Goal: Task Accomplishment & Management: Use online tool/utility

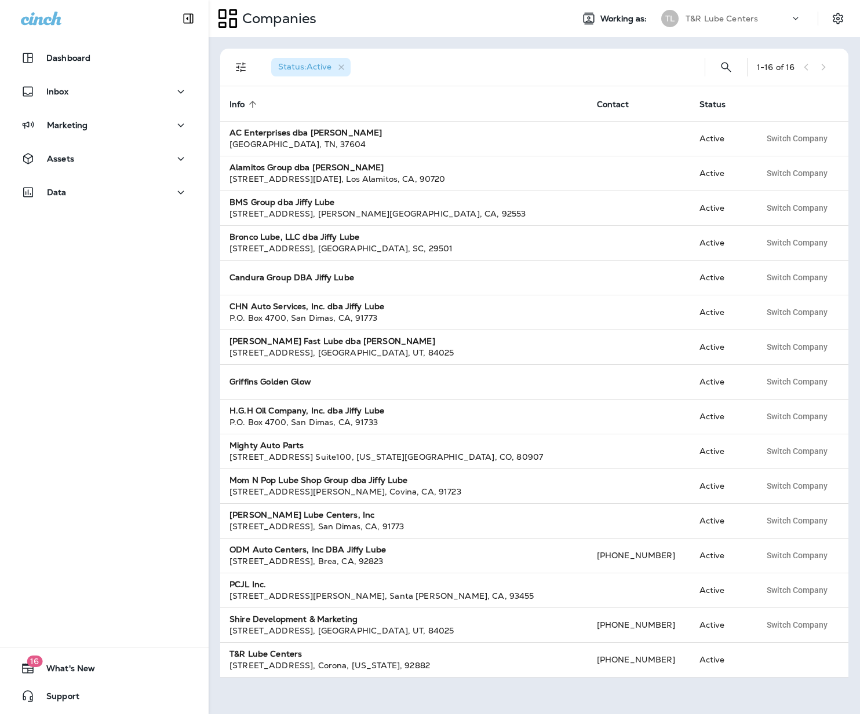
click at [767, 12] on div "T&R Lube Centers" at bounding box center [737, 18] width 104 height 17
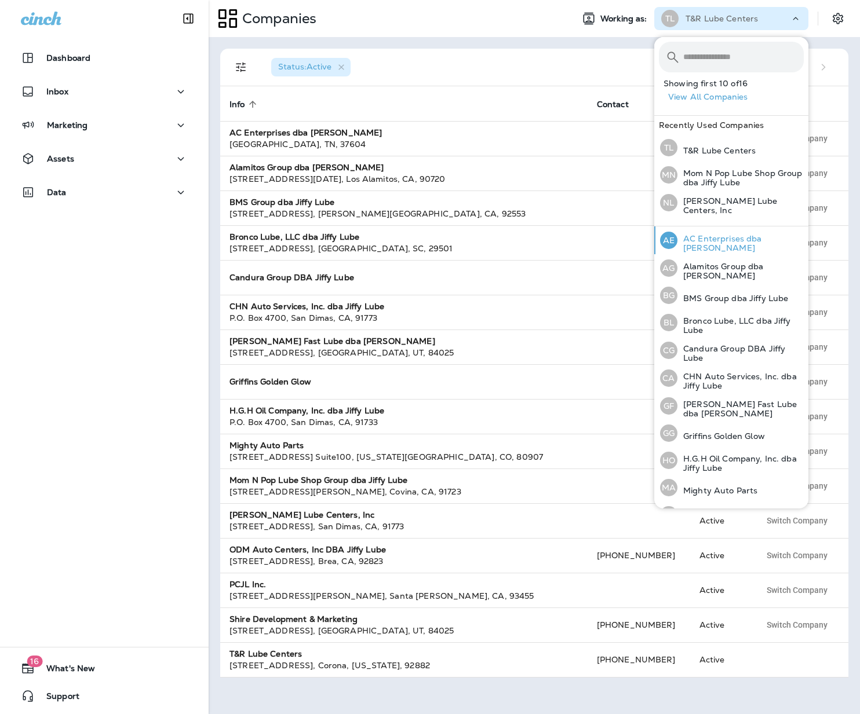
click at [746, 247] on div "AE AC Enterprises dba [PERSON_NAME]" at bounding box center [731, 241] width 153 height 28
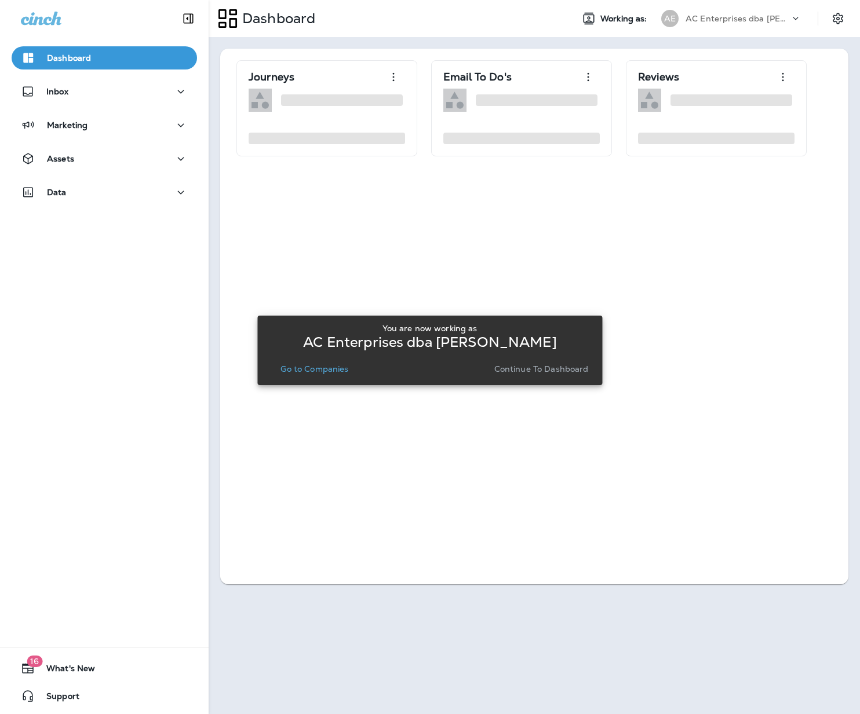
click at [324, 373] on p "Go to Companies" at bounding box center [314, 368] width 68 height 9
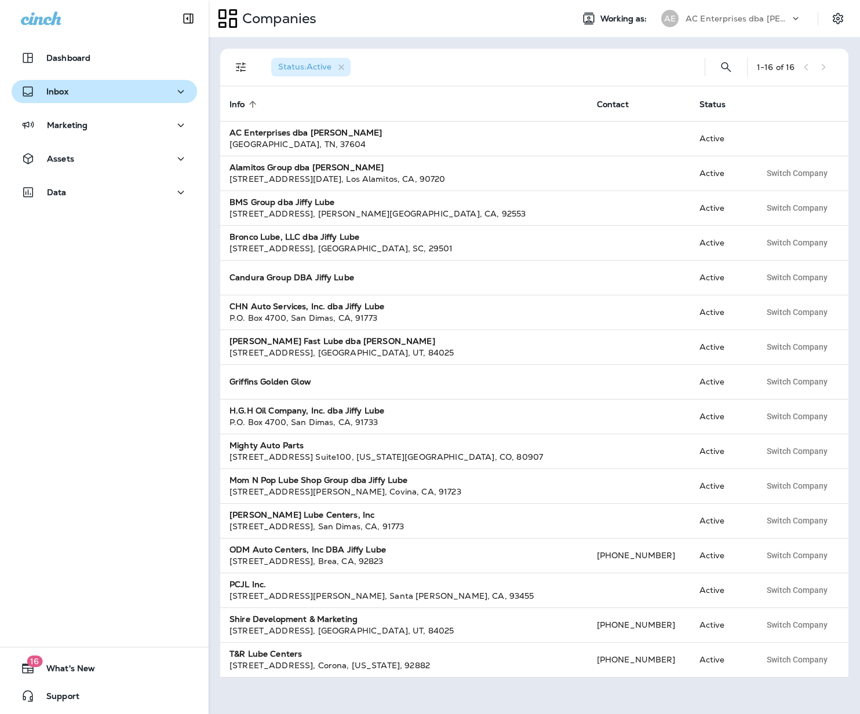
click at [53, 90] on p "Inbox" at bounding box center [57, 91] width 22 height 9
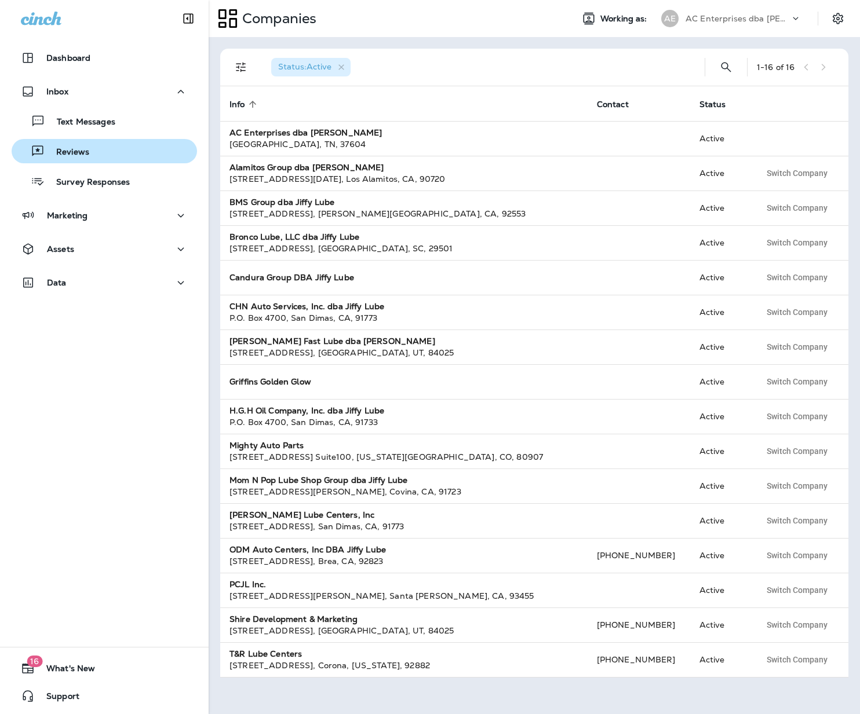
click at [96, 156] on div "Reviews" at bounding box center [104, 151] width 176 height 17
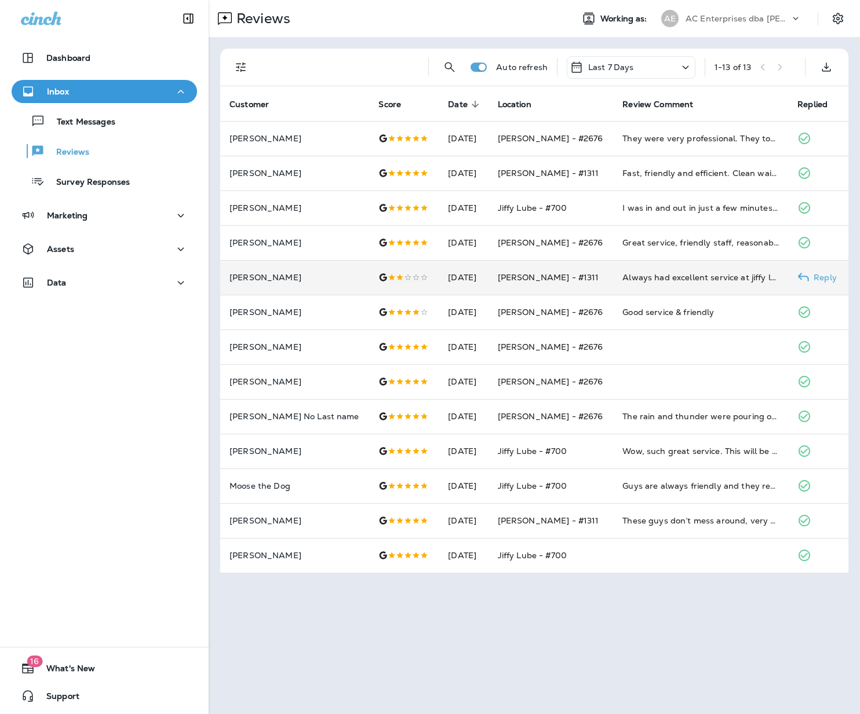
click at [461, 272] on td "[DATE]" at bounding box center [463, 277] width 49 height 35
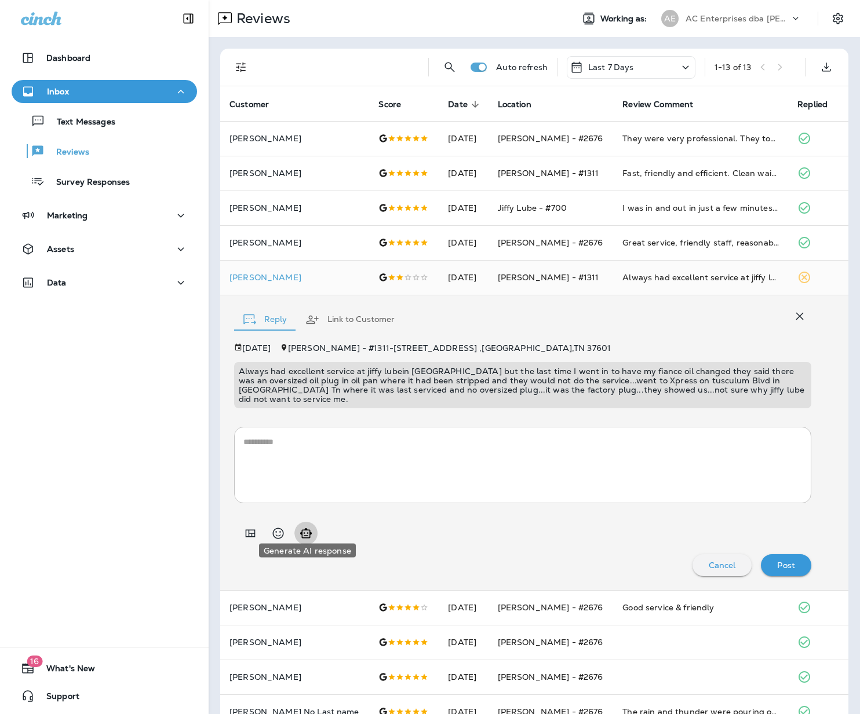
click at [312, 527] on icon "Generate AI response" at bounding box center [306, 534] width 14 height 14
type textarea "**********"
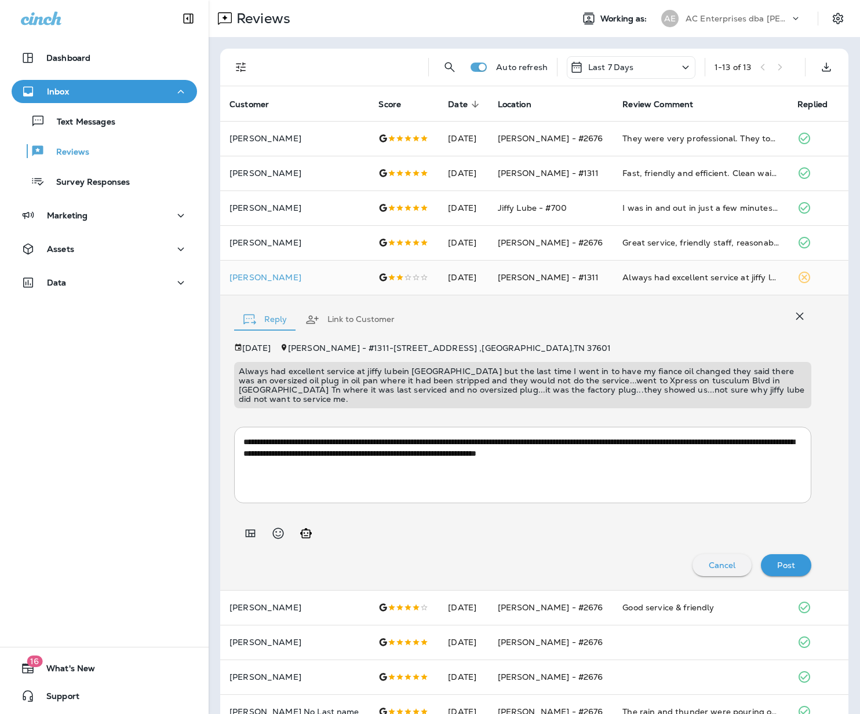
click at [782, 561] on p "Post" at bounding box center [786, 565] width 18 height 9
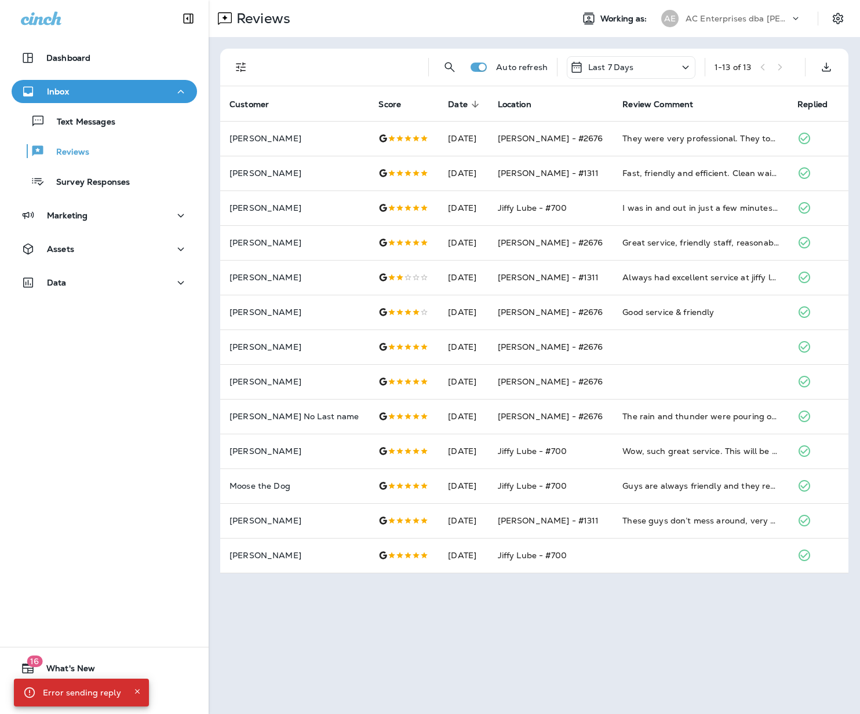
click at [735, 19] on p "AC Enterprises dba [PERSON_NAME]" at bounding box center [737, 18] width 104 height 9
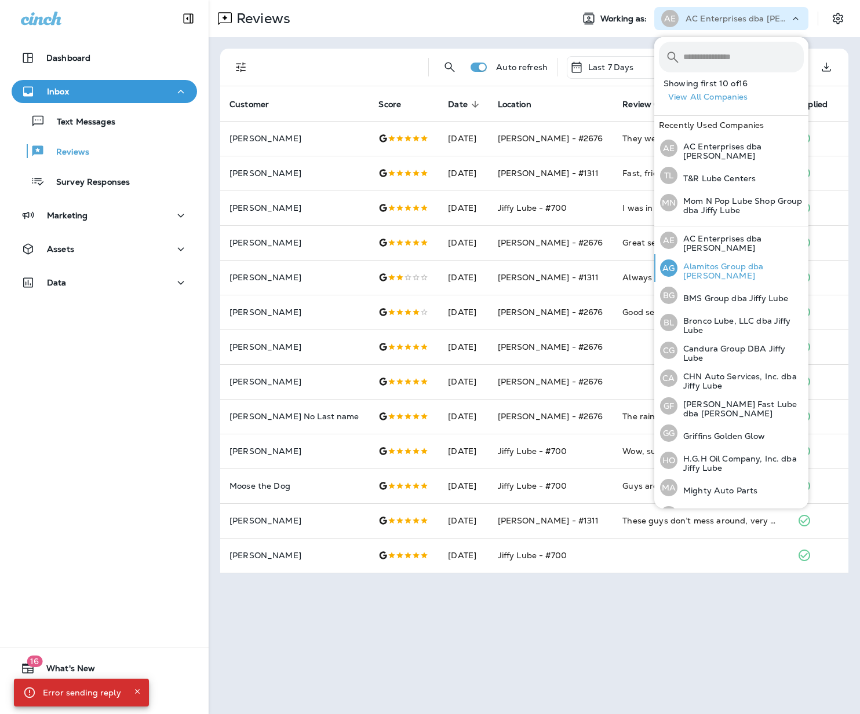
click at [723, 264] on p "Alamitos Group dba [PERSON_NAME]" at bounding box center [740, 271] width 126 height 19
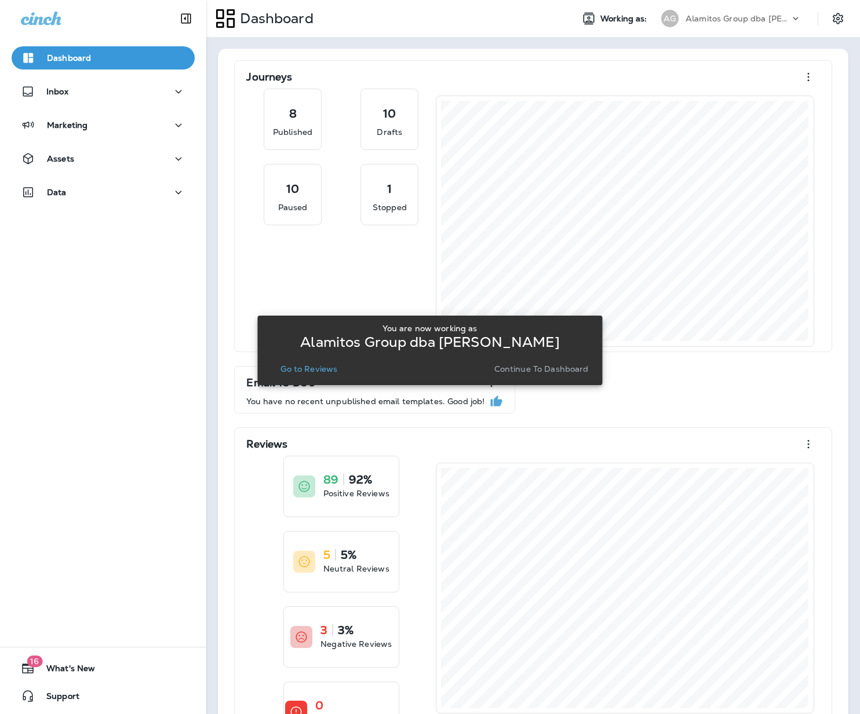
click at [305, 370] on p "Go to Reviews" at bounding box center [308, 368] width 57 height 9
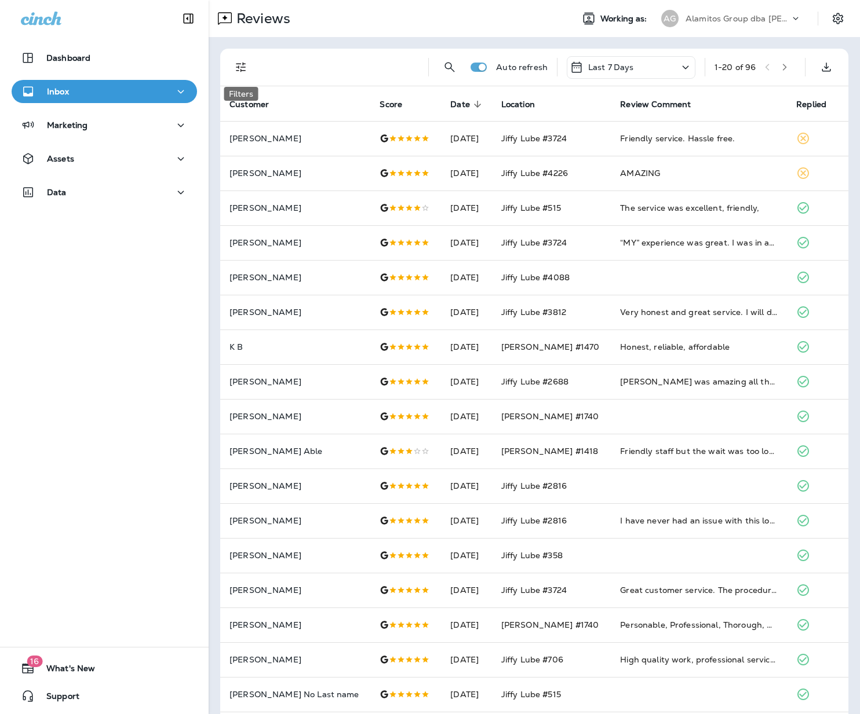
click at [238, 68] on icon "Filters" at bounding box center [241, 67] width 14 height 14
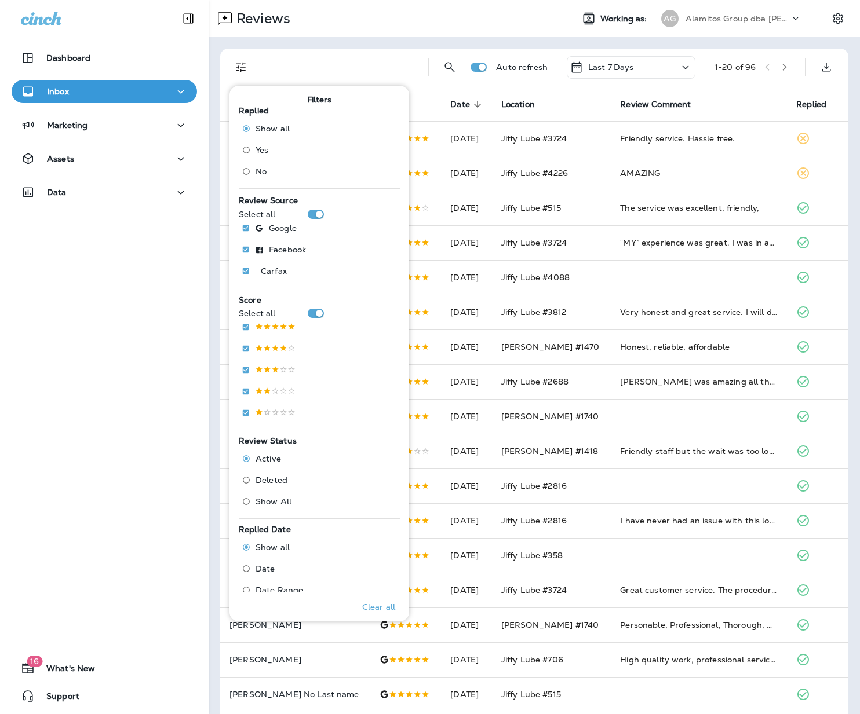
click at [262, 174] on span "No" at bounding box center [261, 171] width 11 height 9
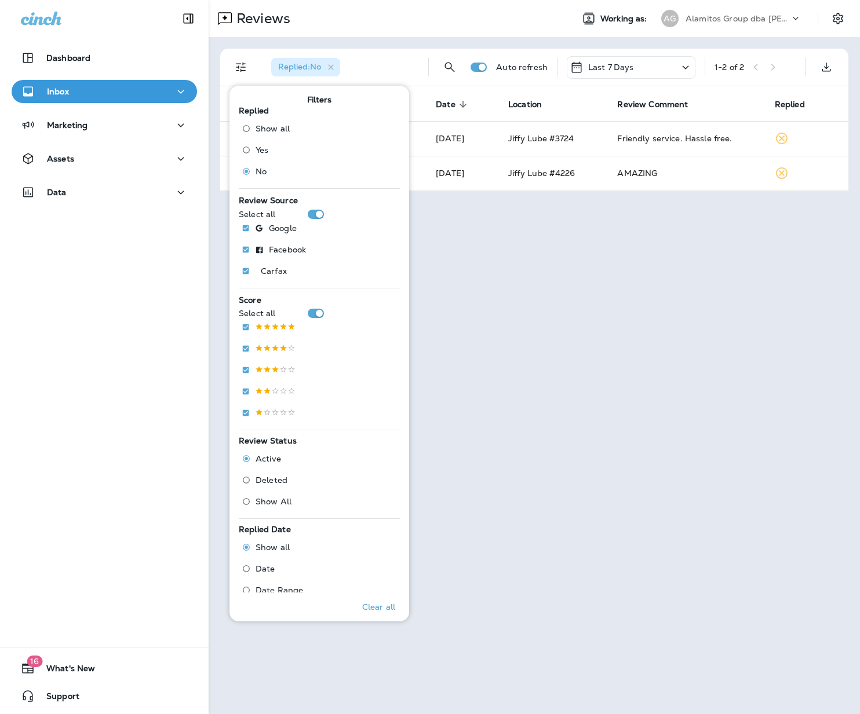
drag, startPoint x: 709, startPoint y: 333, endPoint x: 708, endPoint y: 191, distance: 142.5
click at [707, 326] on div "Reviews Working as: AG Alamitos Group dba [PERSON_NAME] Replied : No Auto refre…" at bounding box center [534, 357] width 651 height 714
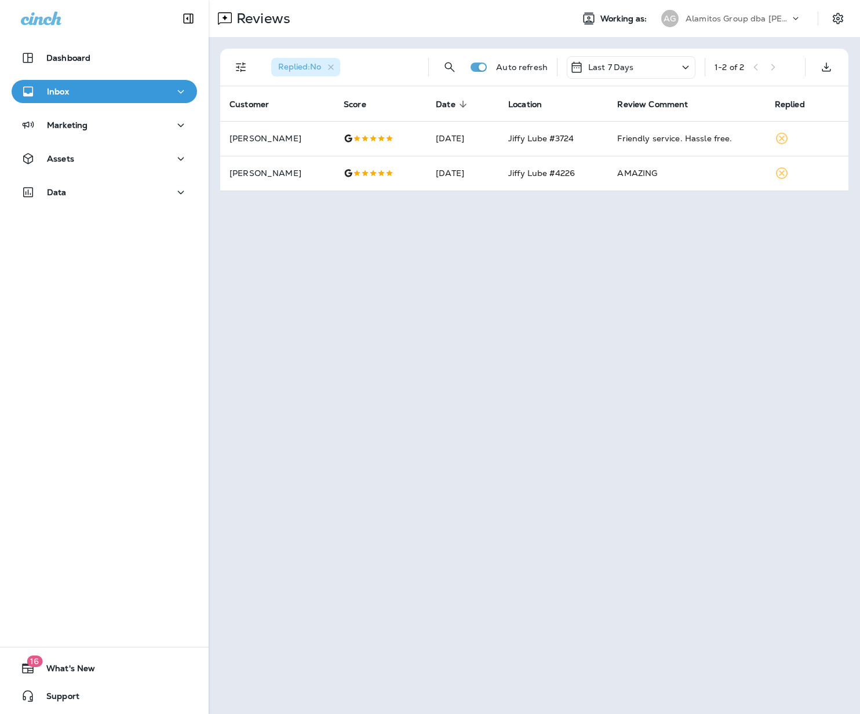
click at [763, 23] on div "Alamitos Group dba [PERSON_NAME]" at bounding box center [737, 18] width 104 height 17
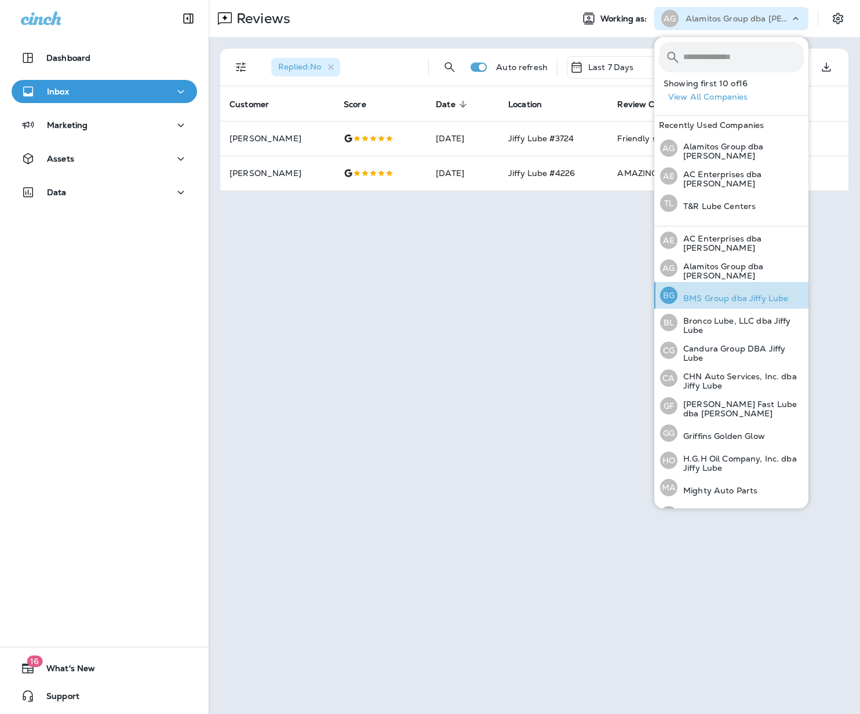
click at [731, 294] on p "BMS Group dba Jiffy Lube" at bounding box center [732, 298] width 111 height 9
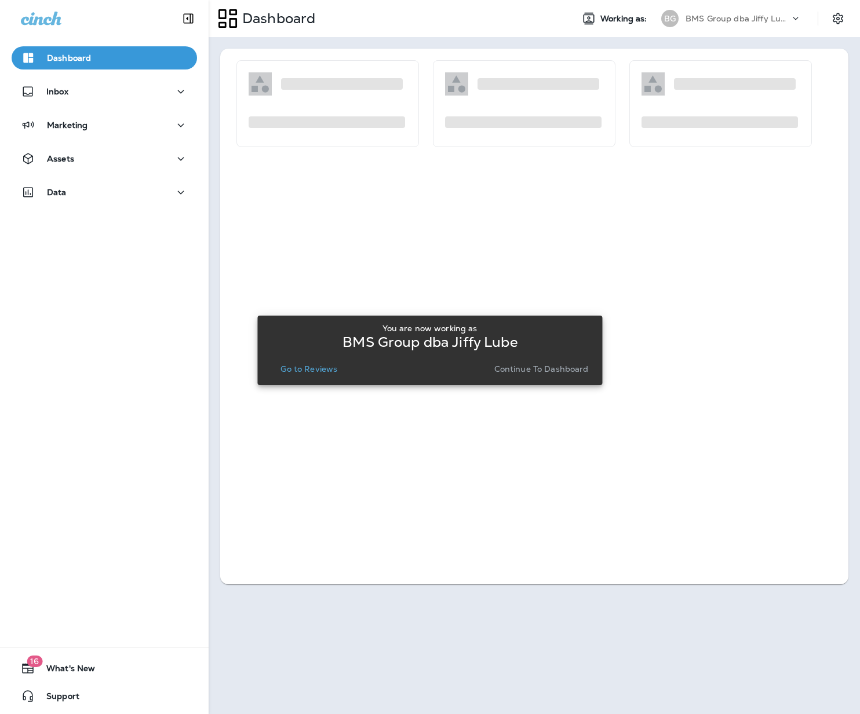
click at [319, 361] on button "Go to Reviews" at bounding box center [309, 369] width 66 height 16
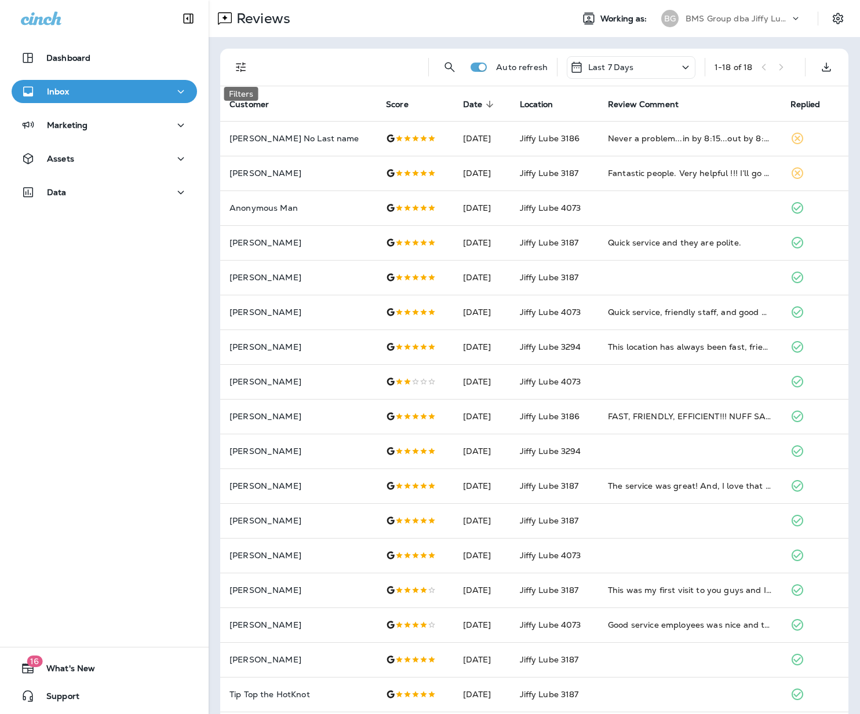
click at [242, 64] on icon "Filters" at bounding box center [241, 67] width 14 height 14
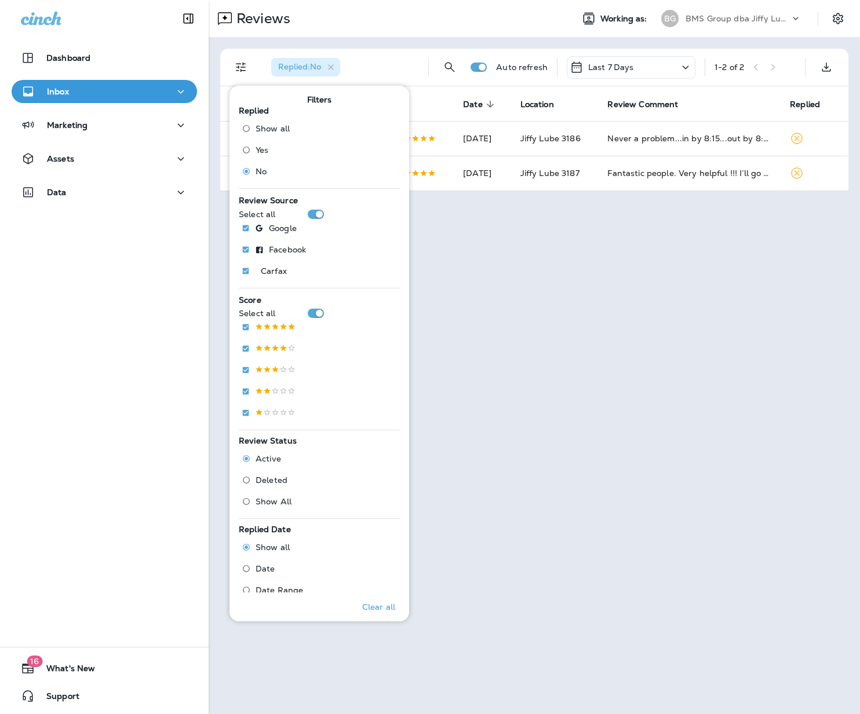
click at [658, 290] on div "Reviews Working as: BG BMS Group dba [PERSON_NAME] Replied : No Auto refresh La…" at bounding box center [534, 357] width 651 height 714
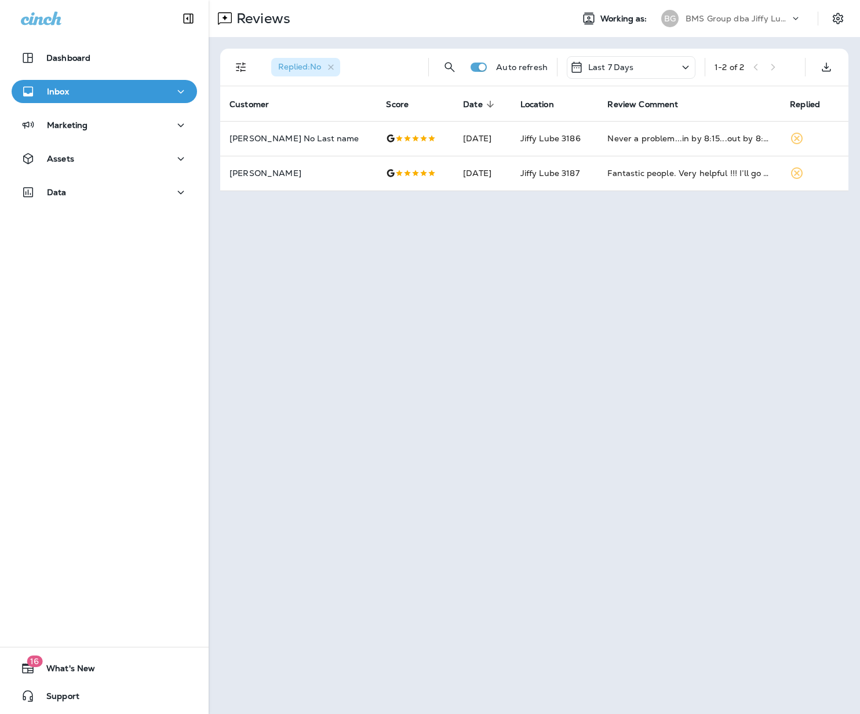
click at [731, 26] on div "BMS Group dba Jiffy Lube" at bounding box center [737, 18] width 104 height 17
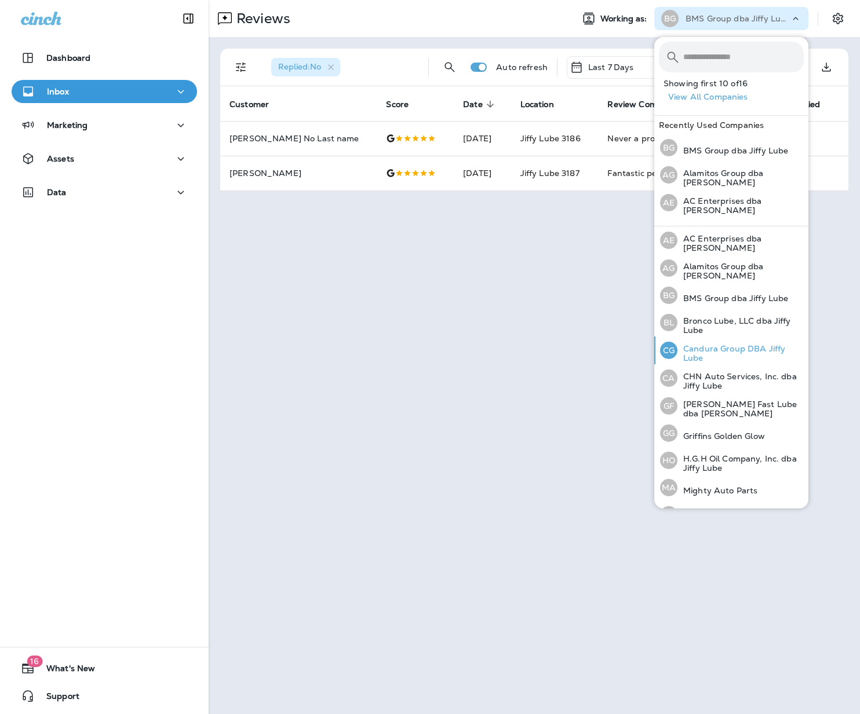
click at [701, 350] on p "Candura Group DBA Jiffy Lube" at bounding box center [740, 353] width 126 height 19
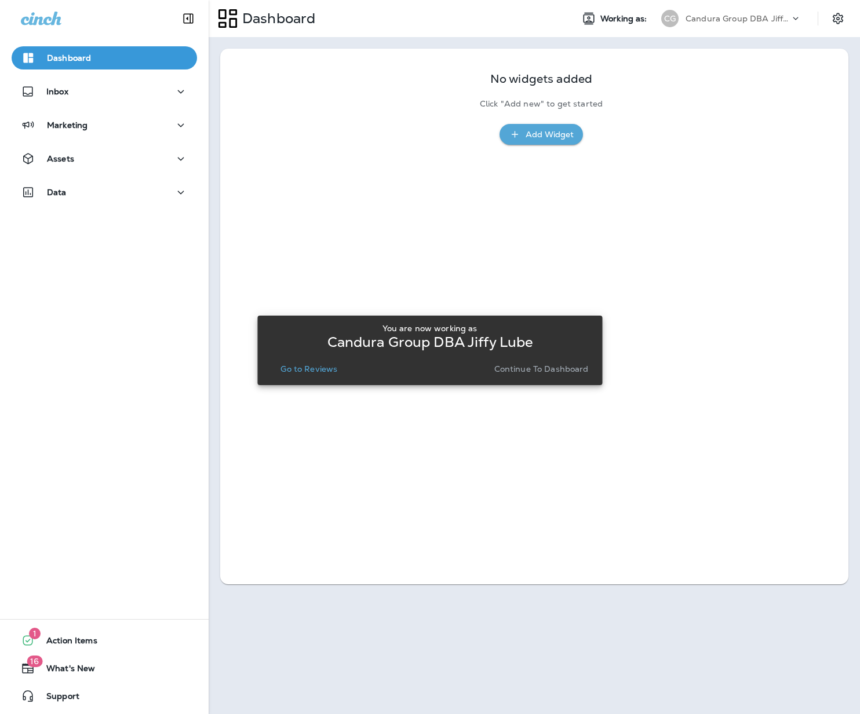
click at [315, 360] on div "You are now working as Candura Group DBA Jiffy Lube Go to Reviews Continue to D…" at bounding box center [430, 350] width 326 height 53
click at [320, 371] on p "Go to Reviews" at bounding box center [308, 368] width 57 height 9
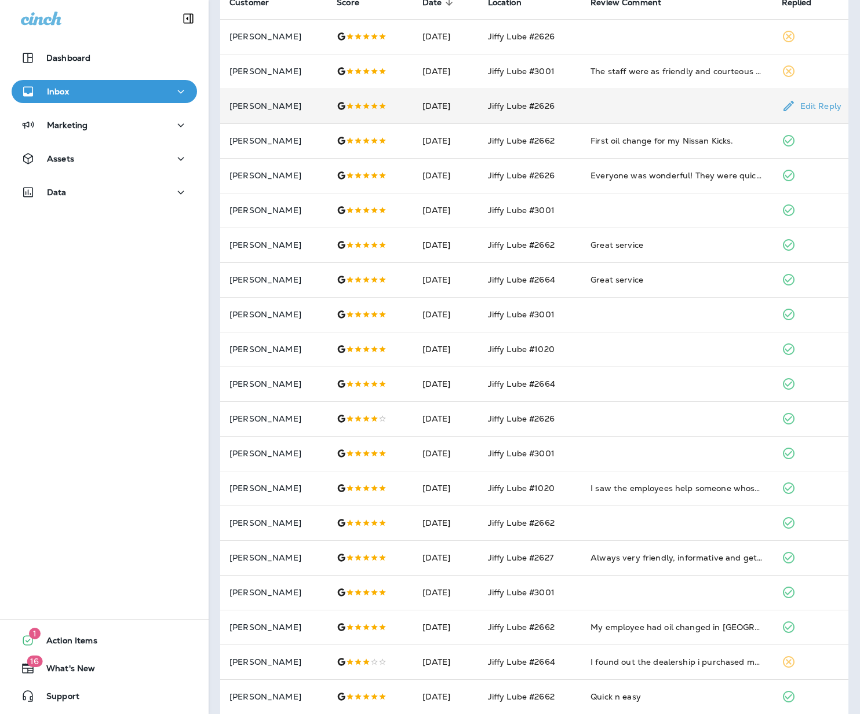
scroll to position [114, 0]
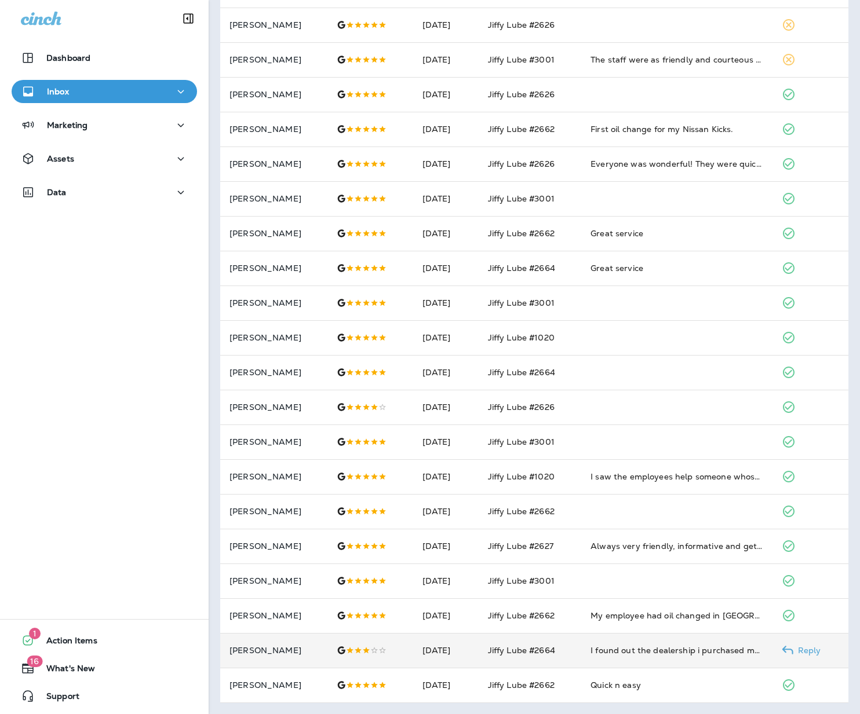
click at [653, 643] on td "I found out the dealership i purchased my used car from will do the synthetic o…" at bounding box center [676, 650] width 191 height 35
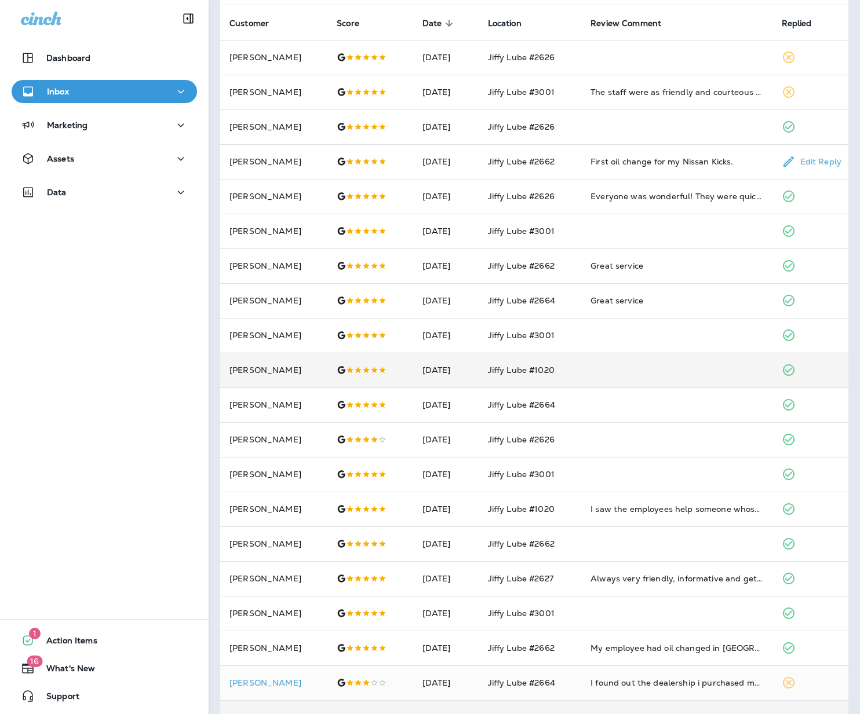
scroll to position [0, 0]
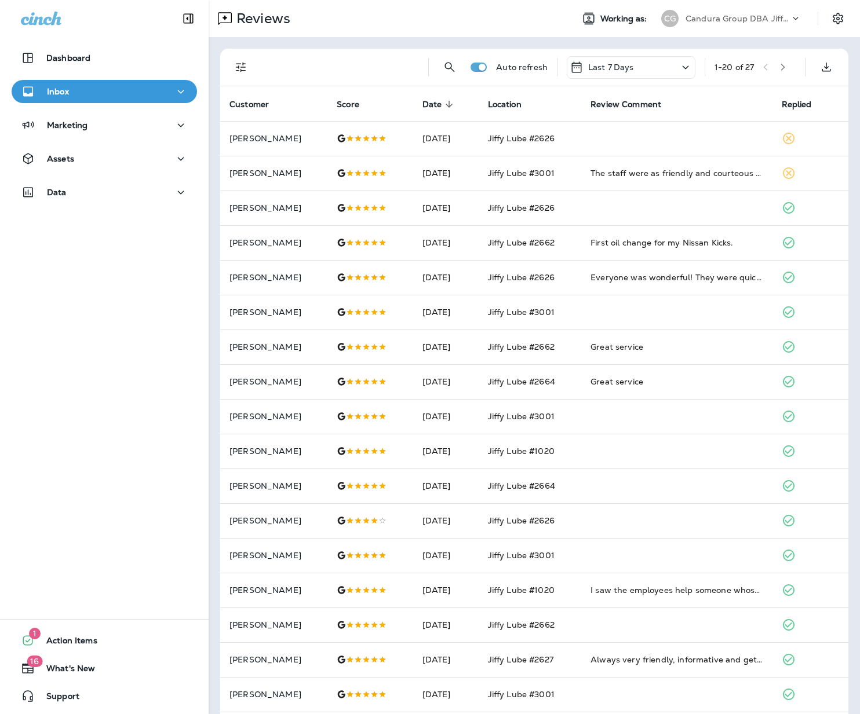
click at [770, 2] on div "Reviews Working as: [PERSON_NAME] Group DBA Jiffy Lube" at bounding box center [534, 18] width 651 height 37
click at [771, 11] on div "Candura Group DBA Jiffy Lube" at bounding box center [737, 18] width 104 height 17
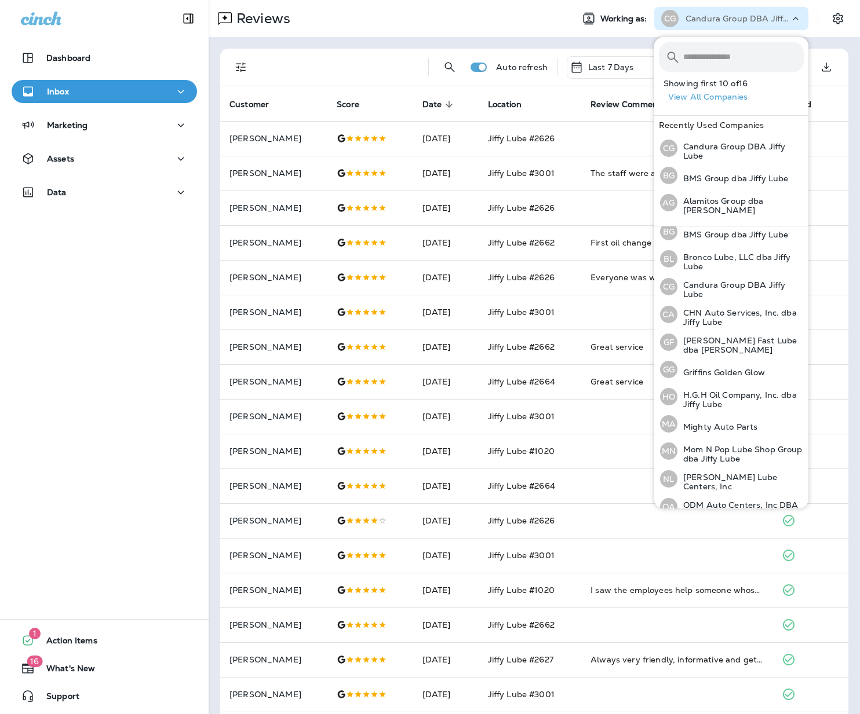
scroll to position [86, 0]
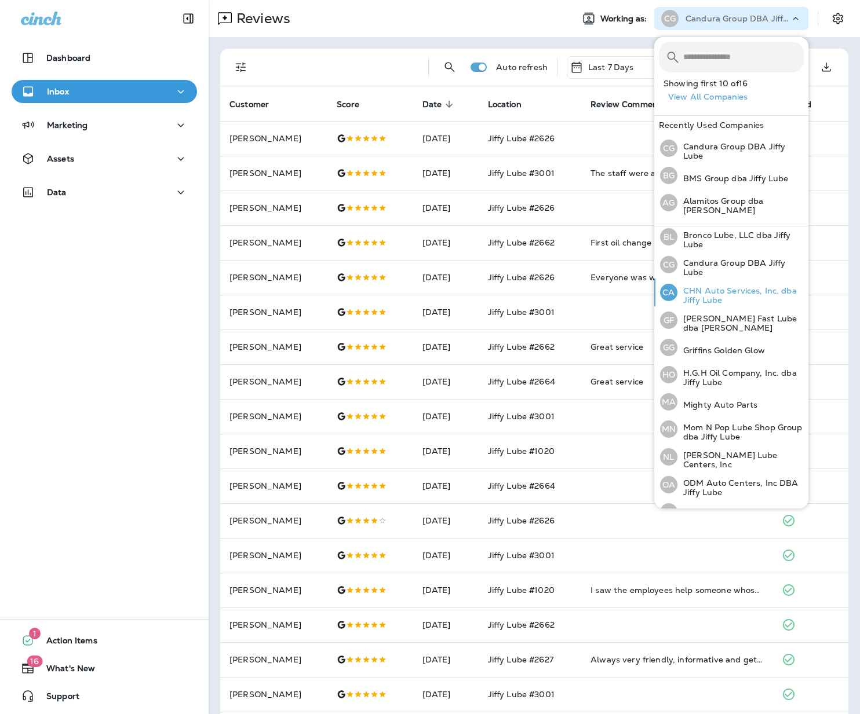
click at [724, 286] on p "CHN Auto Services, Inc. dba Jiffy Lube" at bounding box center [740, 295] width 126 height 19
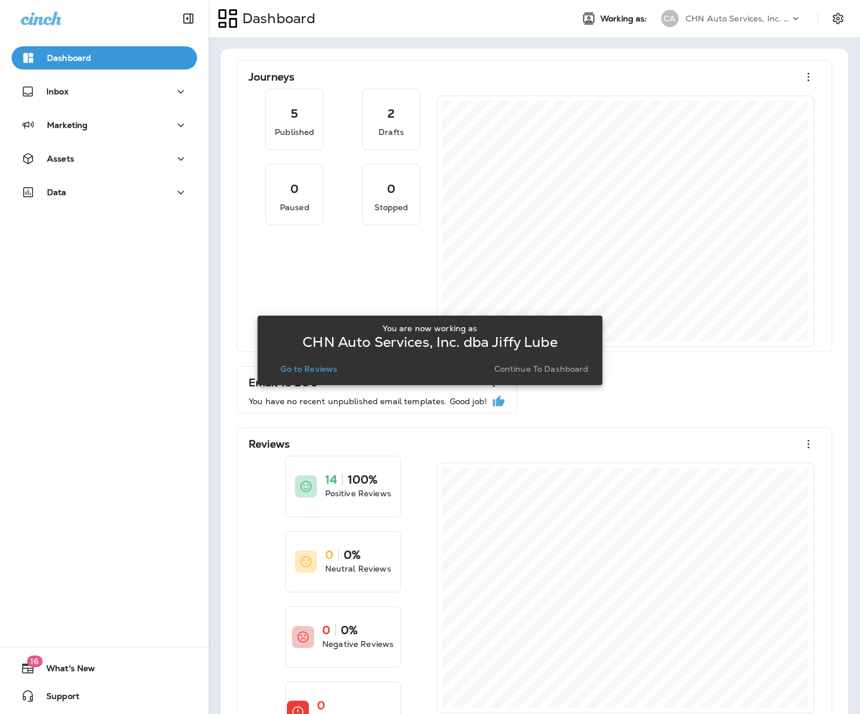
click at [317, 373] on p "Go to Reviews" at bounding box center [308, 368] width 57 height 9
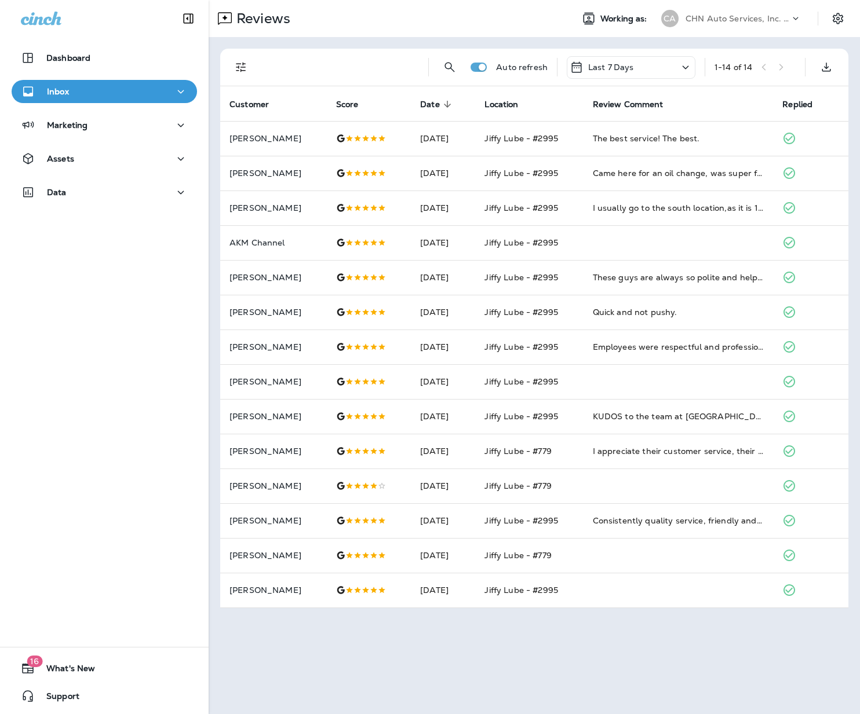
click at [735, 21] on p "CHN Auto Services, Inc. dba Jiffy Lube" at bounding box center [737, 18] width 104 height 9
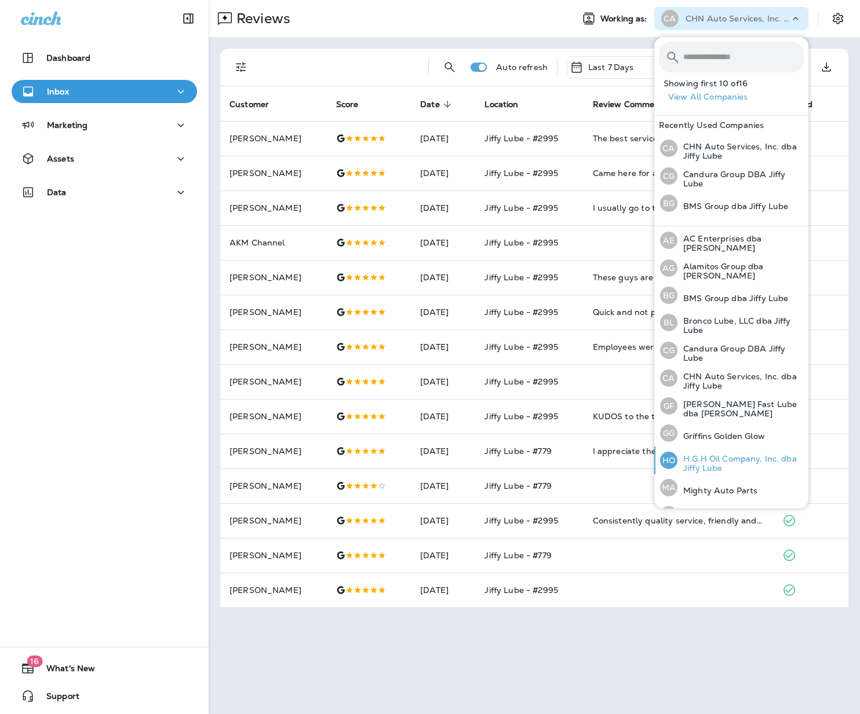
click at [719, 461] on p "H.G.H Oil Company, Inc. dba Jiffy Lube" at bounding box center [740, 463] width 126 height 19
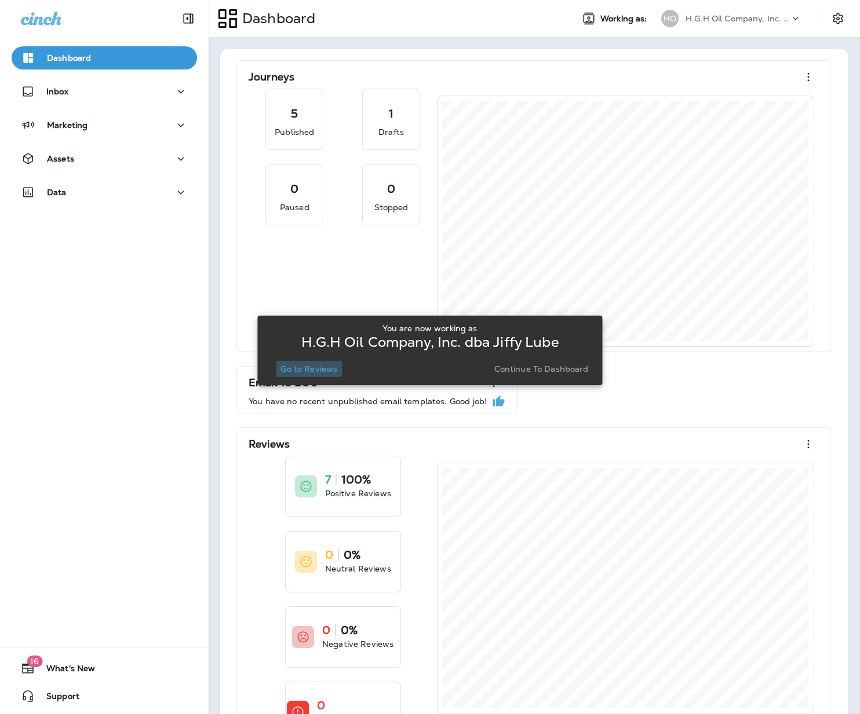
click at [318, 369] on p "Go to Reviews" at bounding box center [308, 368] width 57 height 9
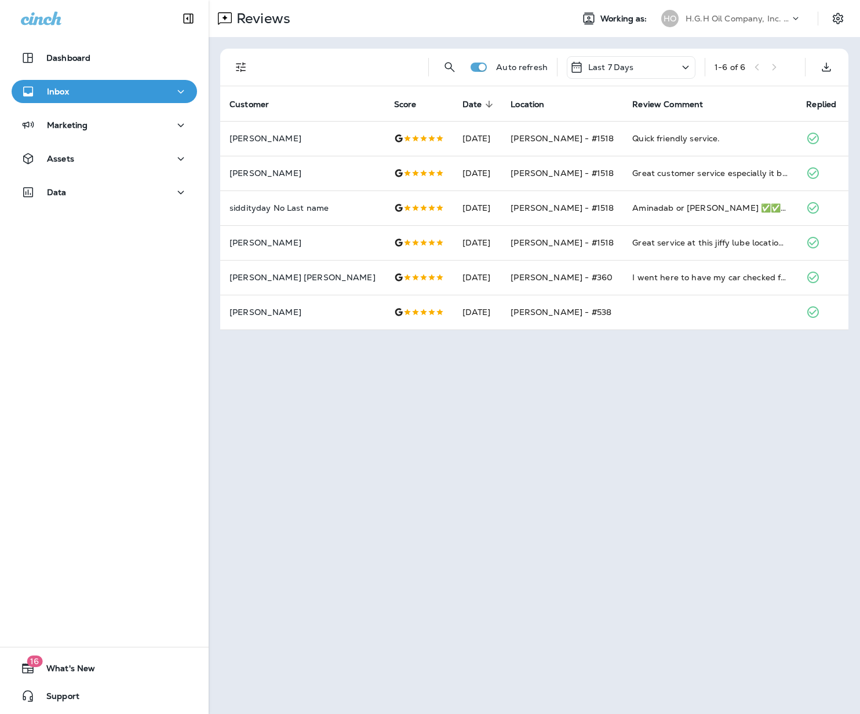
click at [759, 22] on p "H.G.H Oil Company, Inc. dba Jiffy Lube" at bounding box center [737, 18] width 104 height 9
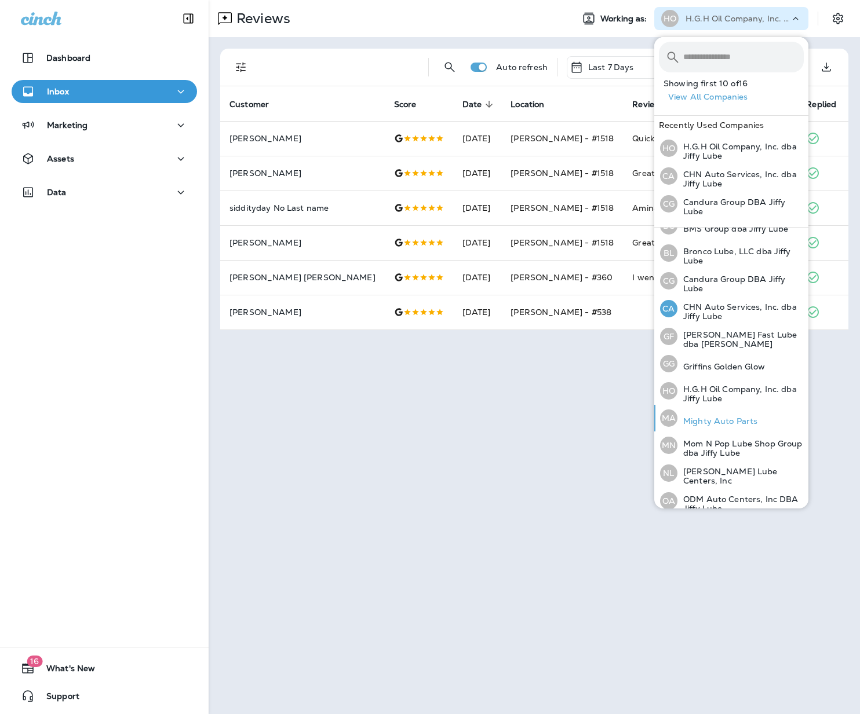
scroll to position [74, 0]
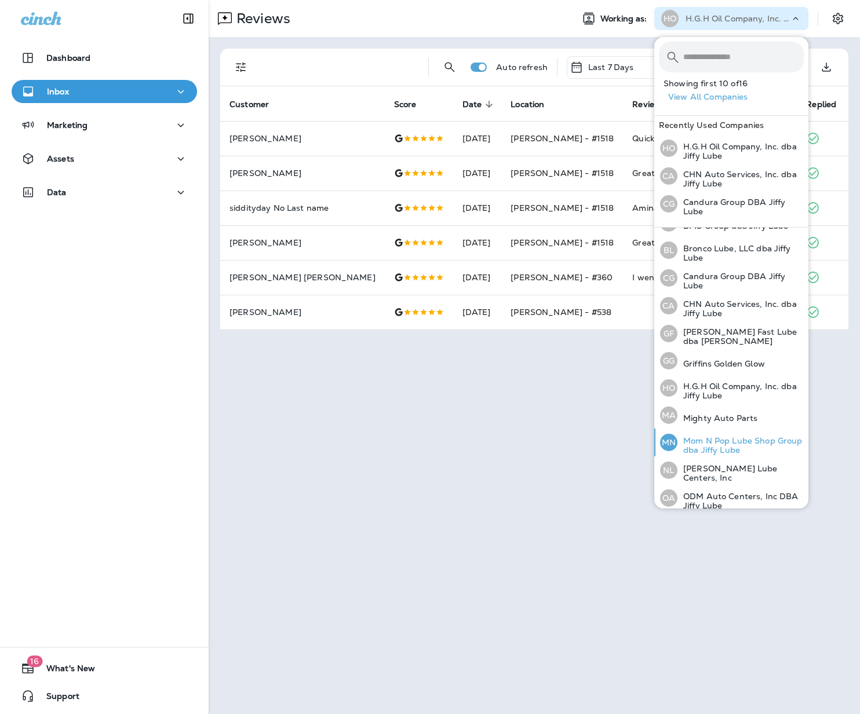
click at [736, 442] on p "Mom N Pop Lube Shop Group dba Jiffy Lube" at bounding box center [740, 445] width 126 height 19
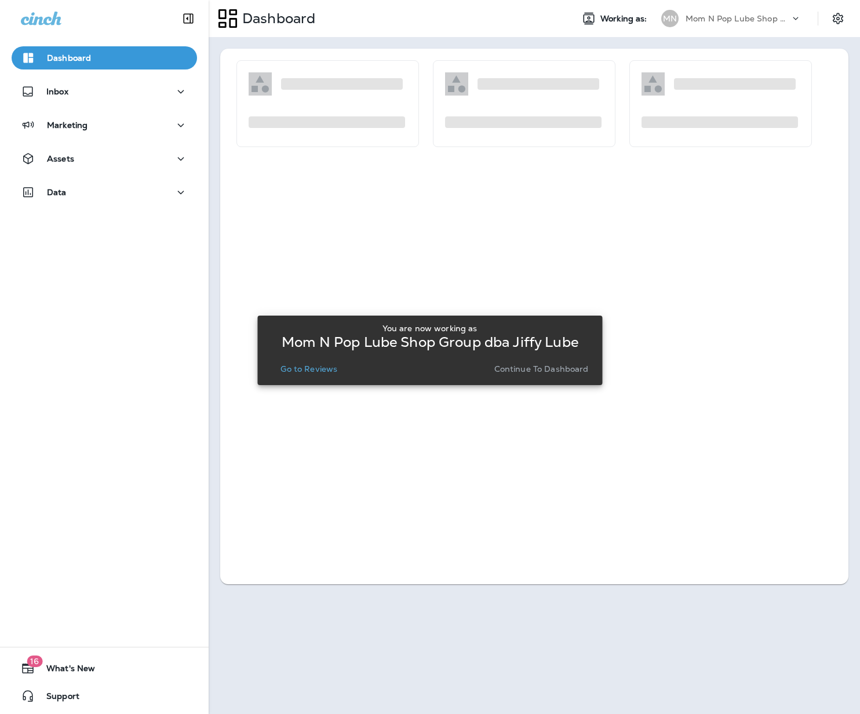
click at [309, 368] on p "Go to Reviews" at bounding box center [308, 368] width 57 height 9
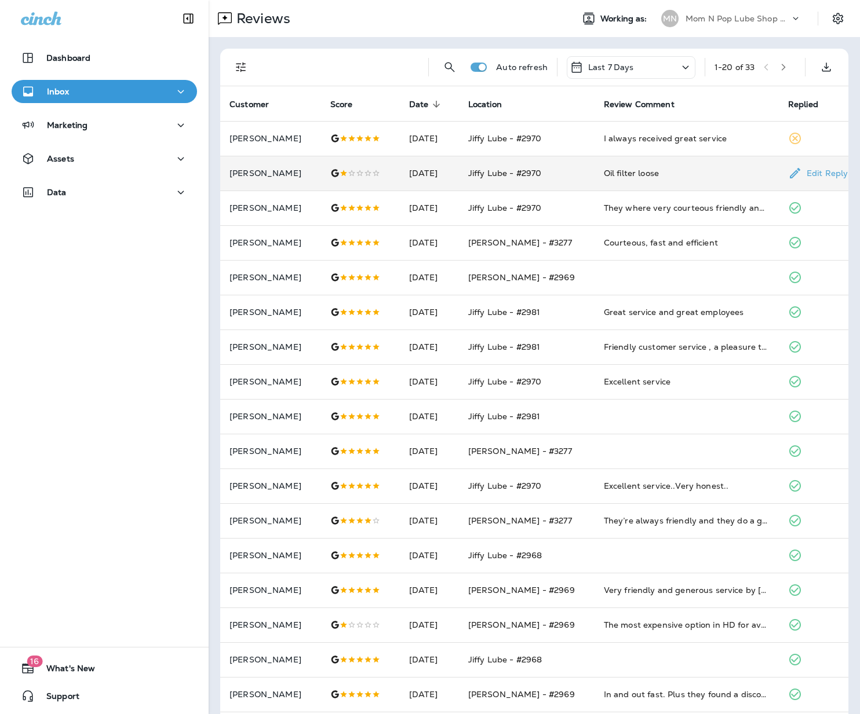
click at [634, 173] on div "Oil filter loose" at bounding box center [687, 173] width 166 height 12
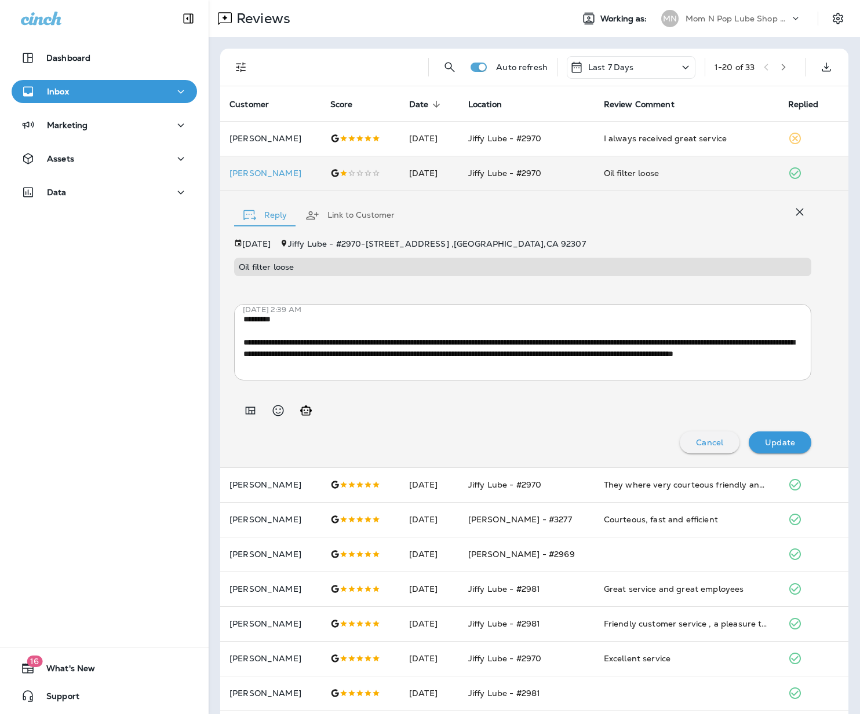
click at [771, 18] on p "Mom N Pop Lube Shop Group dba Jiffy Lube" at bounding box center [737, 18] width 104 height 9
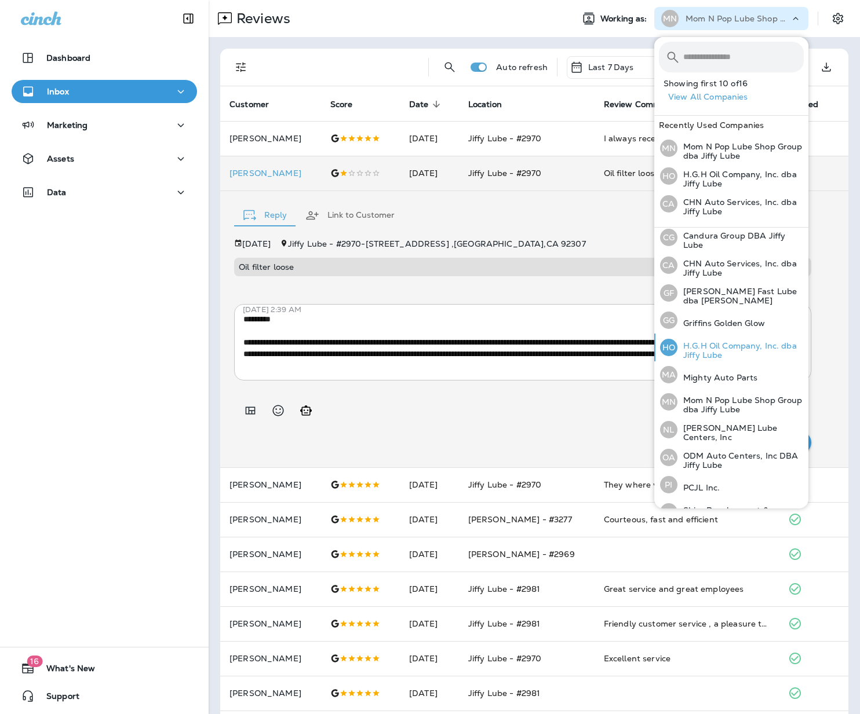
scroll to position [133, 0]
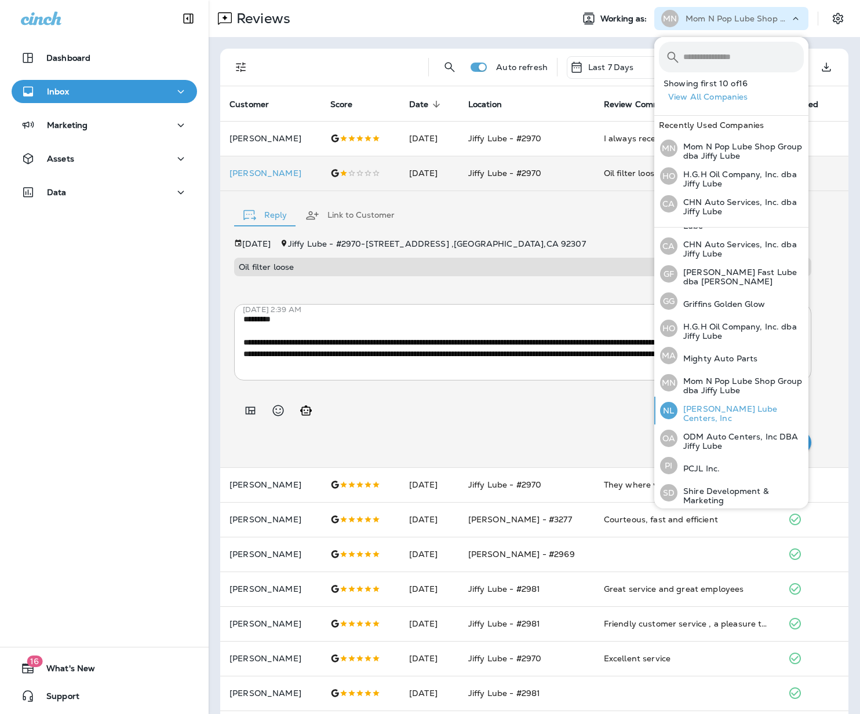
click at [756, 408] on p "[PERSON_NAME] Lube Centers, Inc" at bounding box center [740, 413] width 126 height 19
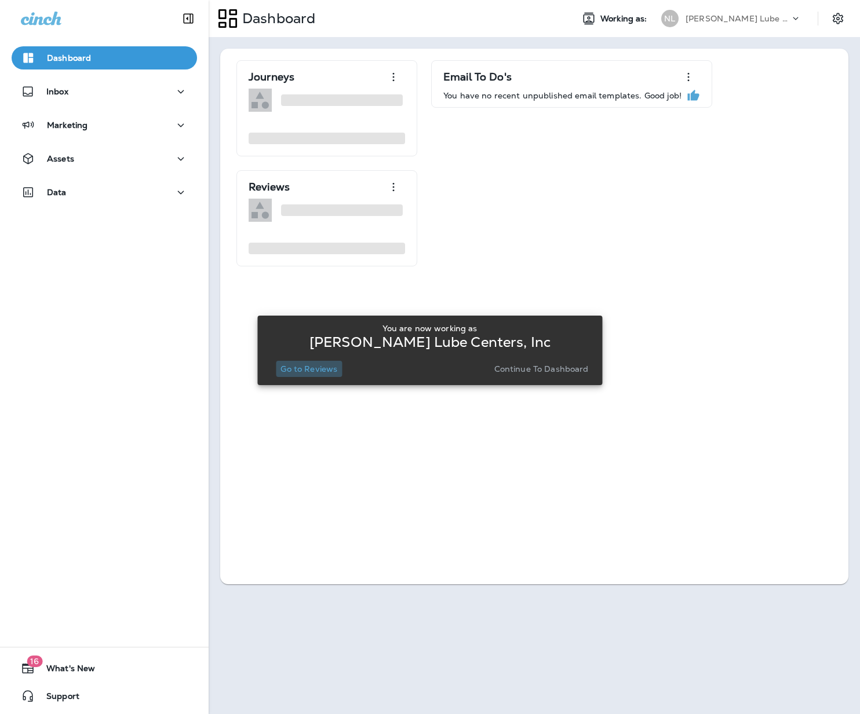
click at [322, 365] on p "Go to Reviews" at bounding box center [308, 368] width 57 height 9
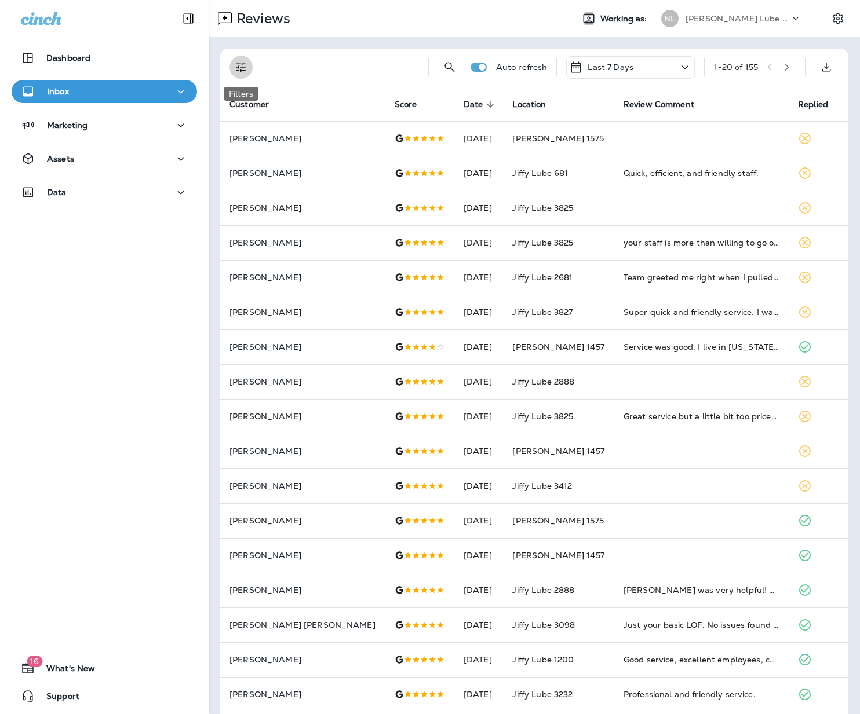
click at [235, 68] on icon "Filters" at bounding box center [241, 67] width 14 height 14
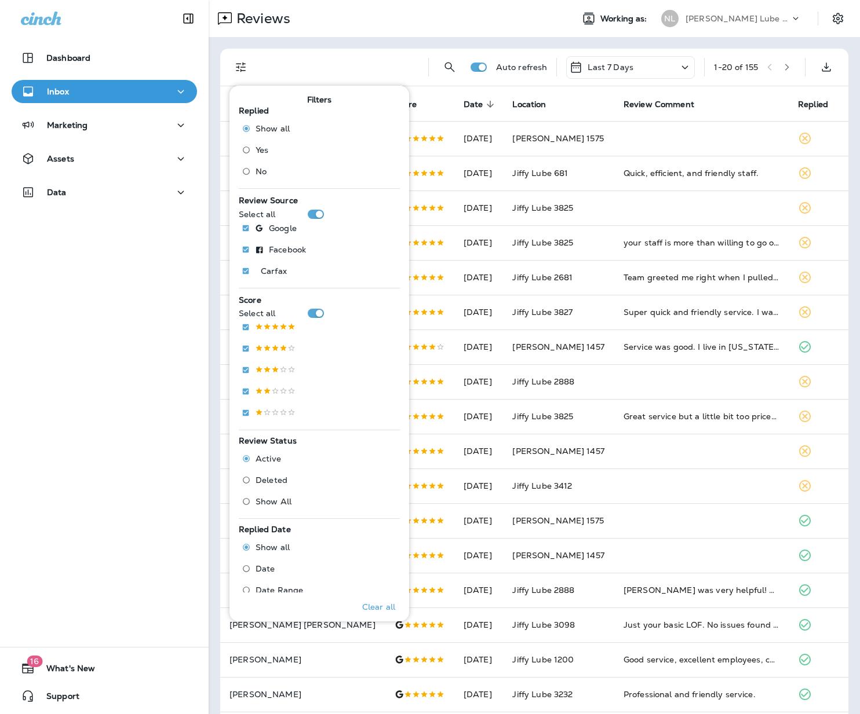
click at [259, 173] on span "No" at bounding box center [261, 171] width 11 height 9
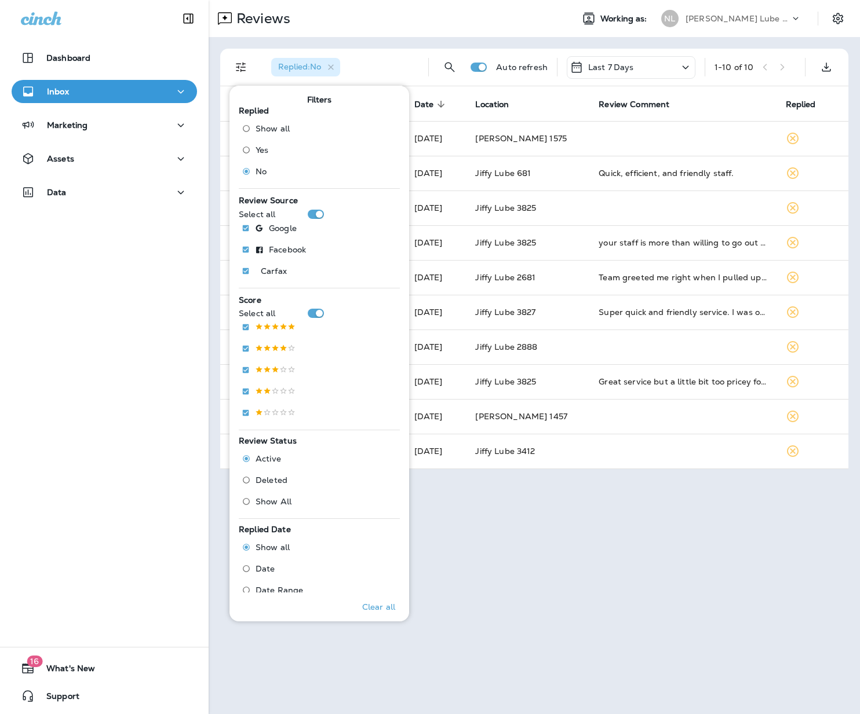
click at [716, 502] on div "Reviews Working as: [PERSON_NAME] Lube Centers, Inc Replied : No Auto refresh L…" at bounding box center [534, 357] width 651 height 714
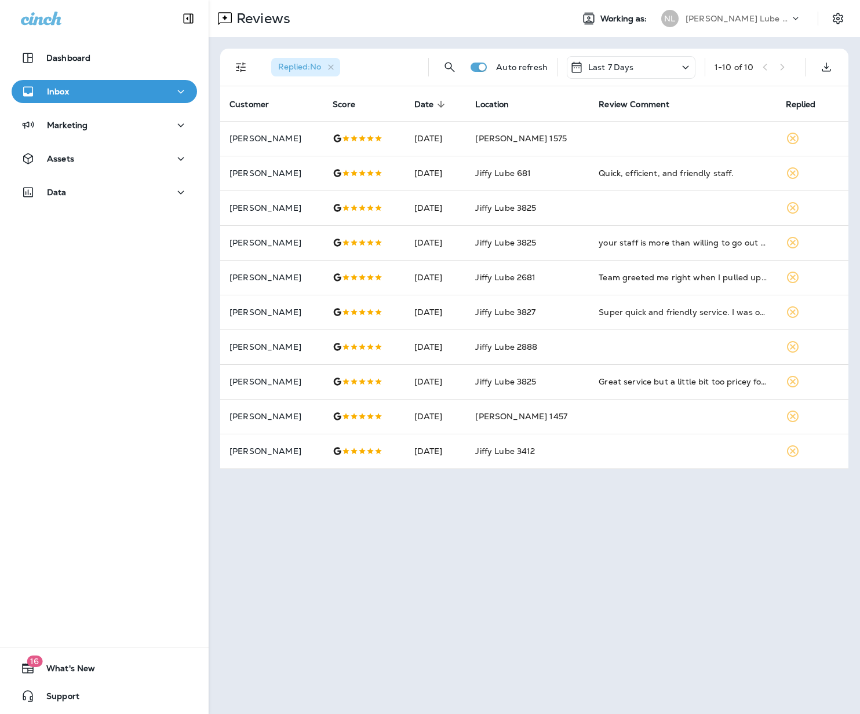
click at [747, 14] on p "[PERSON_NAME] Lube Centers, Inc" at bounding box center [737, 18] width 104 height 9
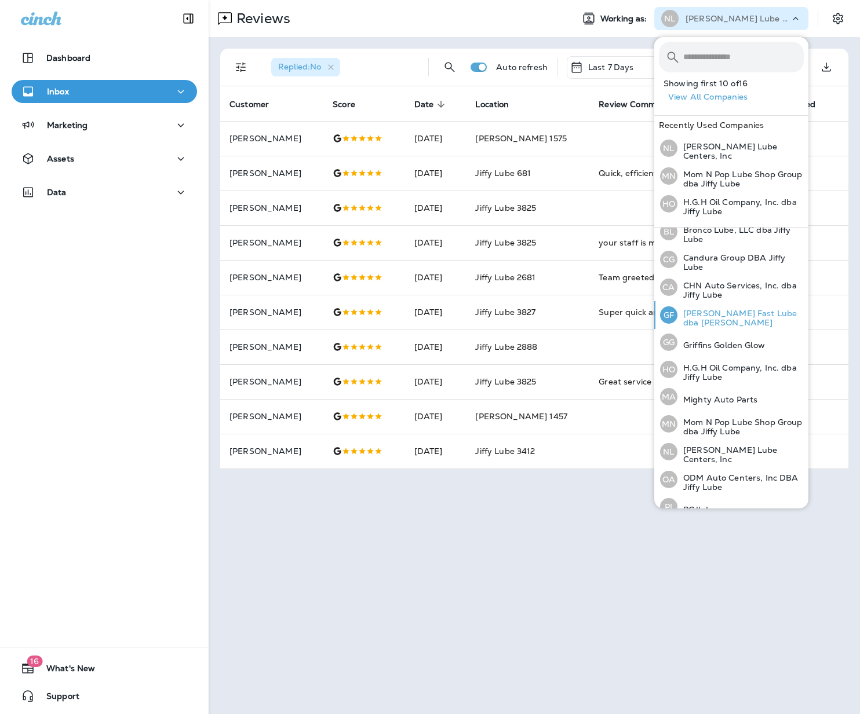
scroll to position [158, 0]
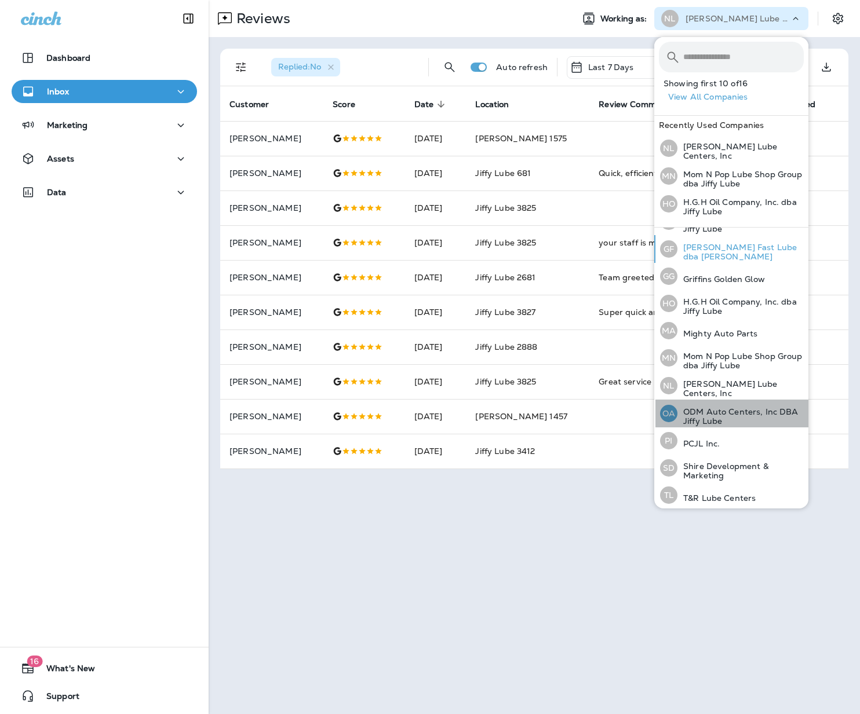
click at [726, 408] on p "ODM Auto Centers, Inc DBA Jiffy Lube" at bounding box center [740, 416] width 126 height 19
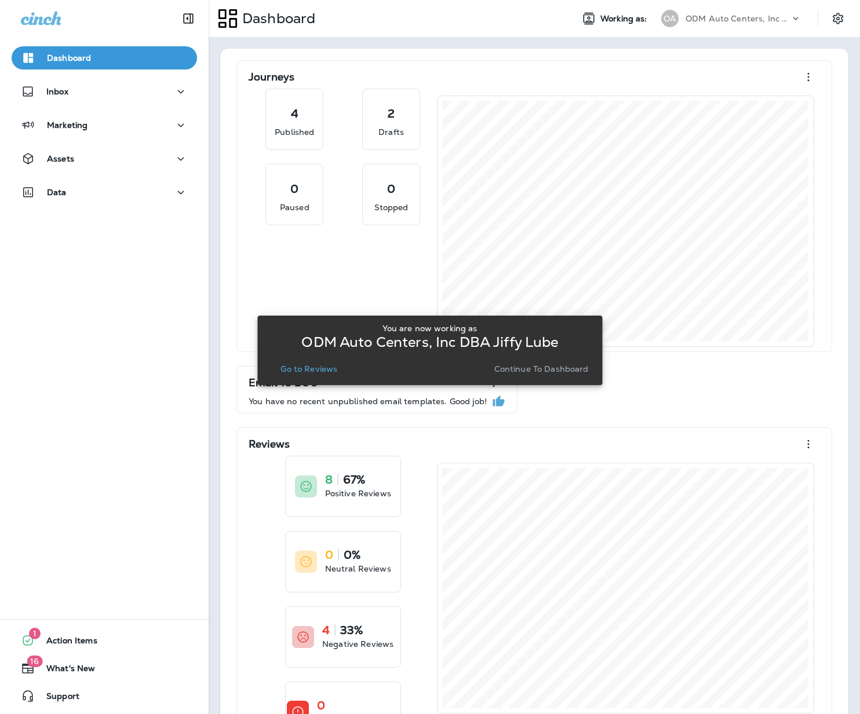
click at [319, 366] on p "Go to Reviews" at bounding box center [308, 368] width 57 height 9
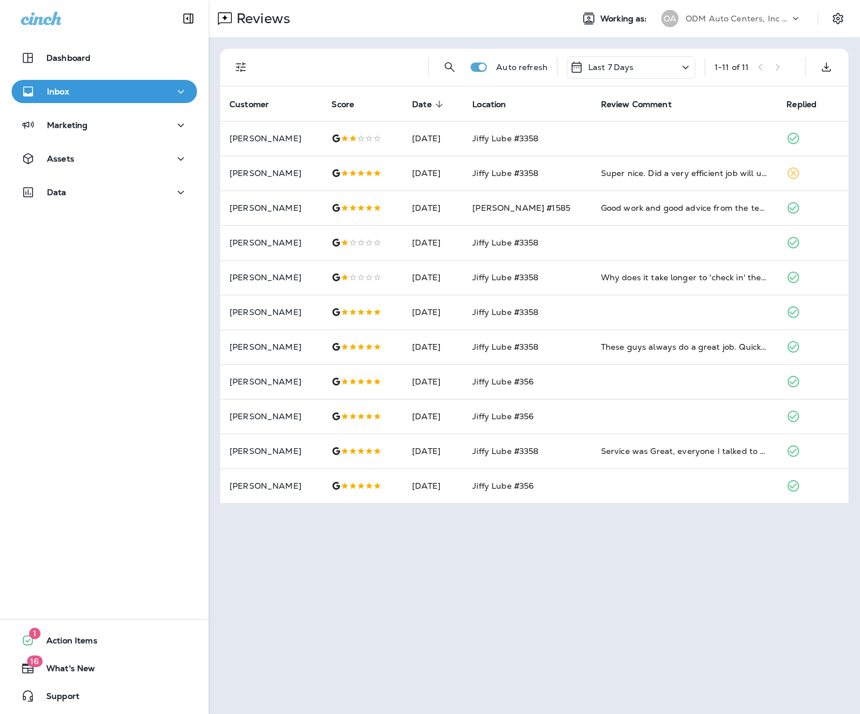
click at [746, 22] on p "ODM Auto Centers, Inc DBA Jiffy Lube" at bounding box center [737, 18] width 104 height 9
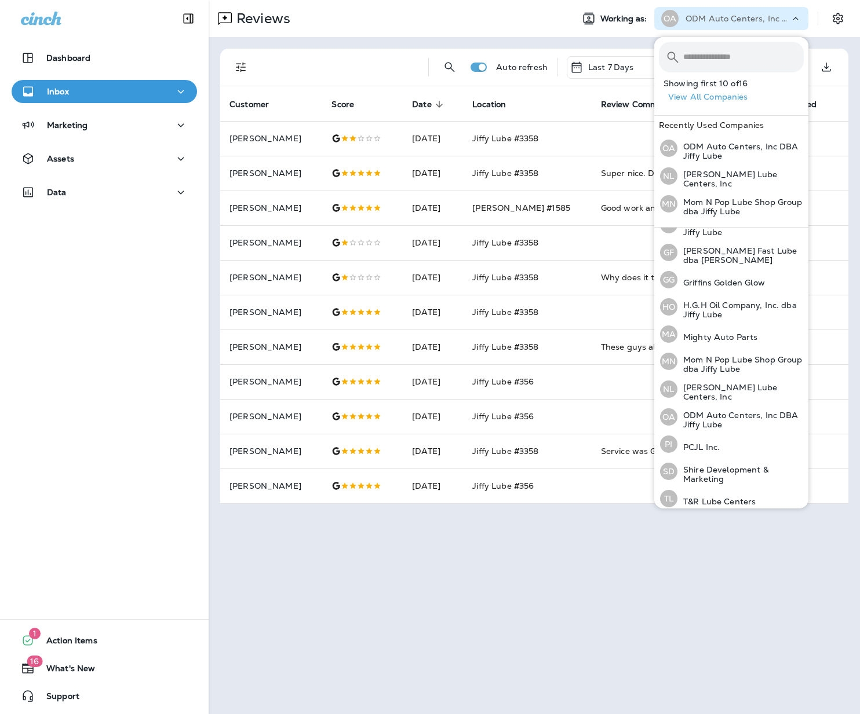
scroll to position [158, 0]
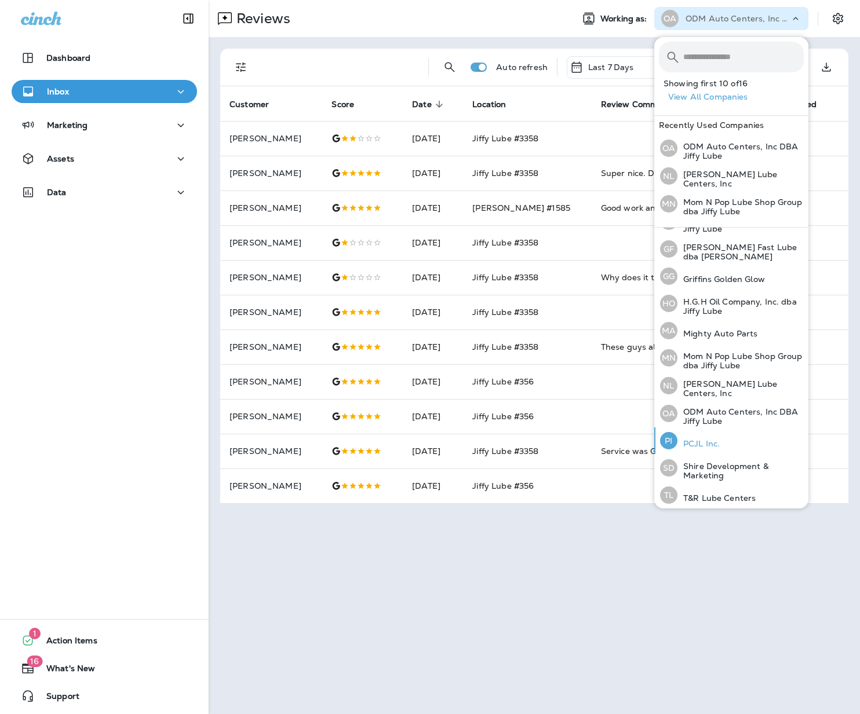
click at [705, 439] on p "PCJL Inc." at bounding box center [698, 443] width 42 height 9
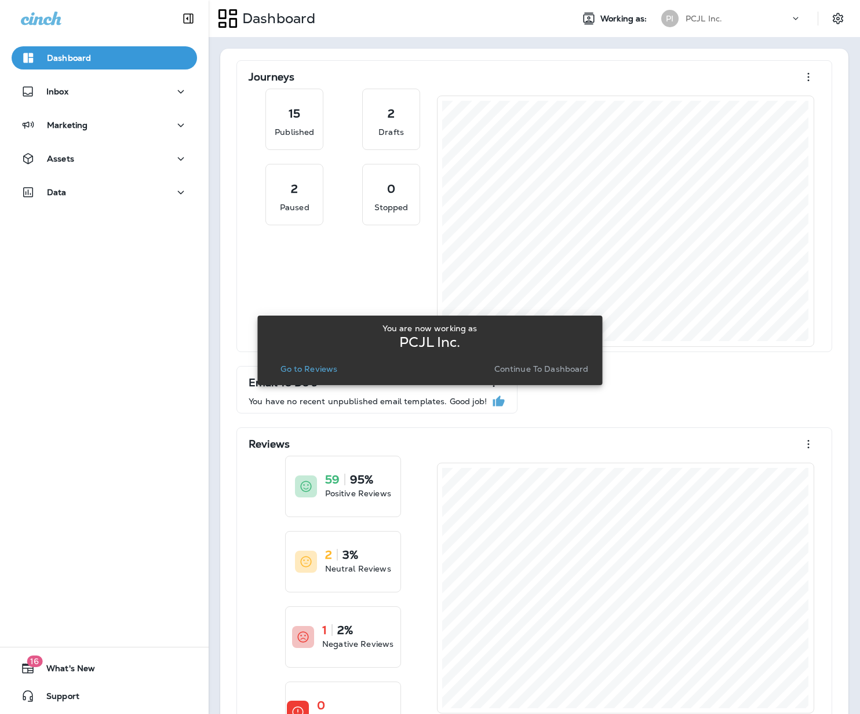
click at [323, 364] on p "Go to Reviews" at bounding box center [308, 368] width 57 height 9
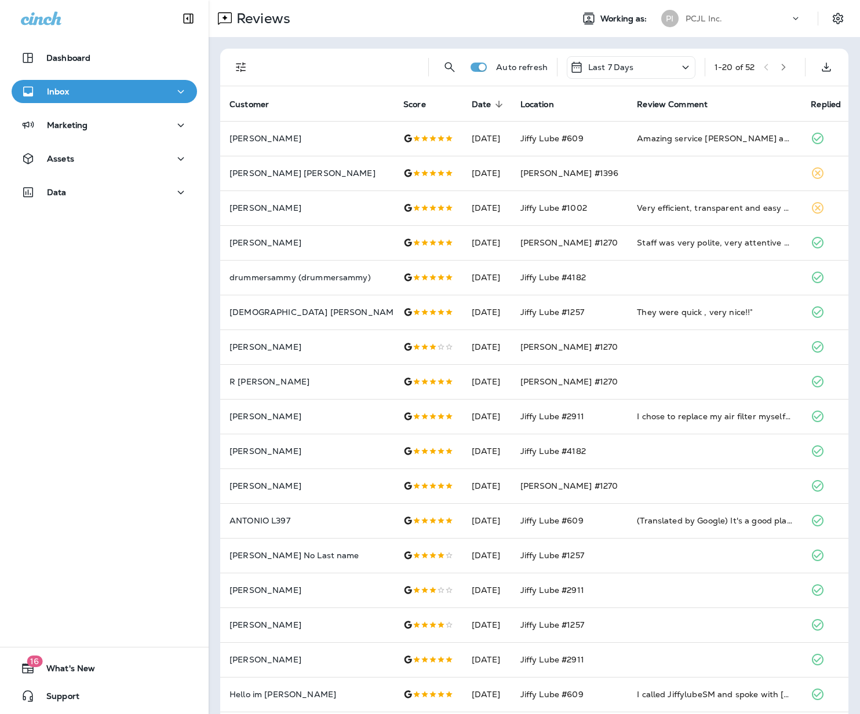
click at [751, 20] on div "PCJL Inc." at bounding box center [737, 18] width 104 height 17
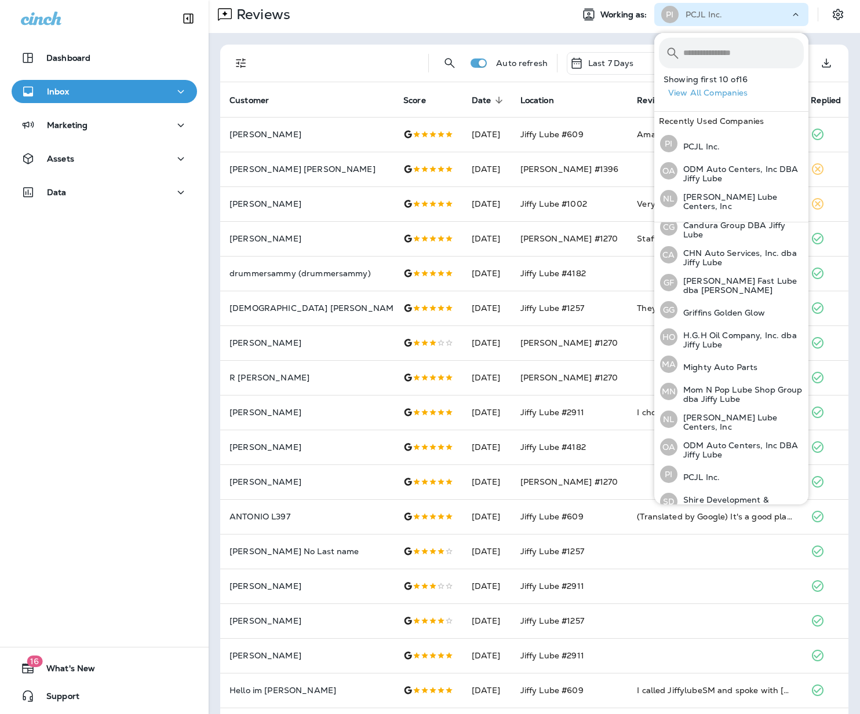
scroll to position [157, 0]
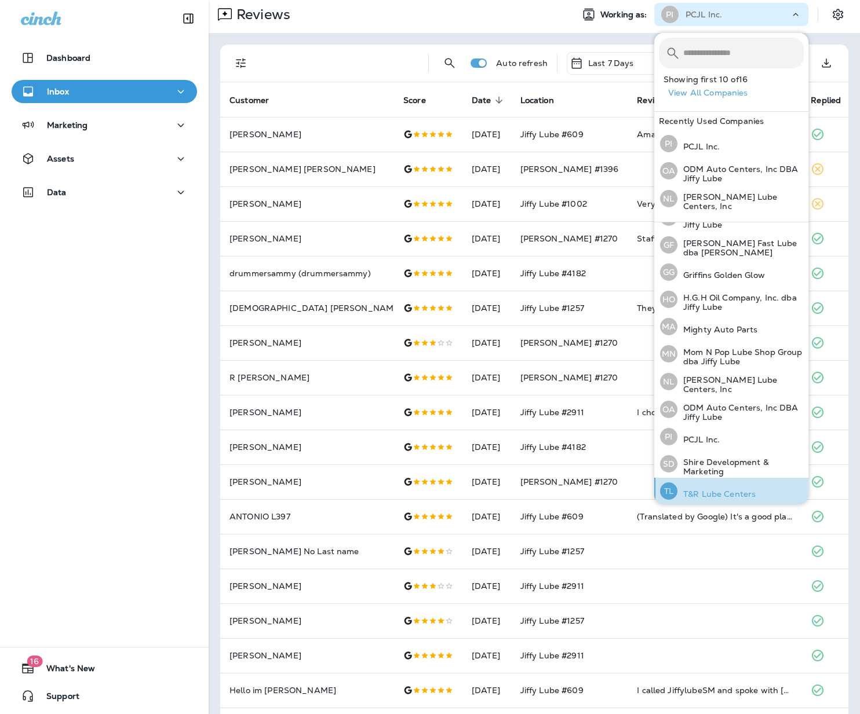
click at [727, 490] on p "T&R Lube Centers" at bounding box center [716, 494] width 78 height 9
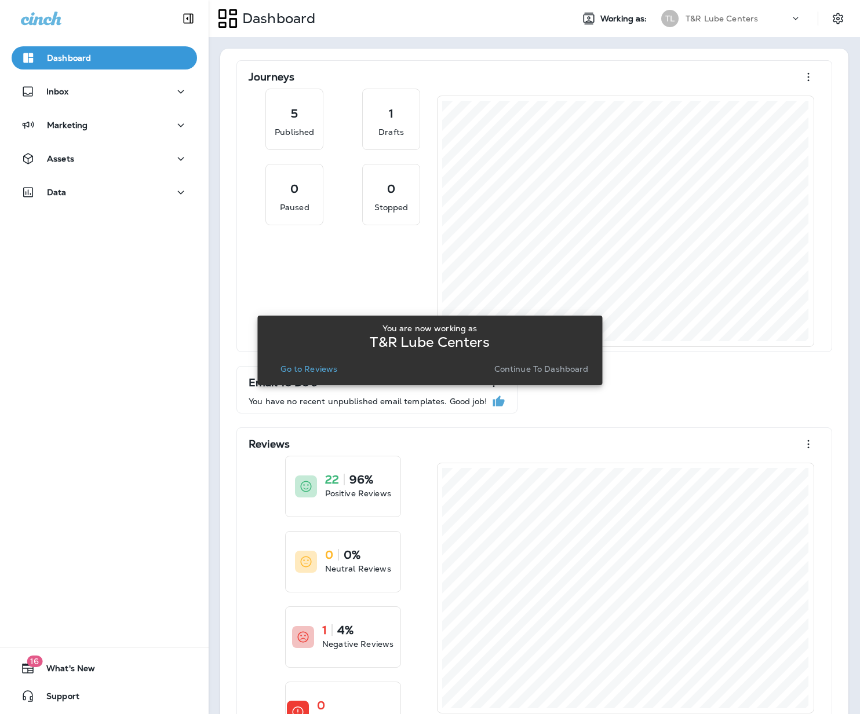
click at [309, 369] on p "Go to Reviews" at bounding box center [308, 368] width 57 height 9
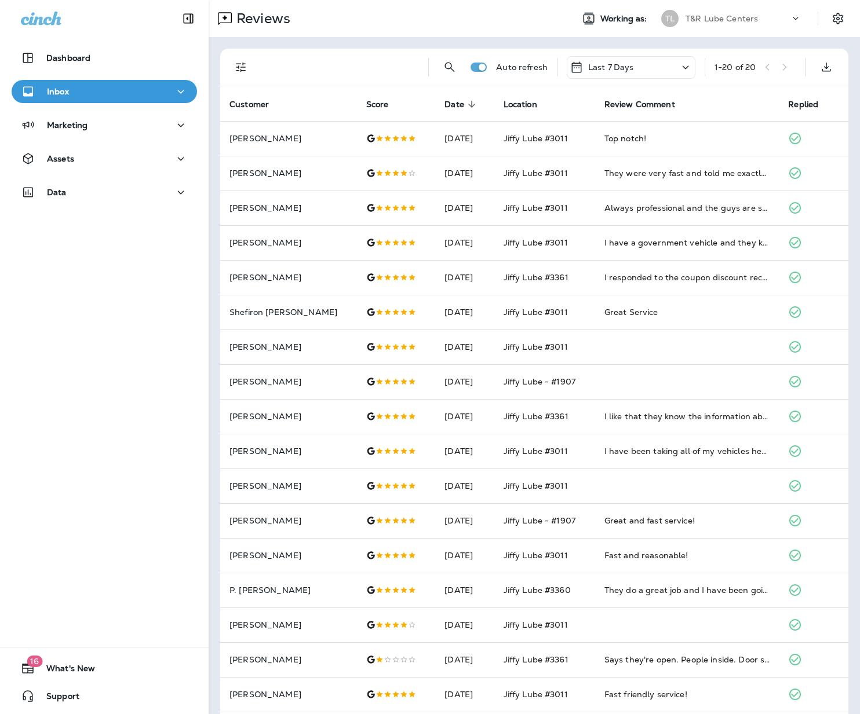
click at [756, 19] on p "T&R Lube Centers" at bounding box center [721, 18] width 72 height 9
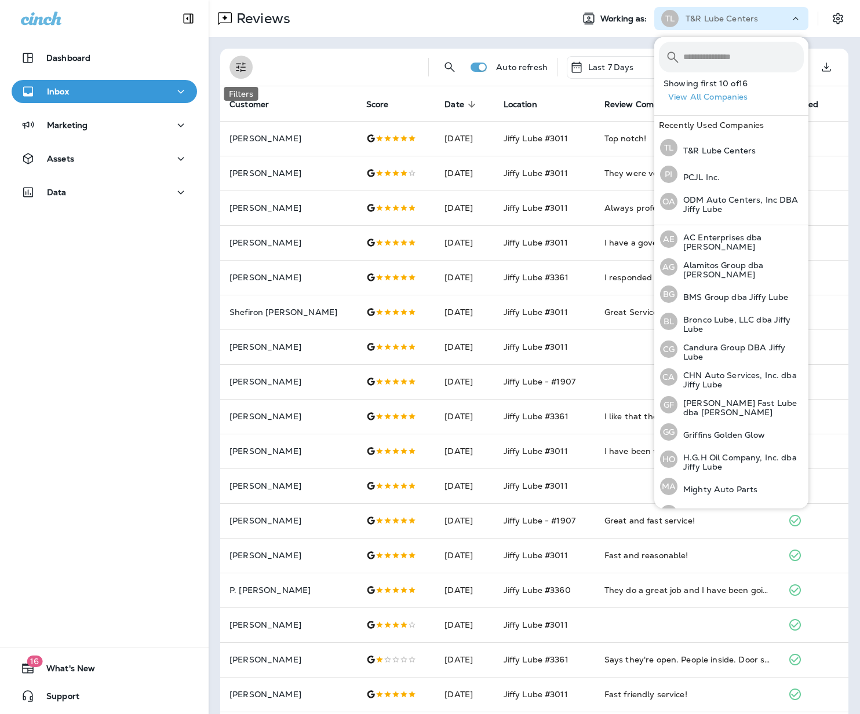
click at [241, 63] on icon "Filters" at bounding box center [241, 67] width 14 height 14
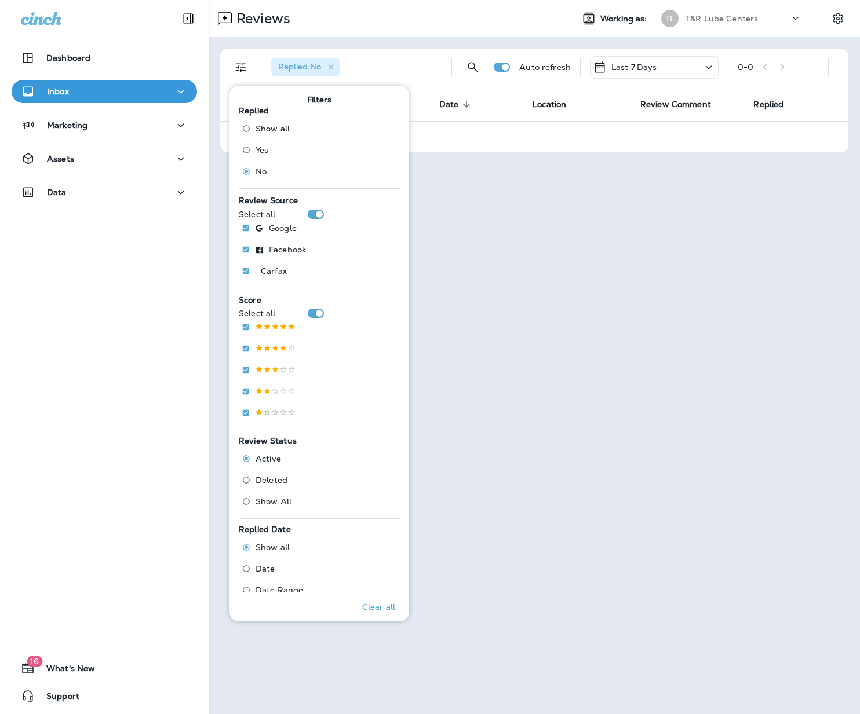
drag, startPoint x: 683, startPoint y: 313, endPoint x: 373, endPoint y: 152, distance: 349.1
click at [682, 313] on div "Reviews Working as: TL T&R Lube Centers Replied : No Auto refresh Last 7 Days 0…" at bounding box center [534, 357] width 651 height 714
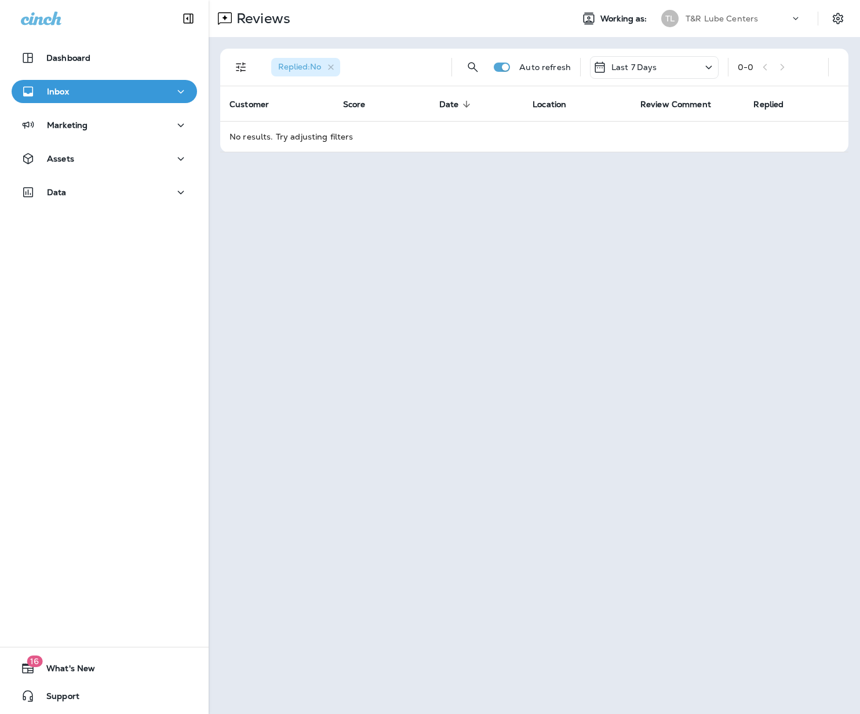
click at [711, 12] on div "T&R Lube Centers" at bounding box center [737, 18] width 104 height 17
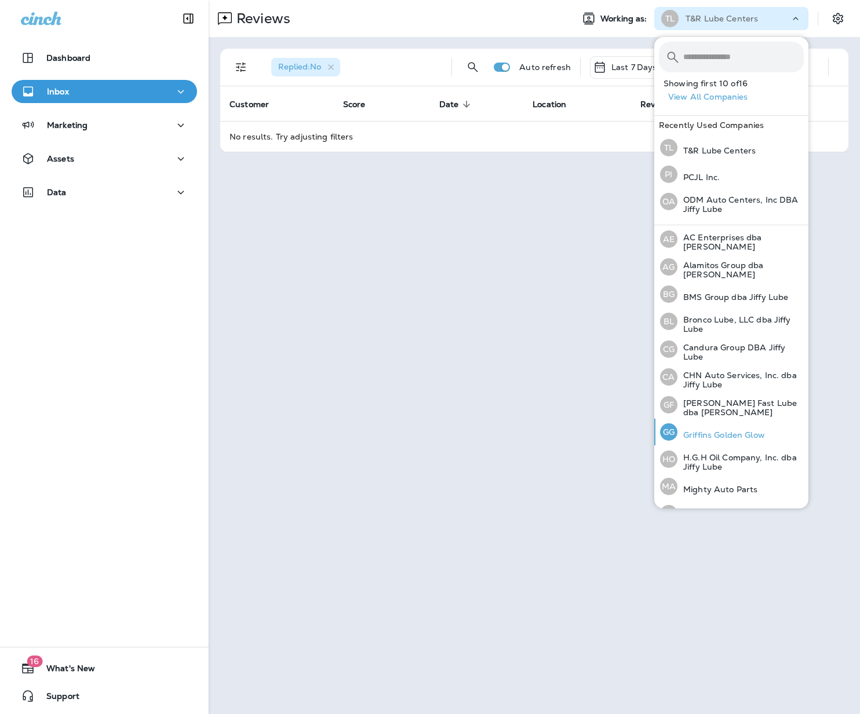
click at [735, 435] on p "Griffins Golden Glow" at bounding box center [720, 435] width 87 height 9
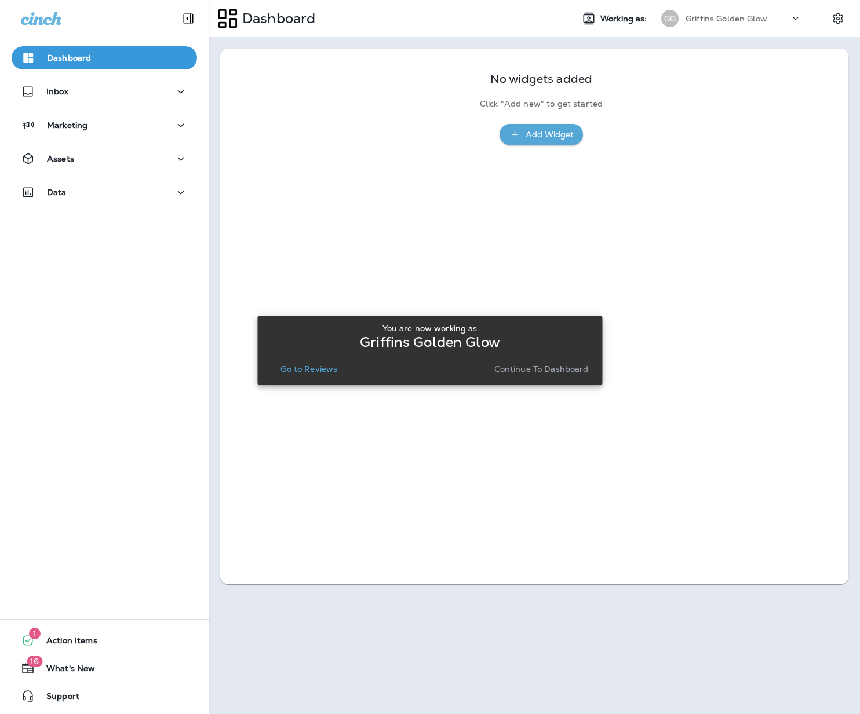
click at [311, 368] on p "Go to Reviews" at bounding box center [308, 368] width 57 height 9
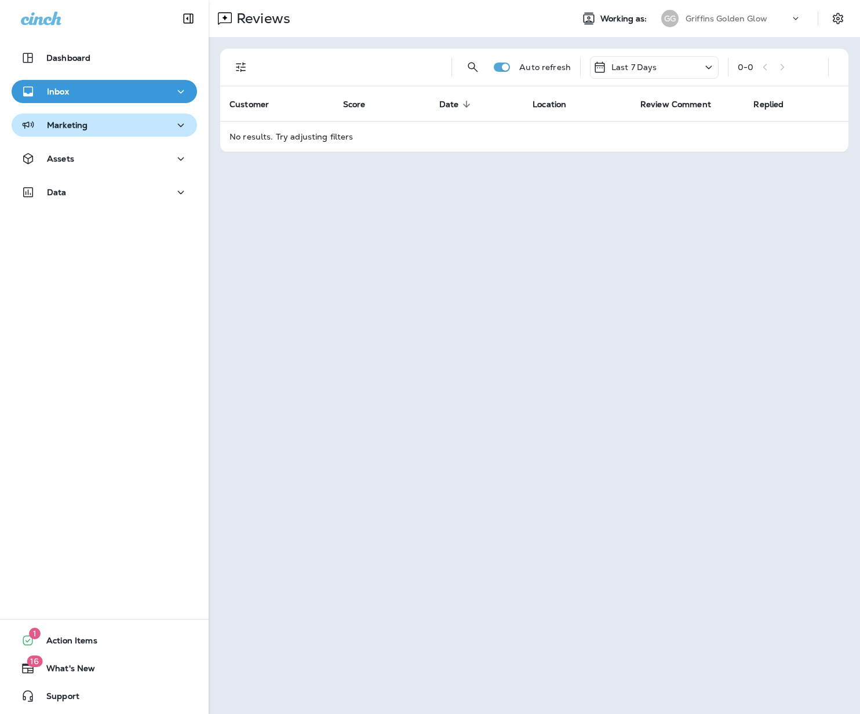
click at [100, 120] on div "Marketing" at bounding box center [104, 125] width 167 height 14
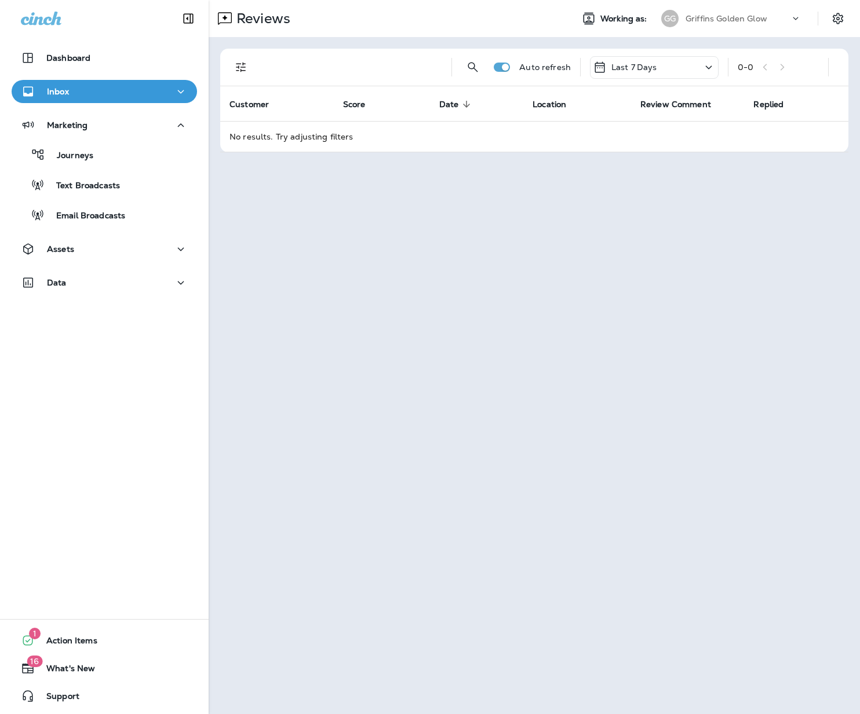
click at [86, 237] on div "Dashboard Inbox Marketing Journeys Text Broadcasts Email Broadcasts Assets Data" at bounding box center [104, 173] width 209 height 276
click at [90, 253] on div "Assets" at bounding box center [104, 249] width 167 height 14
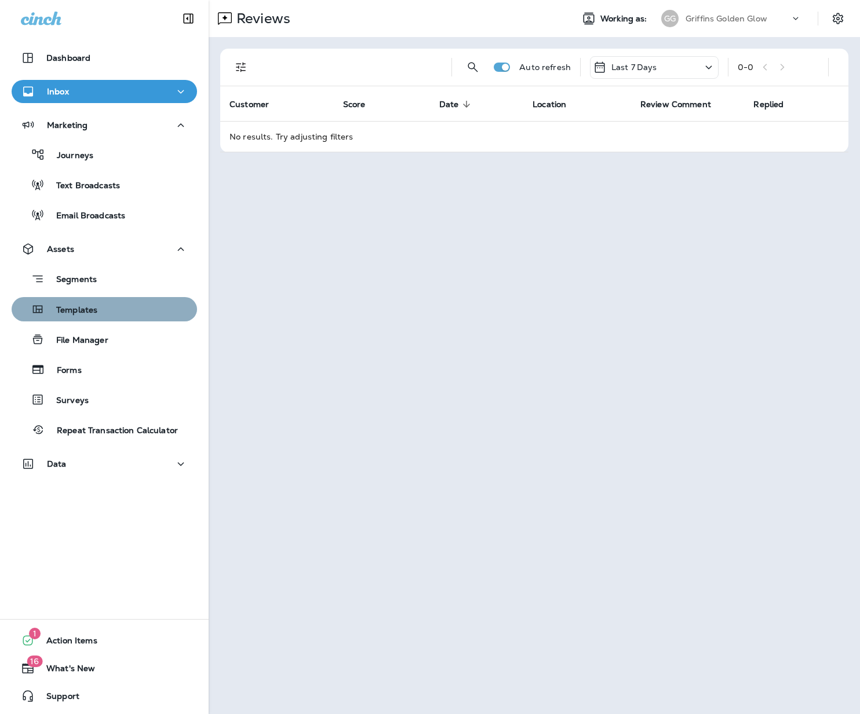
click at [96, 319] on button "Templates" at bounding box center [104, 309] width 185 height 24
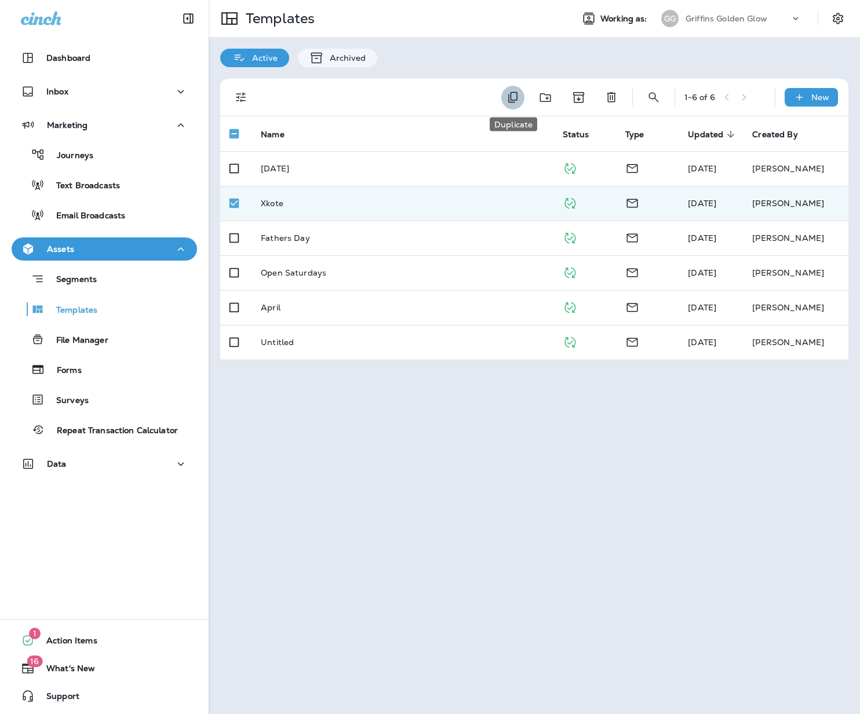
click at [517, 100] on icon "Duplicate" at bounding box center [513, 97] width 14 height 14
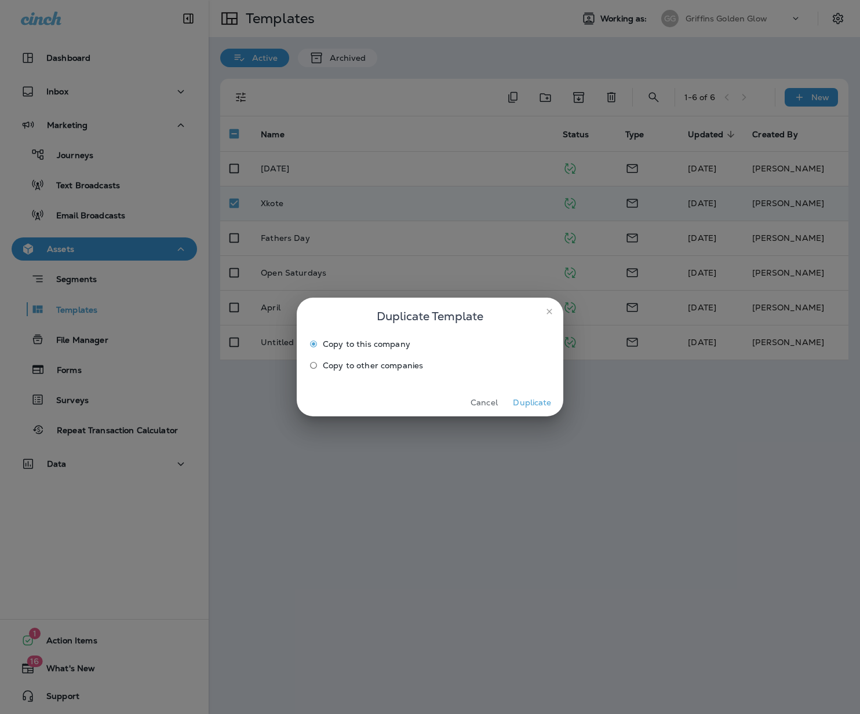
click at [535, 402] on button "Duplicate" at bounding box center [531, 403] width 43 height 18
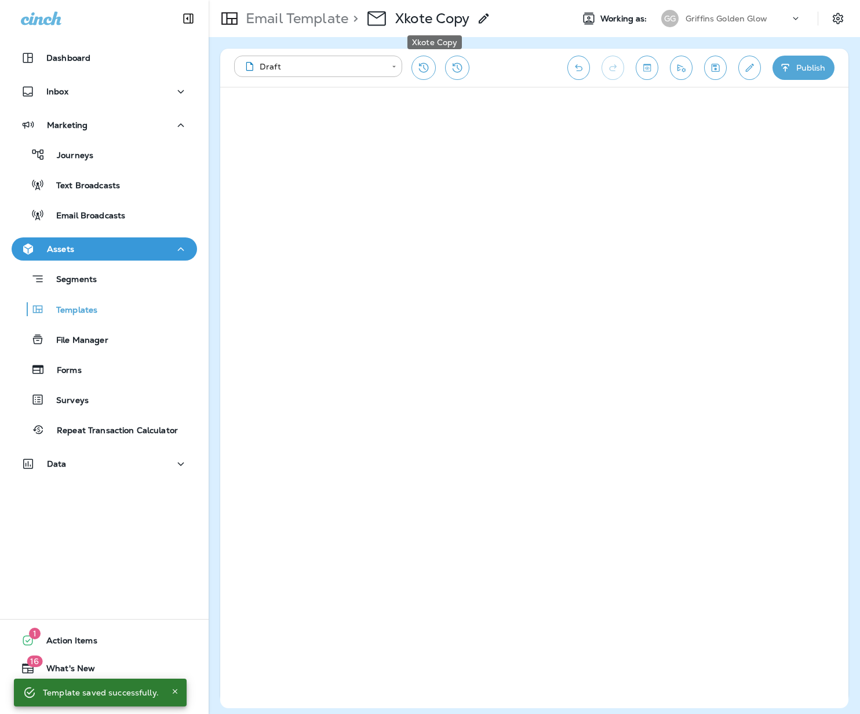
click at [428, 15] on p "Xkote Copy" at bounding box center [432, 18] width 74 height 17
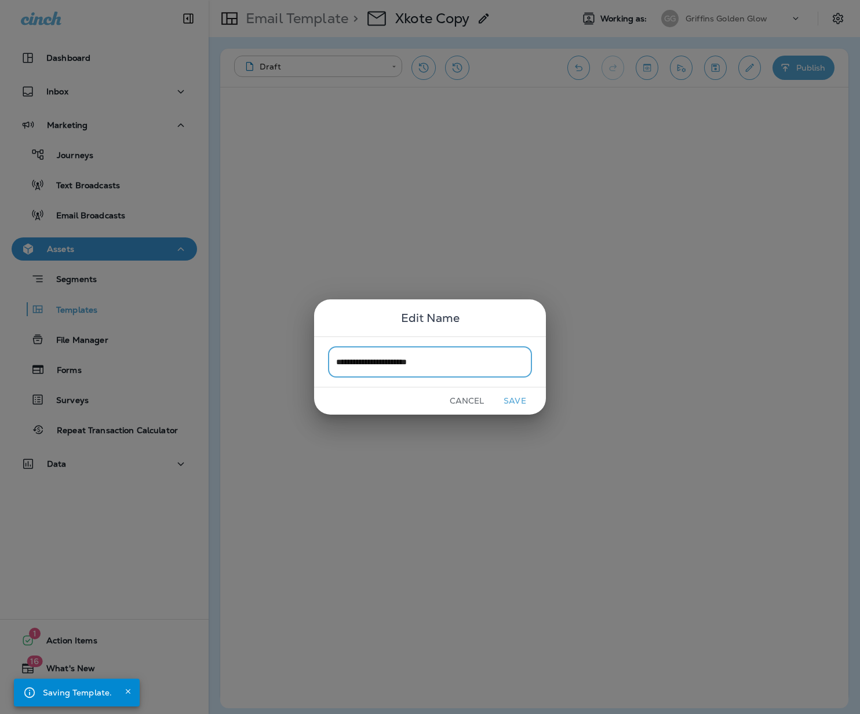
type input "**********"
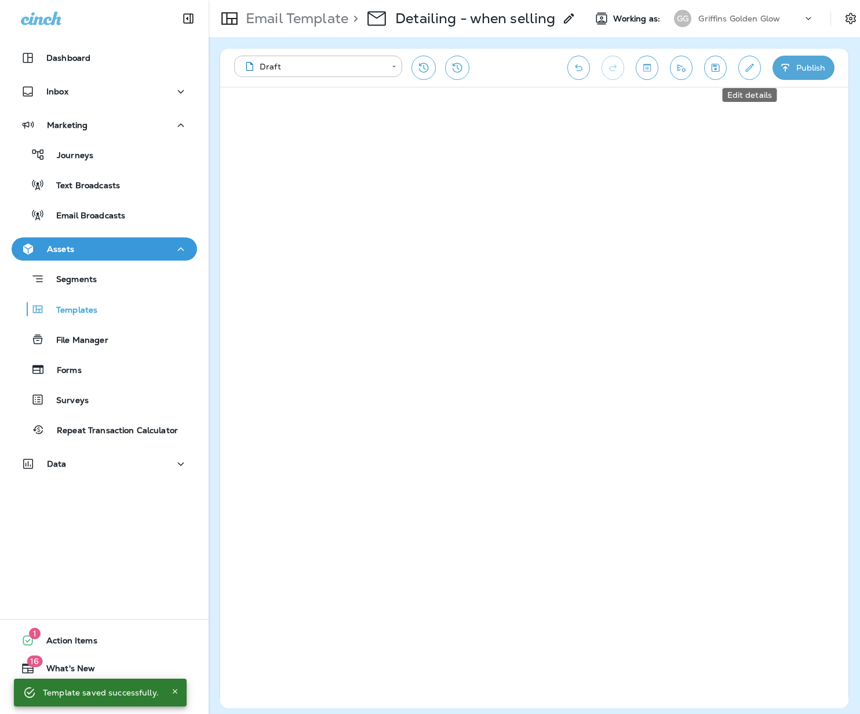
click at [741, 67] on button "Edit details" at bounding box center [749, 68] width 23 height 24
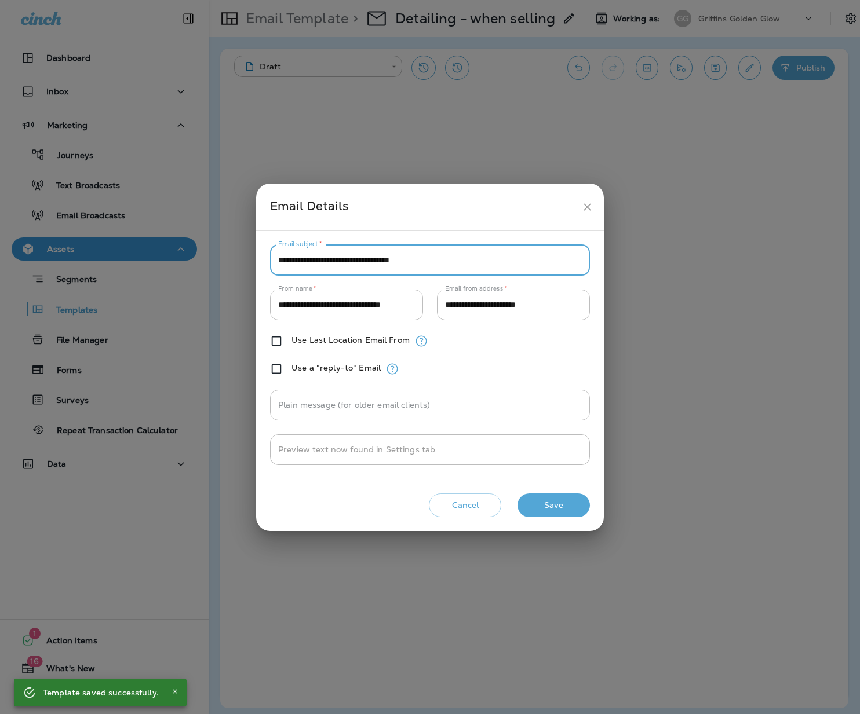
click at [402, 258] on input "**********" at bounding box center [430, 260] width 320 height 31
paste input "**********"
type input "**********"
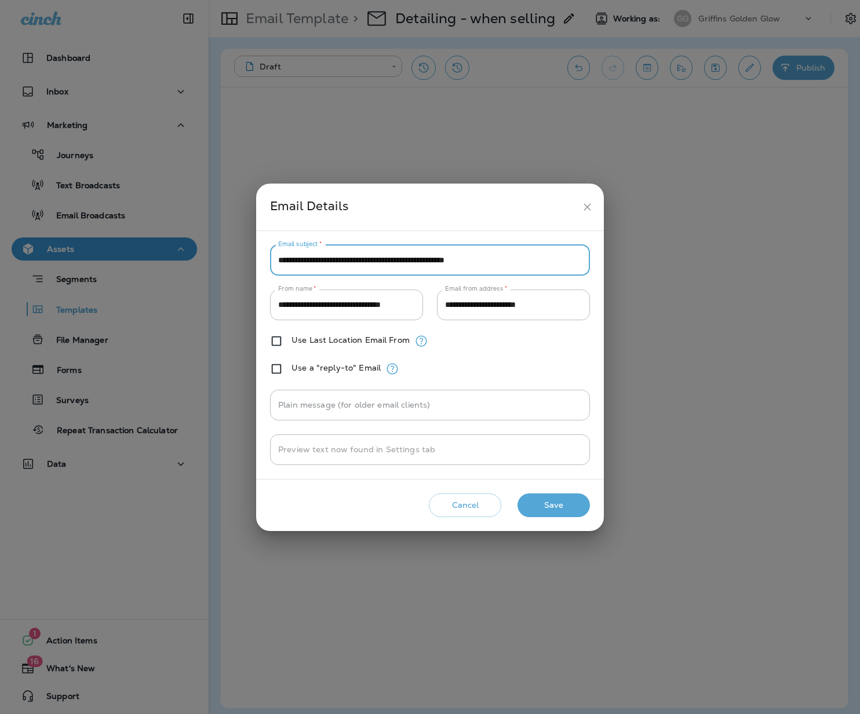
click at [555, 505] on button "Save" at bounding box center [553, 506] width 72 height 24
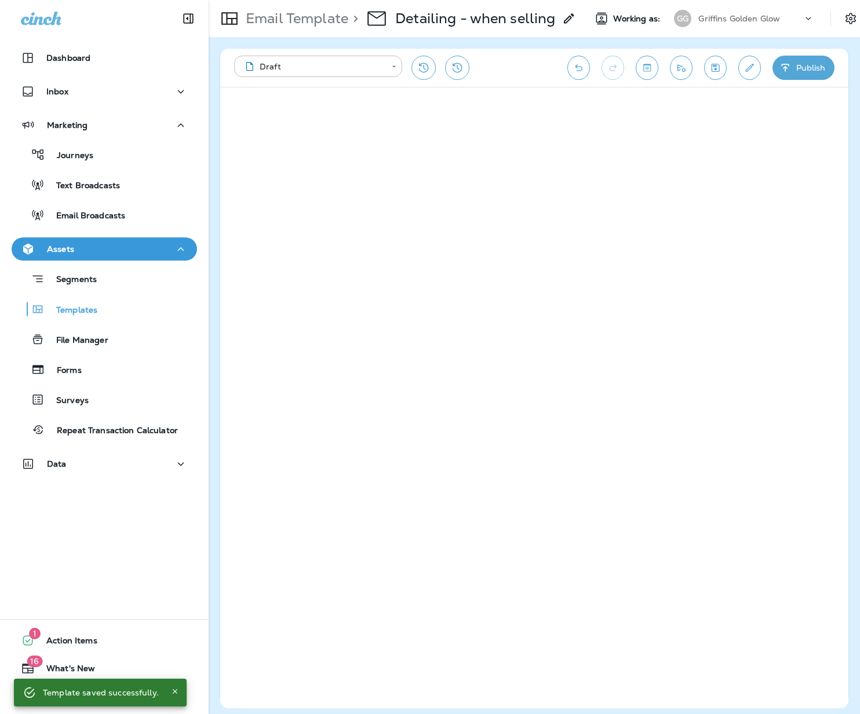
click at [714, 70] on icon "Save" at bounding box center [715, 68] width 12 height 12
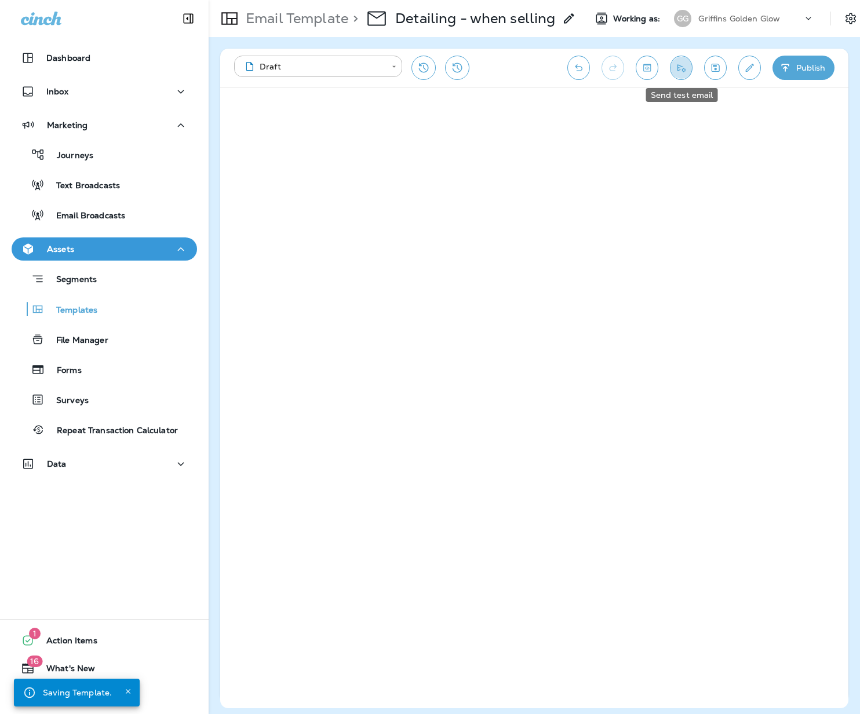
click at [680, 68] on icon "Send test email" at bounding box center [681, 68] width 12 height 12
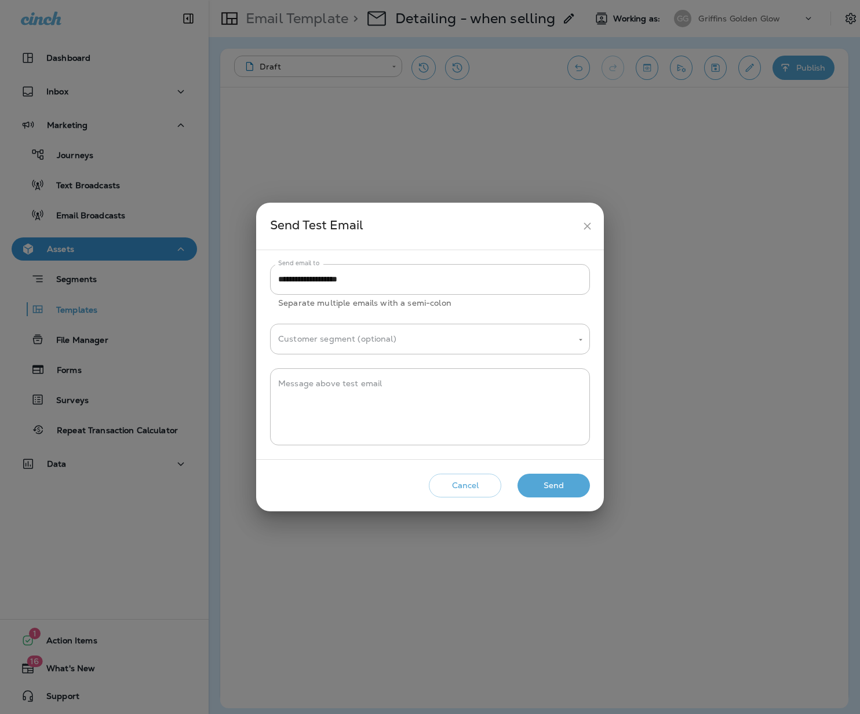
click at [573, 489] on button "Send" at bounding box center [553, 486] width 72 height 24
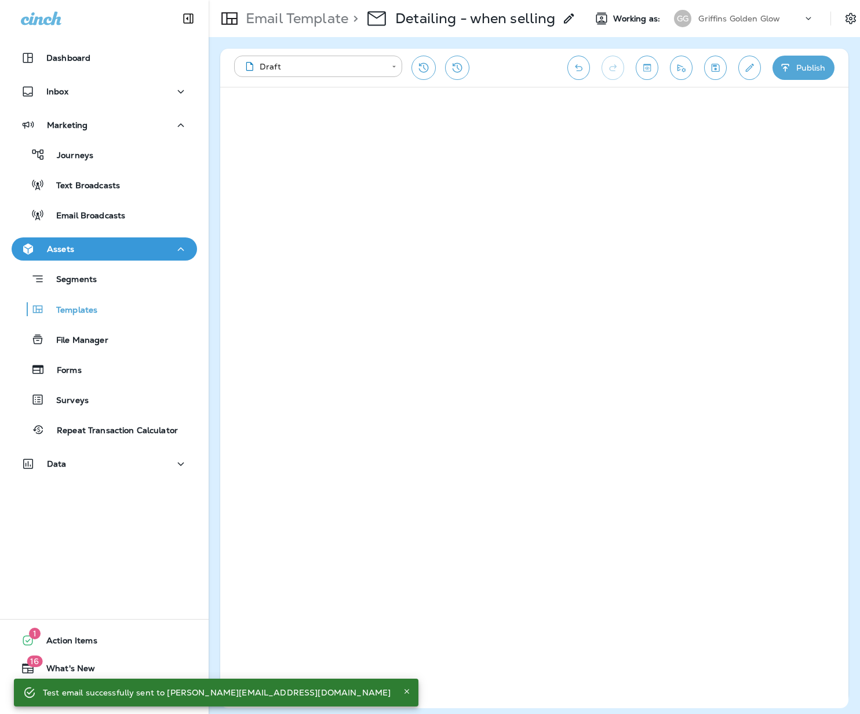
click at [851, 380] on div "**********" at bounding box center [534, 375] width 651 height 677
click at [744, 68] on icon "Edit details" at bounding box center [749, 68] width 12 height 12
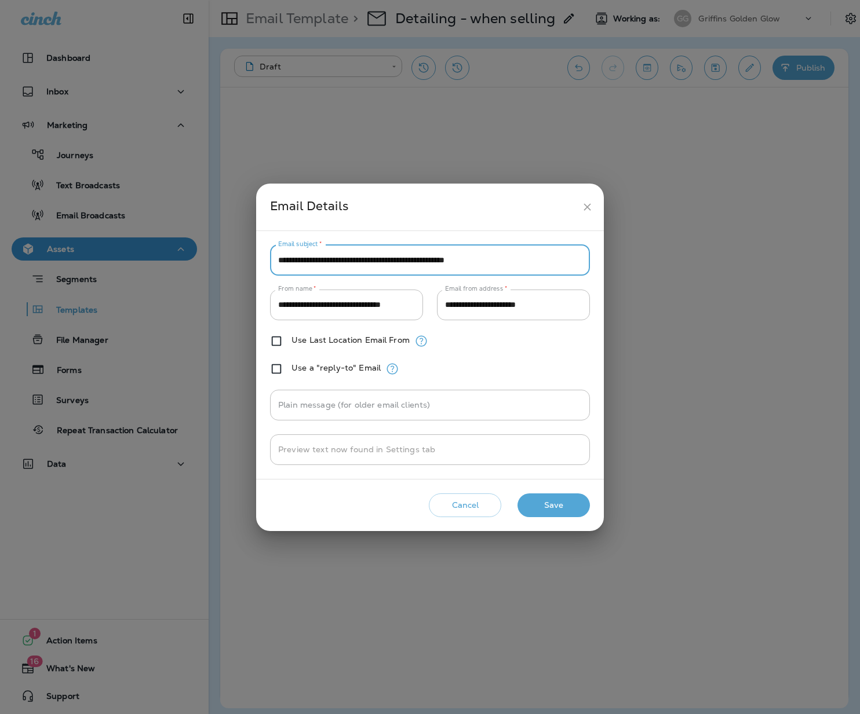
click at [366, 260] on input "**********" at bounding box center [430, 260] width 320 height 31
type input "**********"
click at [548, 504] on button "Save" at bounding box center [553, 506] width 72 height 24
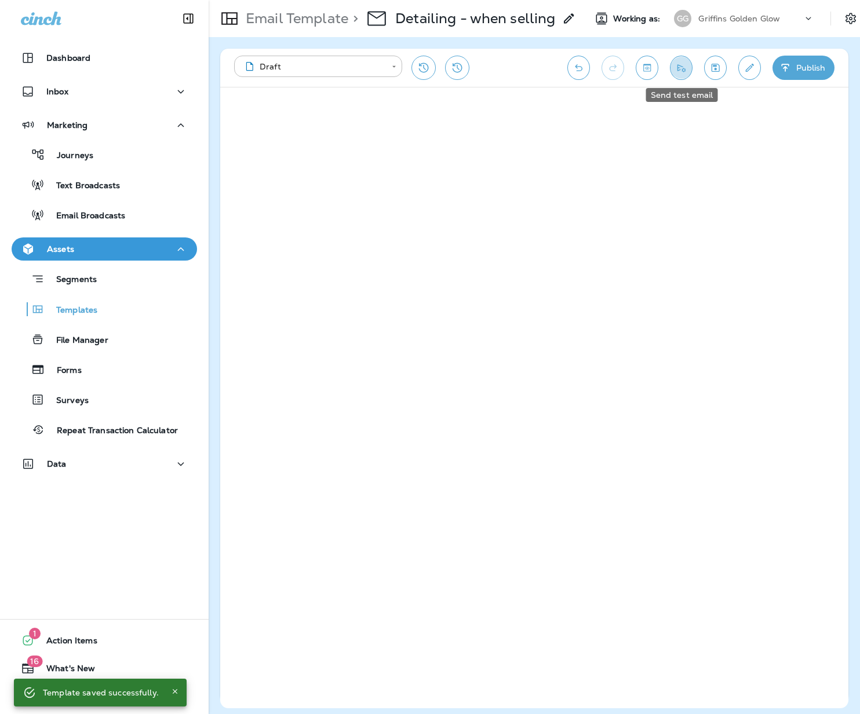
click at [684, 67] on icon "Send test email" at bounding box center [681, 68] width 12 height 12
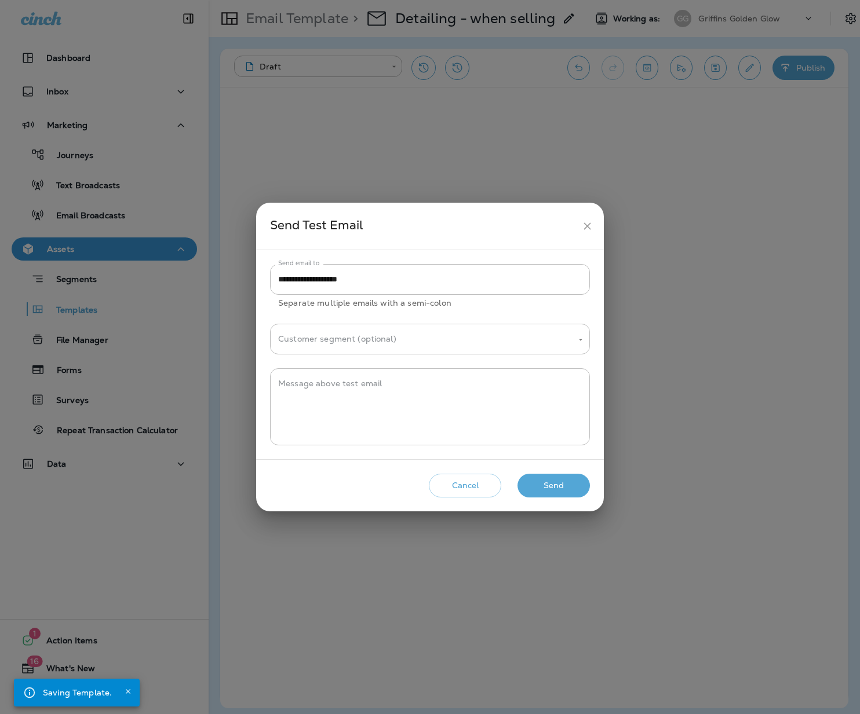
click at [567, 488] on button "Send" at bounding box center [553, 486] width 72 height 24
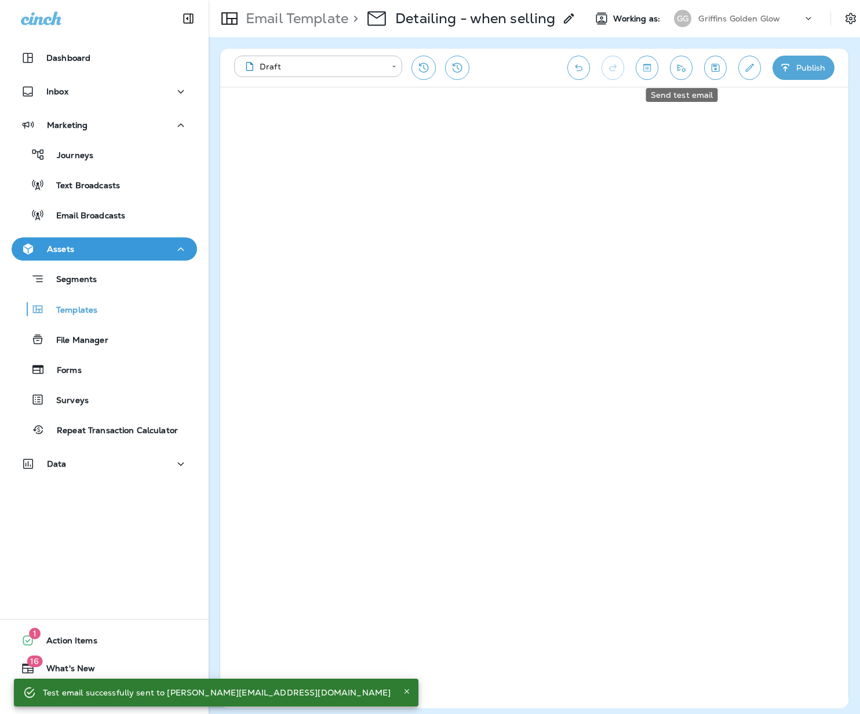
click at [687, 70] on button "Send test email" at bounding box center [681, 68] width 23 height 24
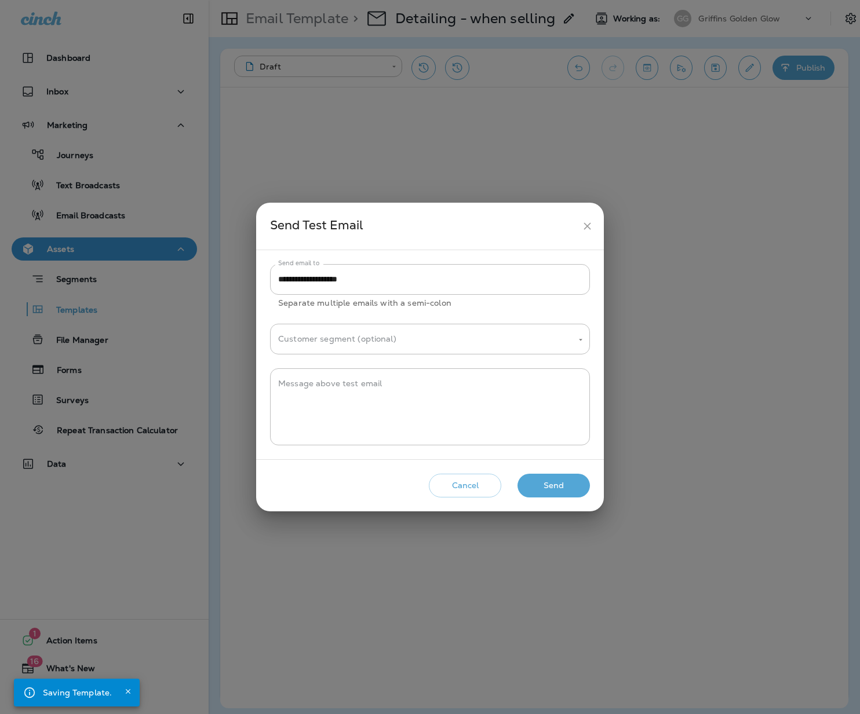
click at [563, 504] on div "**********" at bounding box center [430, 357] width 348 height 309
click at [542, 478] on button "Send" at bounding box center [553, 486] width 72 height 24
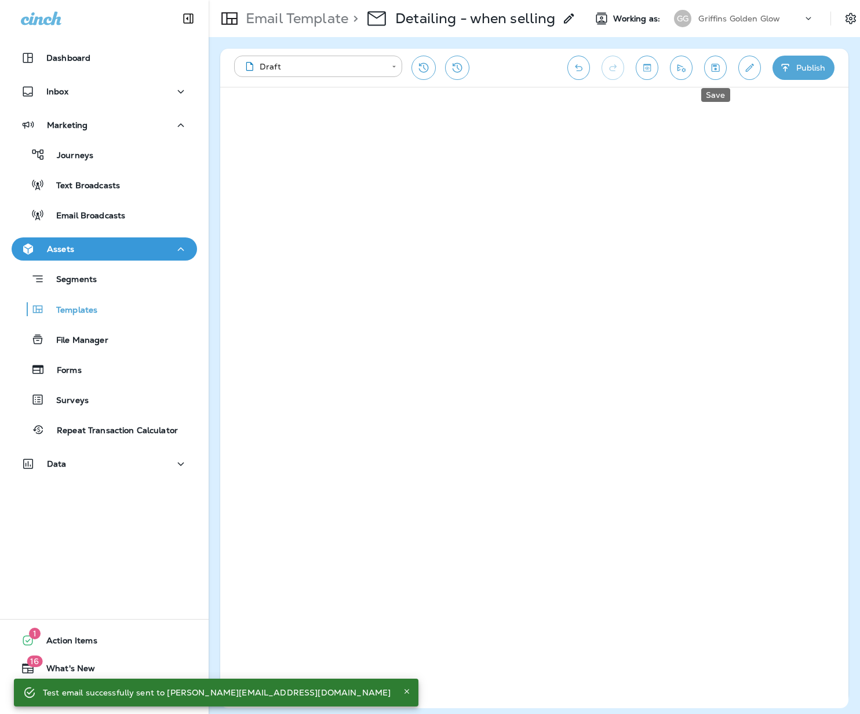
click at [718, 69] on icon "Save" at bounding box center [715, 68] width 12 height 12
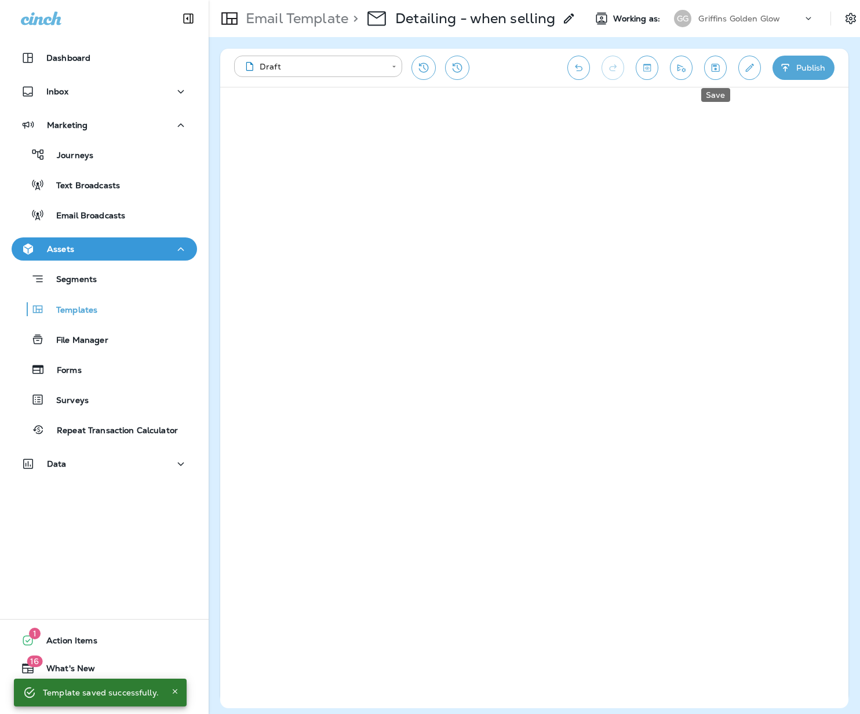
click at [718, 68] on icon "Save" at bounding box center [716, 68] width 8 height 8
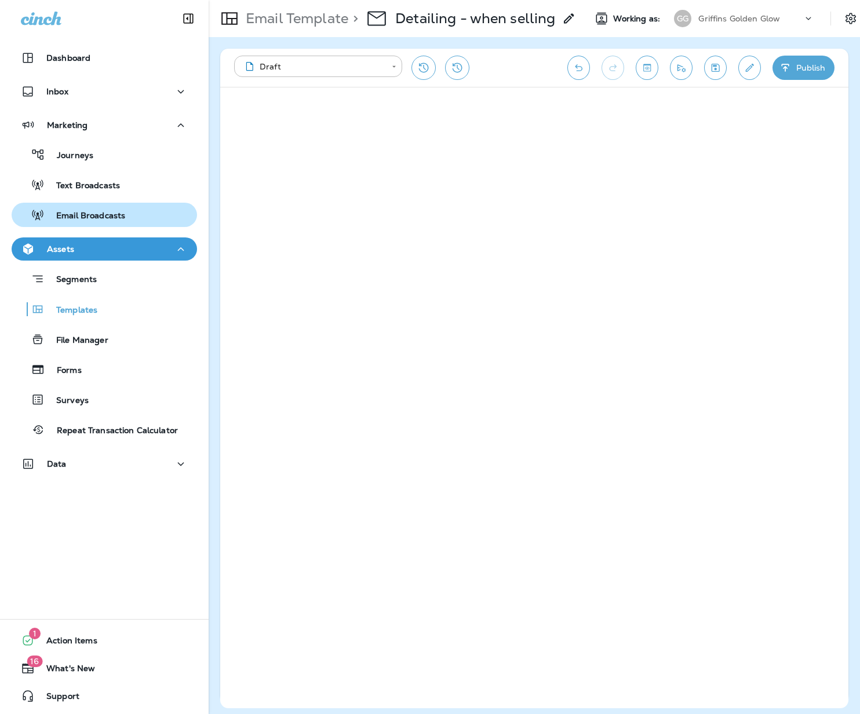
click at [86, 218] on p "Email Broadcasts" at bounding box center [85, 216] width 81 height 11
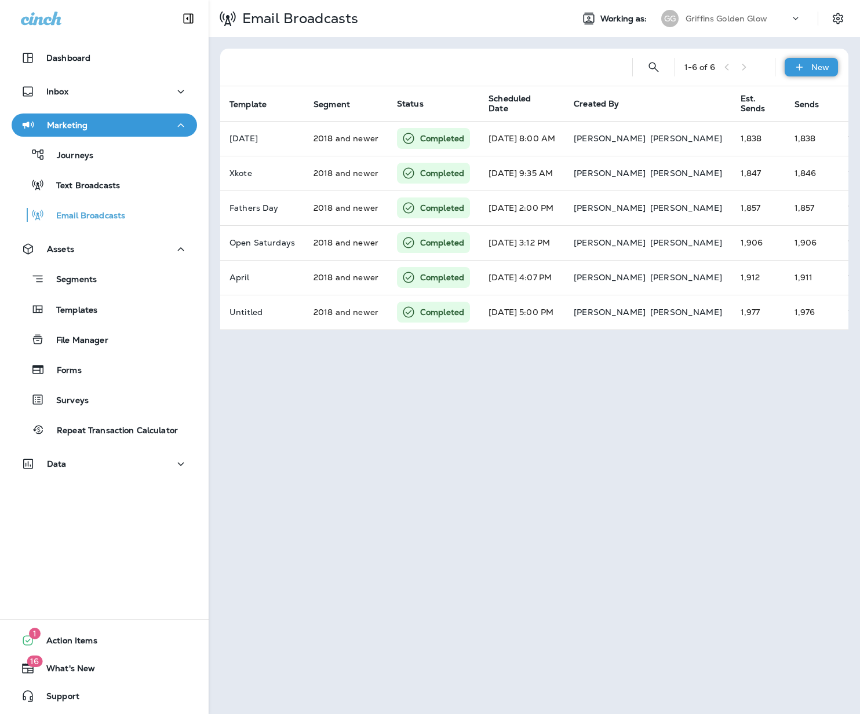
click at [808, 68] on div "New" at bounding box center [811, 67] width 53 height 19
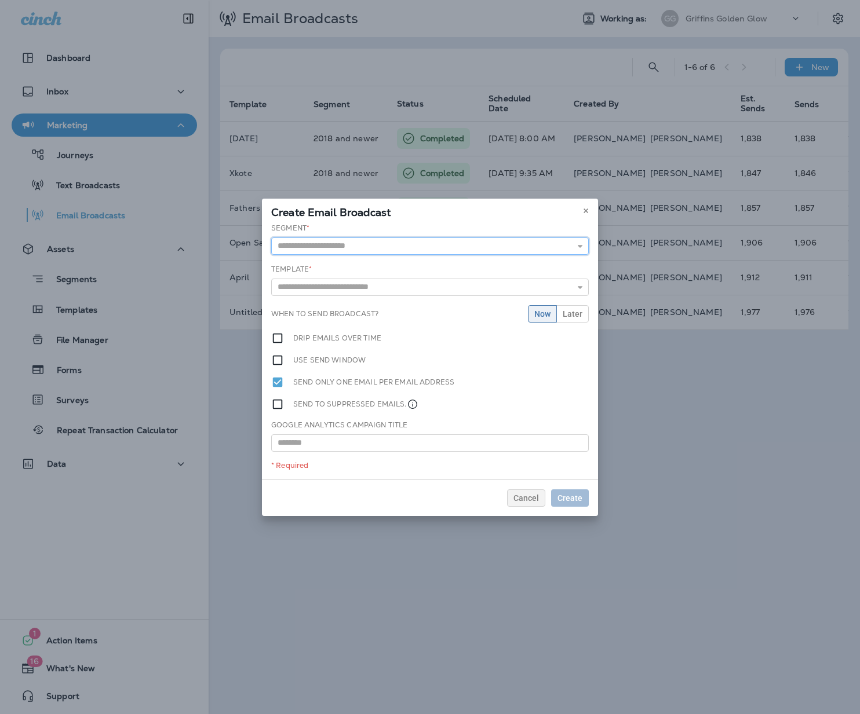
click at [358, 246] on input "text" at bounding box center [430, 246] width 318 height 17
type input "**********"
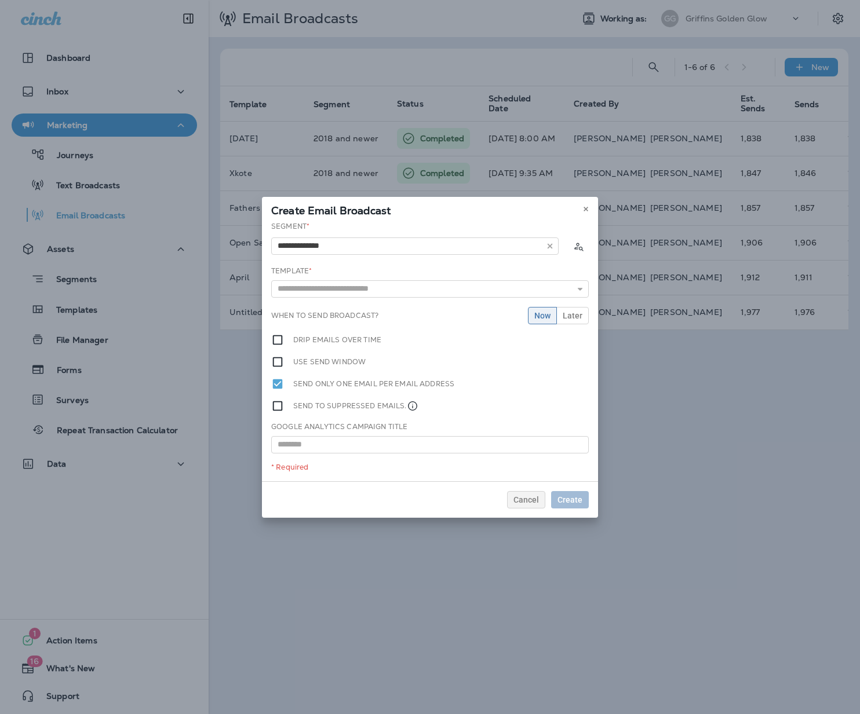
click at [339, 265] on div "**********" at bounding box center [430, 351] width 336 height 260
click at [330, 289] on input "text" at bounding box center [430, 288] width 318 height 17
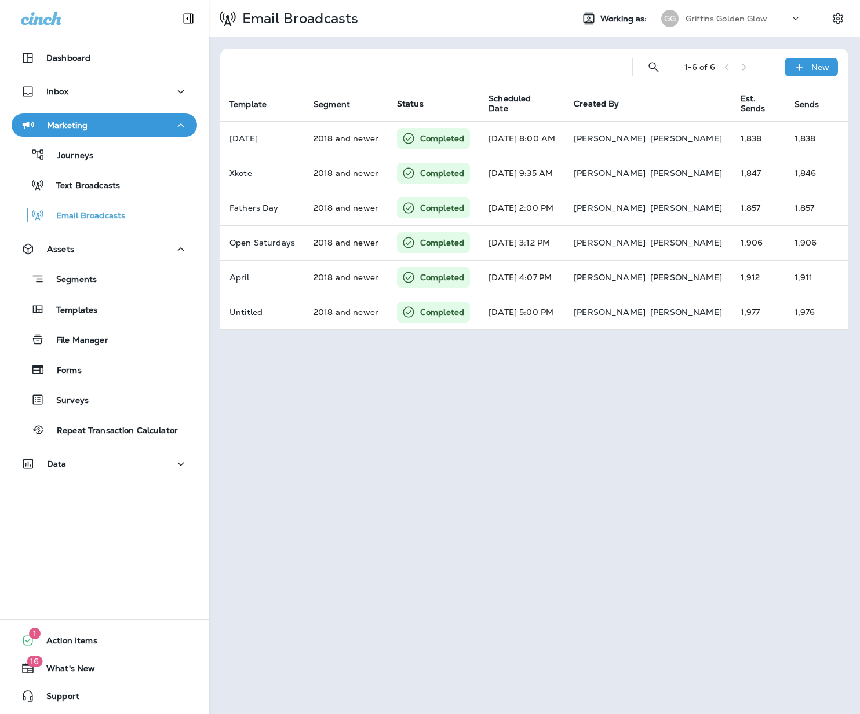
click at [291, 57] on div at bounding box center [425, 67] width 393 height 37
click at [67, 161] on p "Journeys" at bounding box center [69, 156] width 48 height 11
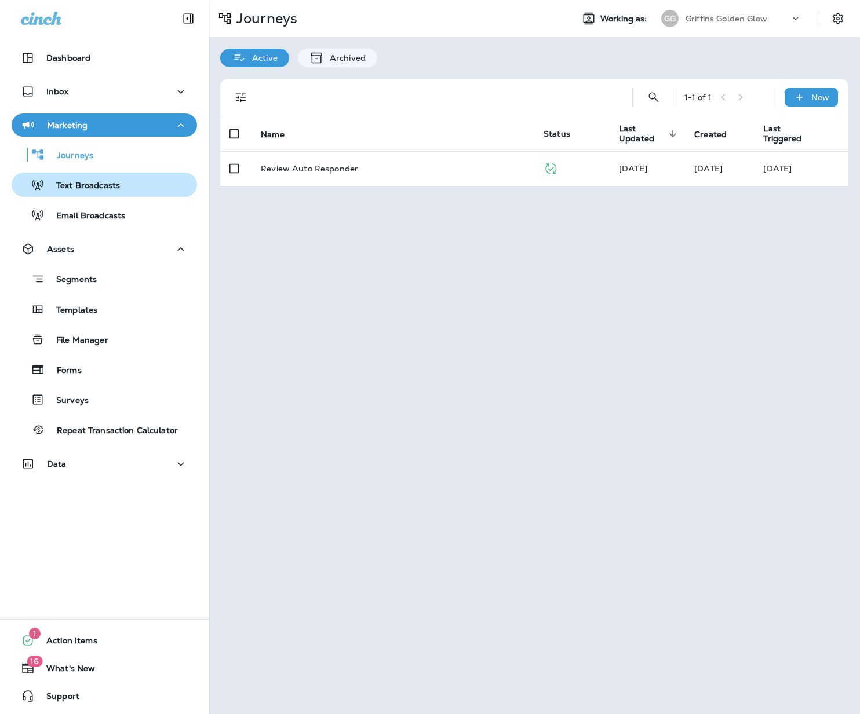
click at [130, 183] on div "Text Broadcasts" at bounding box center [104, 184] width 176 height 17
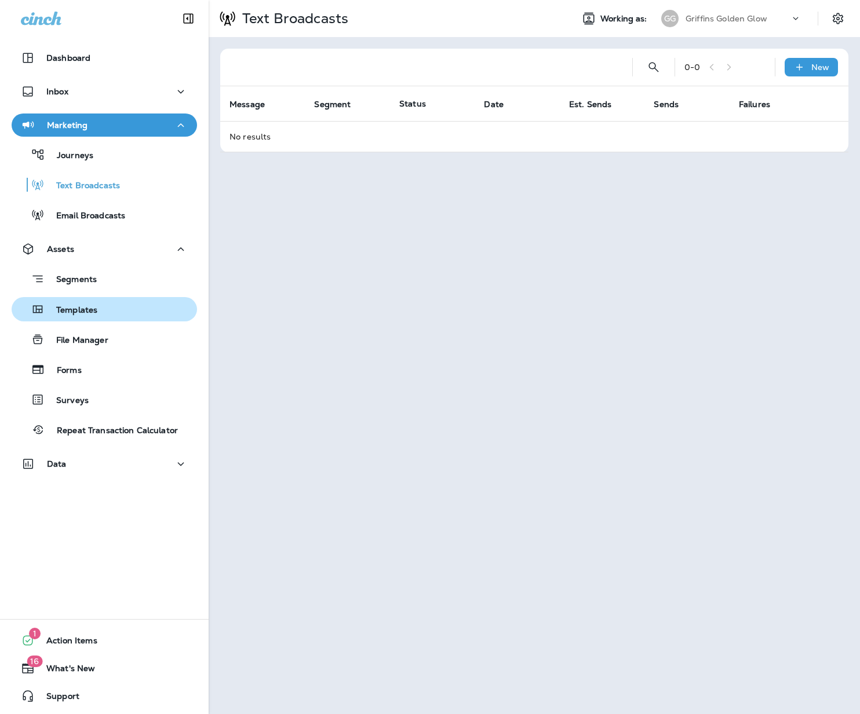
click at [93, 307] on p "Templates" at bounding box center [71, 310] width 53 height 11
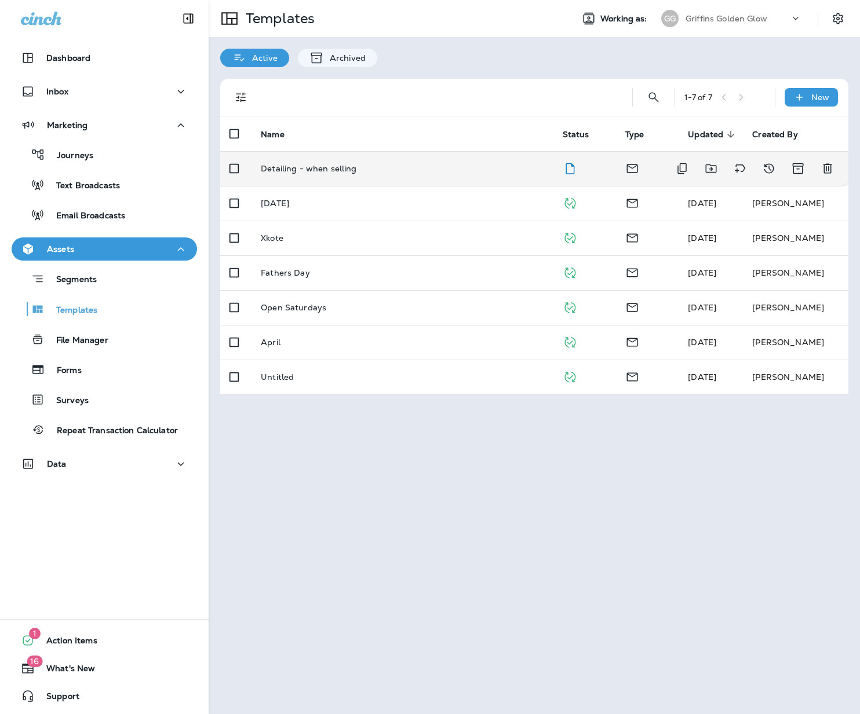
click at [327, 169] on p "Detailing - when selling" at bounding box center [309, 168] width 96 height 9
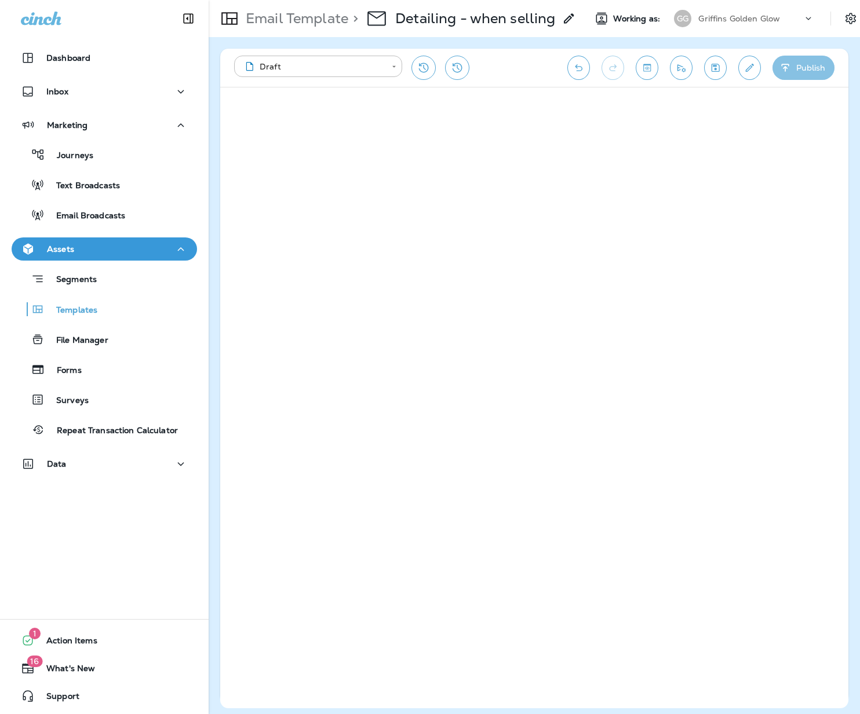
click at [822, 65] on button "Publish" at bounding box center [803, 68] width 62 height 24
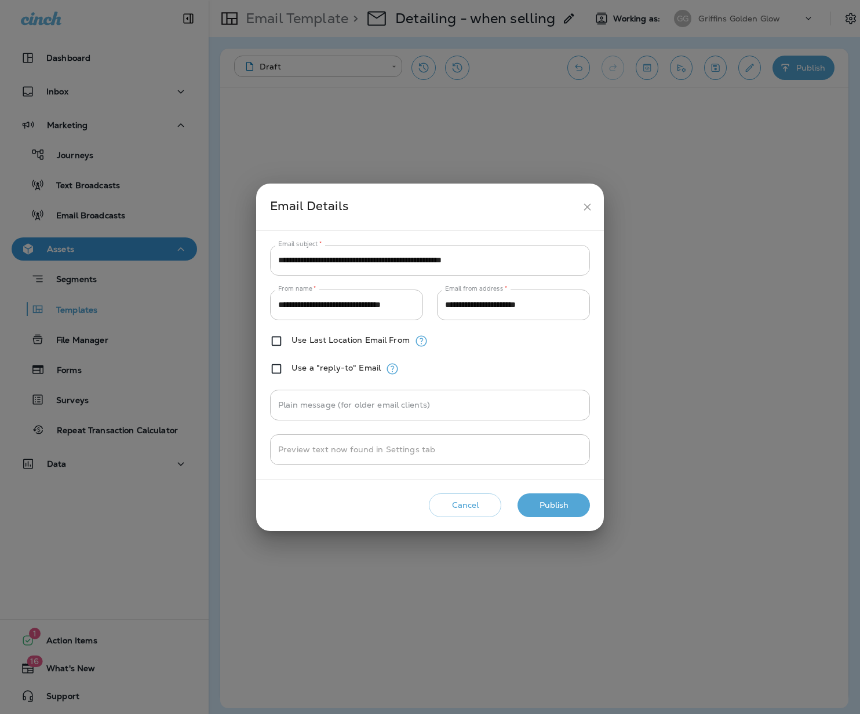
click at [363, 261] on input "**********" at bounding box center [430, 260] width 320 height 31
type input "**********"
click at [563, 508] on button "Publish" at bounding box center [553, 506] width 72 height 24
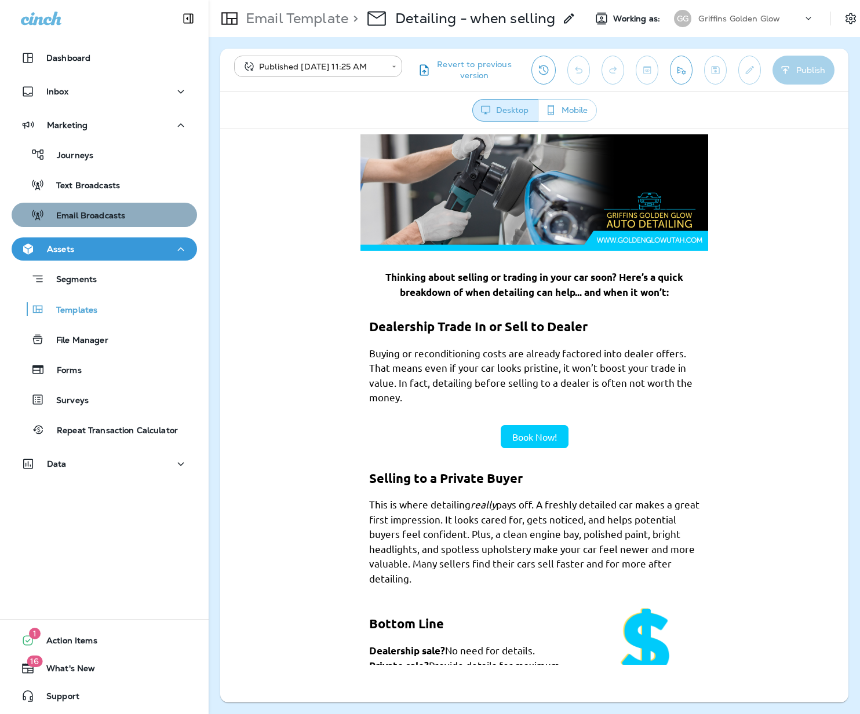
click at [95, 203] on button "Email Broadcasts" at bounding box center [104, 215] width 185 height 24
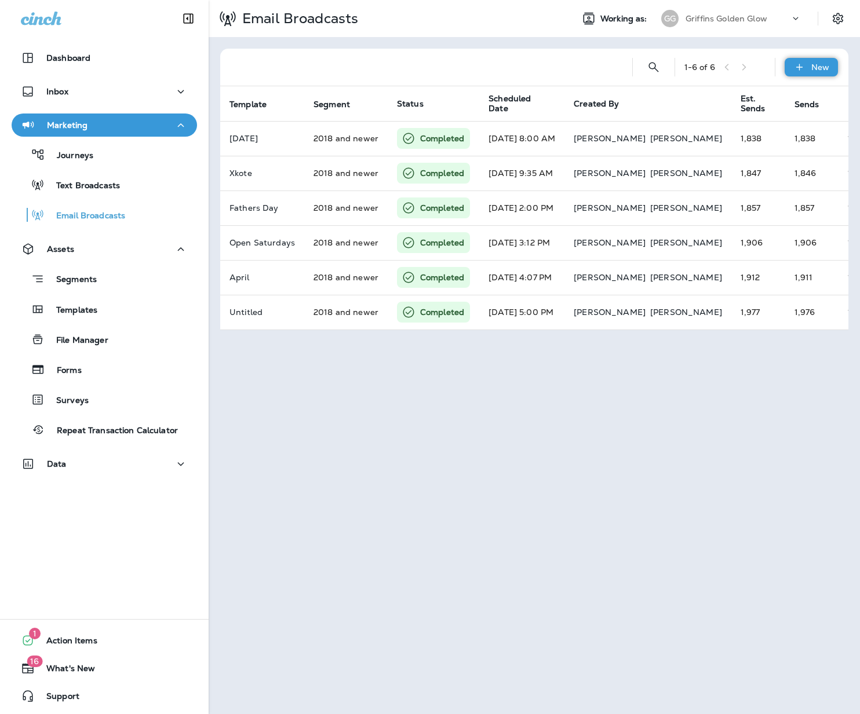
click at [814, 70] on p "New" at bounding box center [820, 67] width 18 height 9
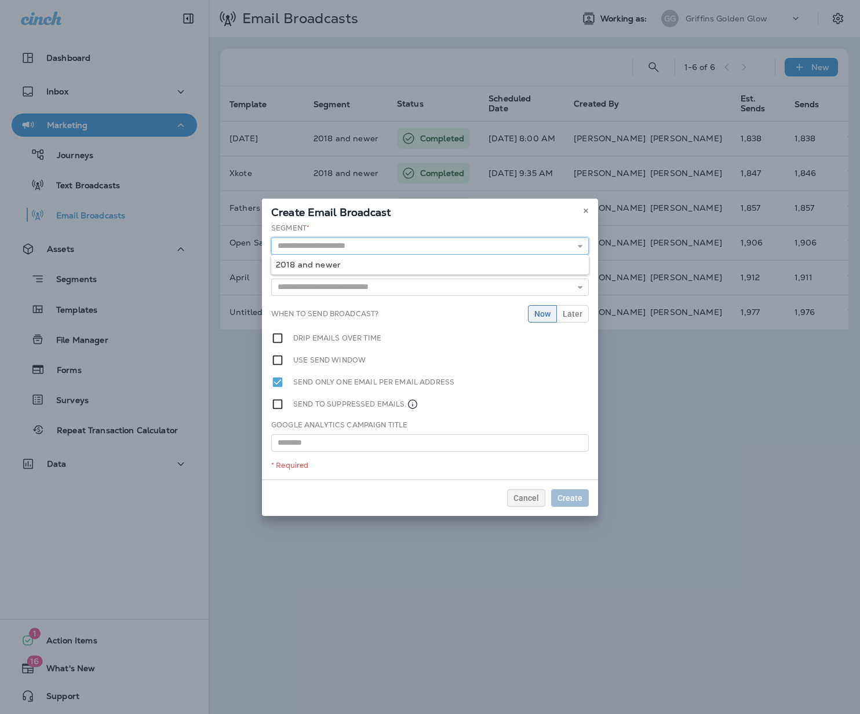
click at [369, 250] on input "text" at bounding box center [430, 246] width 318 height 17
type input "**********"
click at [360, 264] on div "**********" at bounding box center [430, 351] width 336 height 257
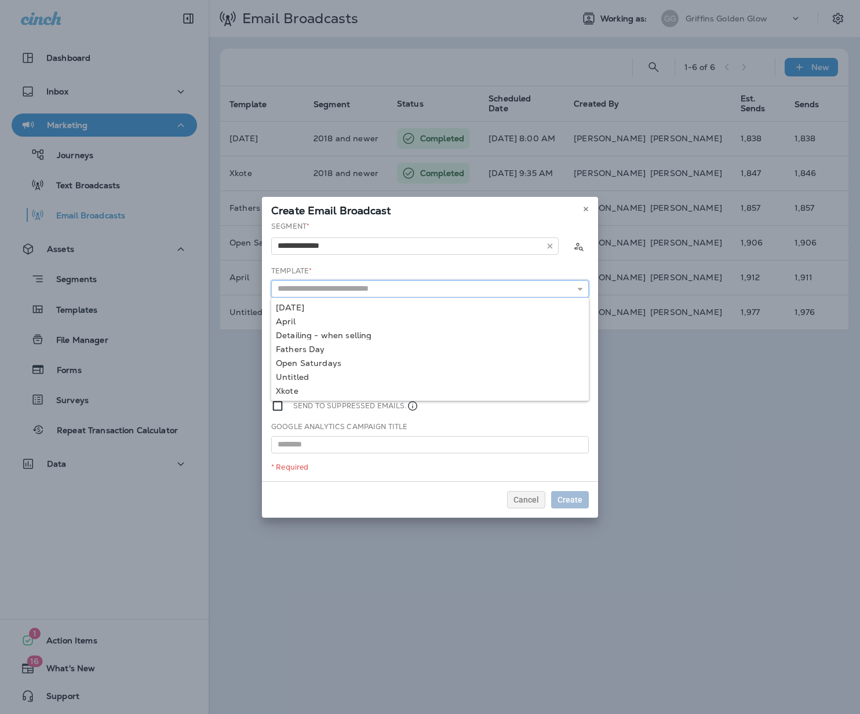
click at [339, 290] on input "text" at bounding box center [430, 288] width 318 height 17
type input "**********"
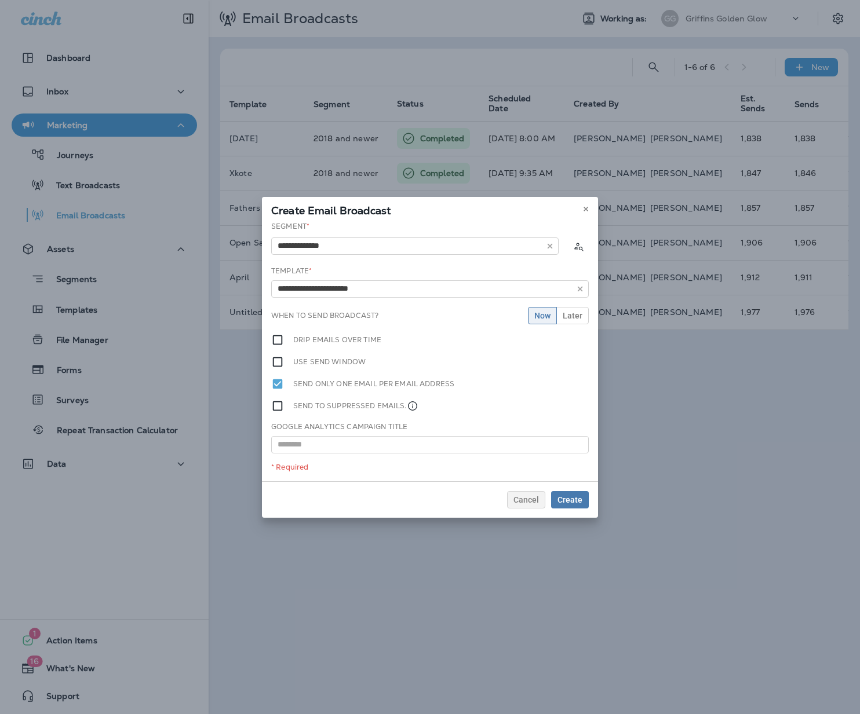
click at [339, 338] on div "**********" at bounding box center [430, 351] width 336 height 260
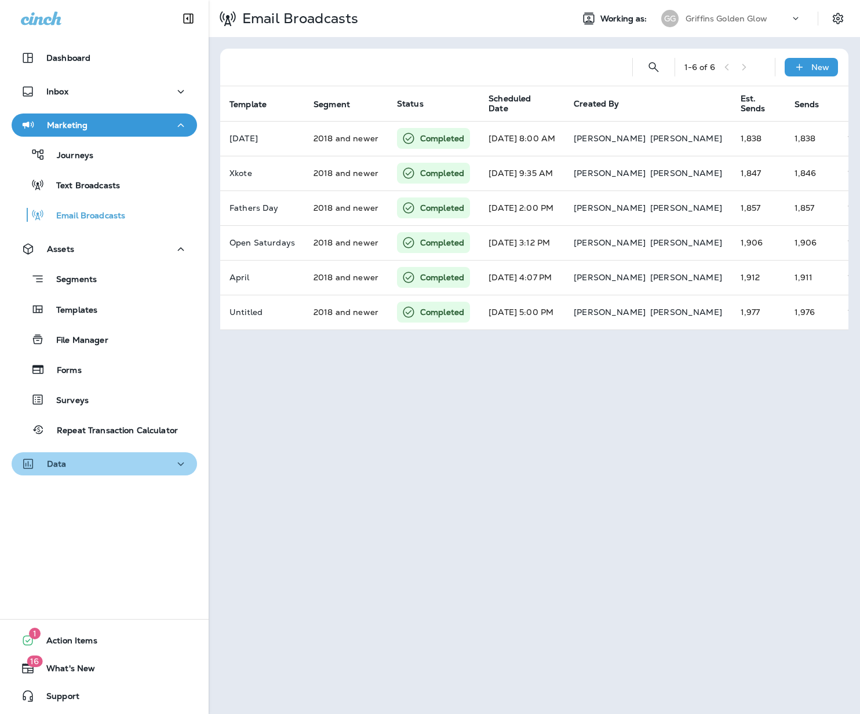
click at [147, 460] on div "Data" at bounding box center [104, 464] width 167 height 14
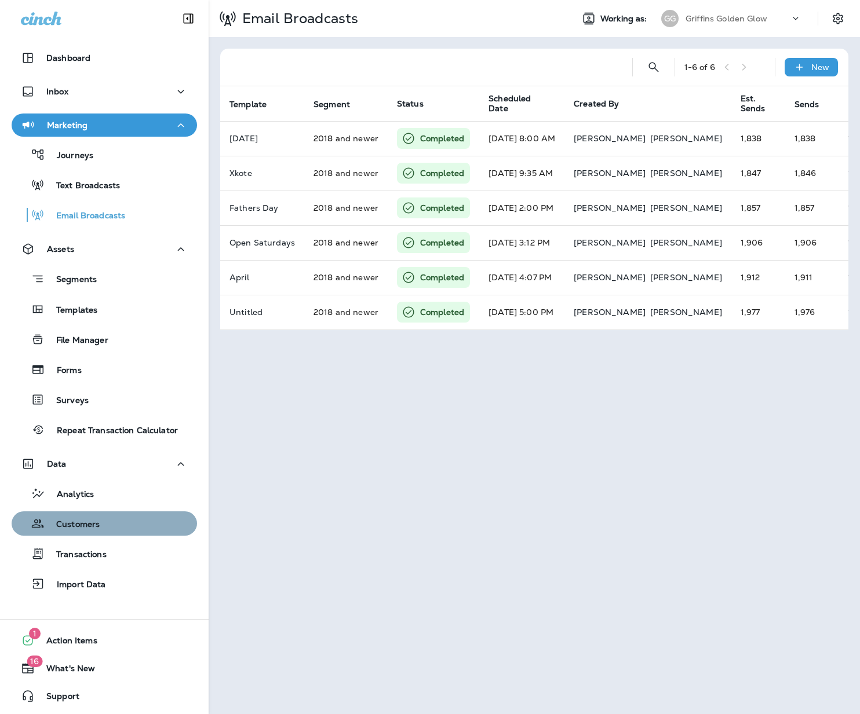
click at [97, 528] on p "Customers" at bounding box center [72, 525] width 55 height 11
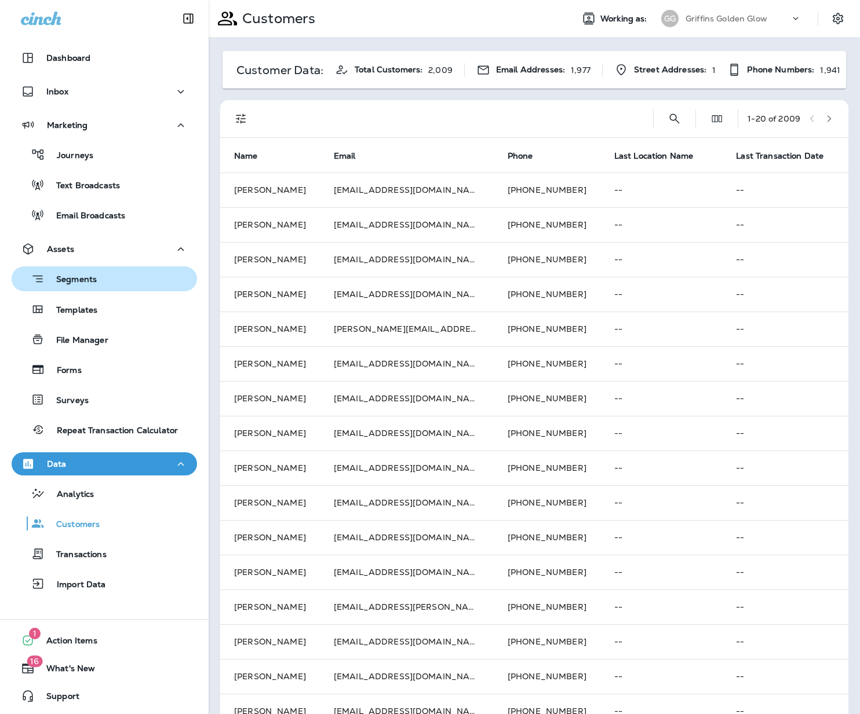
click at [112, 279] on div "Segments" at bounding box center [104, 279] width 176 height 18
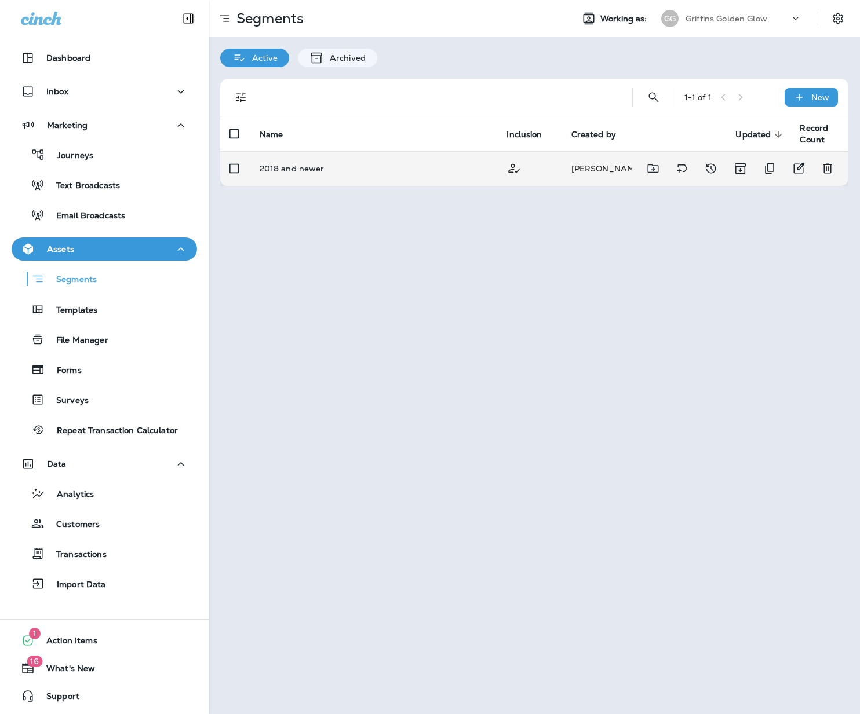
click at [293, 161] on td "2018 and newer" at bounding box center [373, 168] width 247 height 35
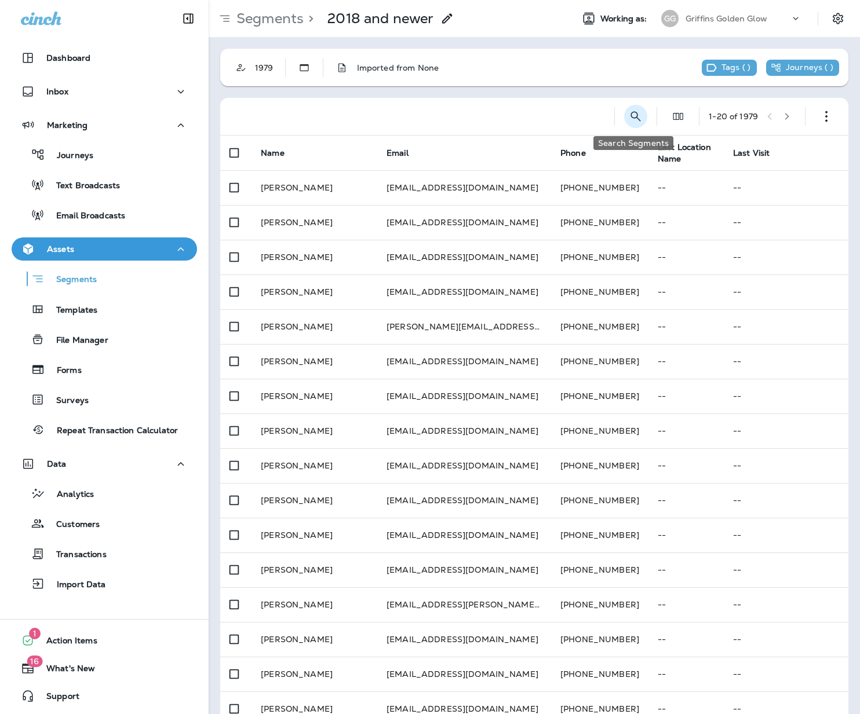
click at [629, 119] on icon "Search Segments" at bounding box center [636, 117] width 14 height 14
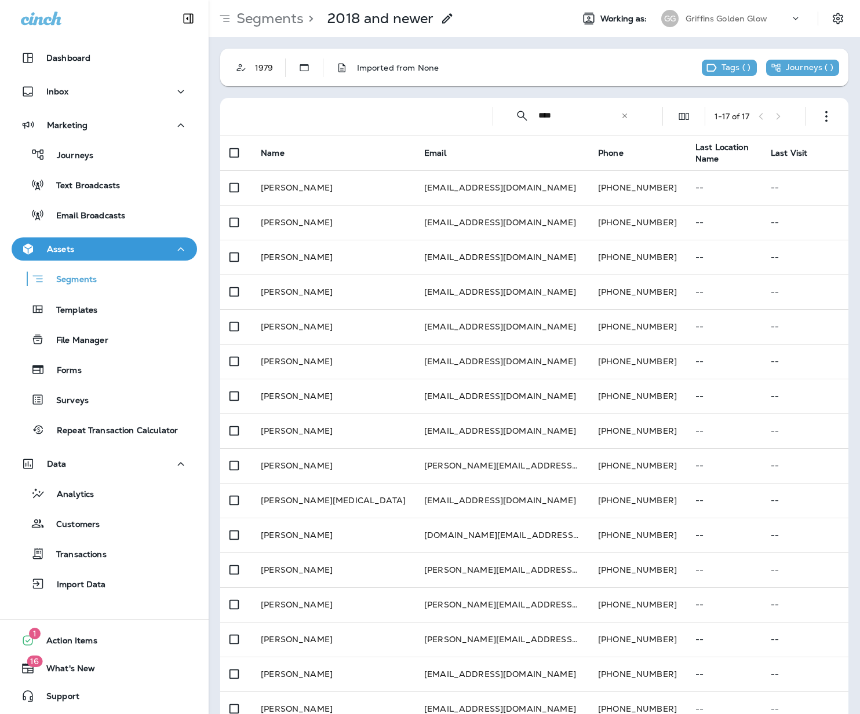
click at [555, 115] on input "****" at bounding box center [579, 115] width 82 height 31
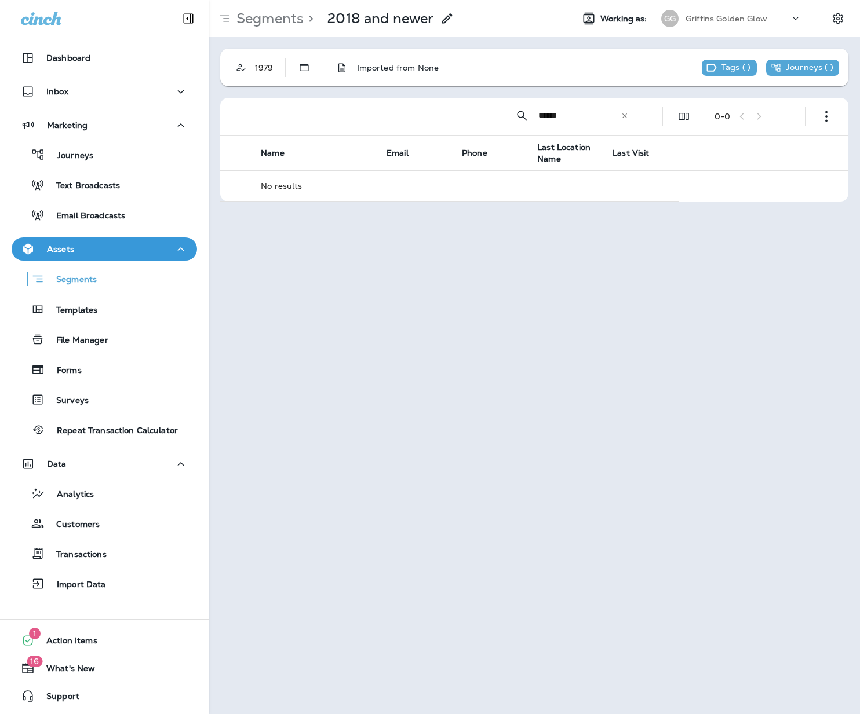
click at [553, 119] on input "******" at bounding box center [579, 115] width 82 height 31
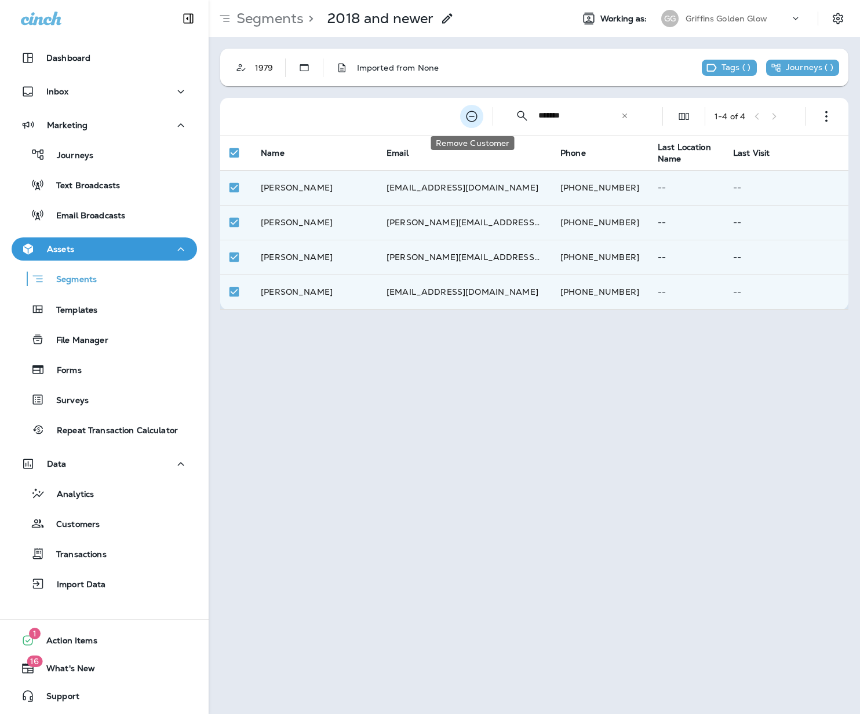
click at [475, 118] on icon "Remove Customer" at bounding box center [472, 117] width 14 height 14
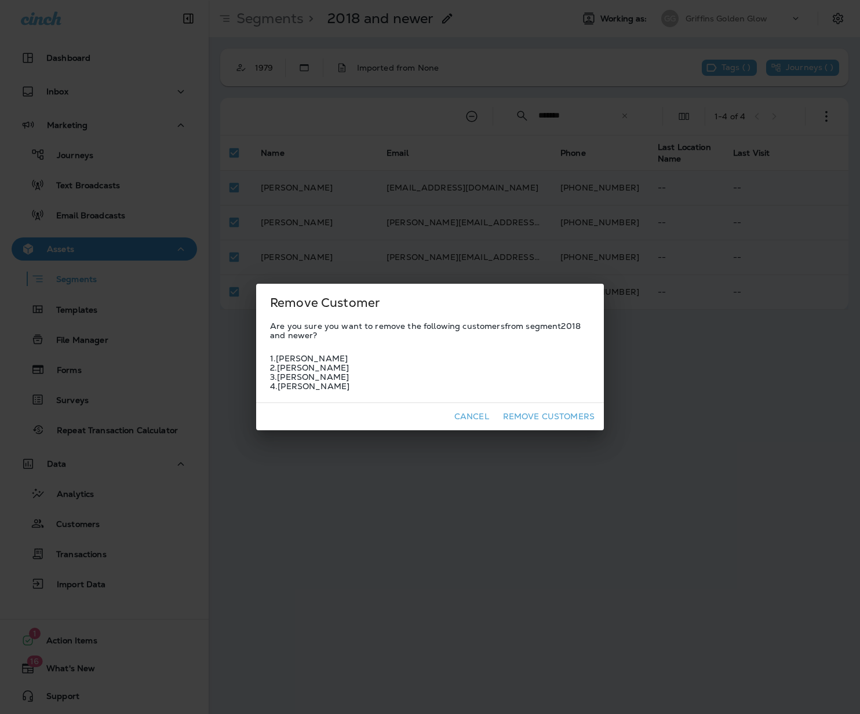
click at [560, 417] on button "Remove Customers" at bounding box center [548, 417] width 101 height 18
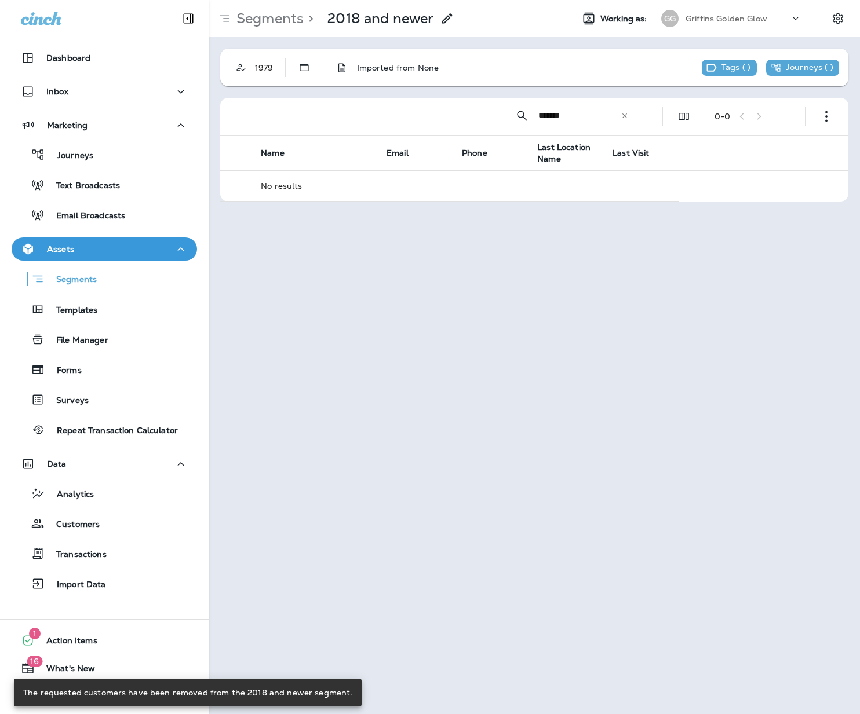
click at [543, 125] on input "*******" at bounding box center [579, 115] width 82 height 31
click at [553, 118] on input "*******" at bounding box center [579, 115] width 82 height 31
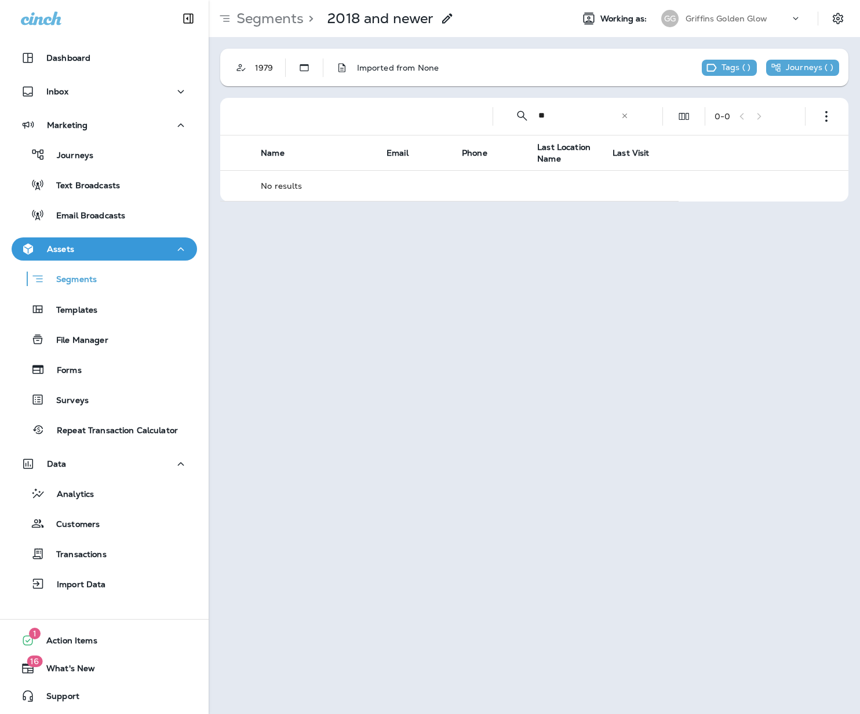
type input "*"
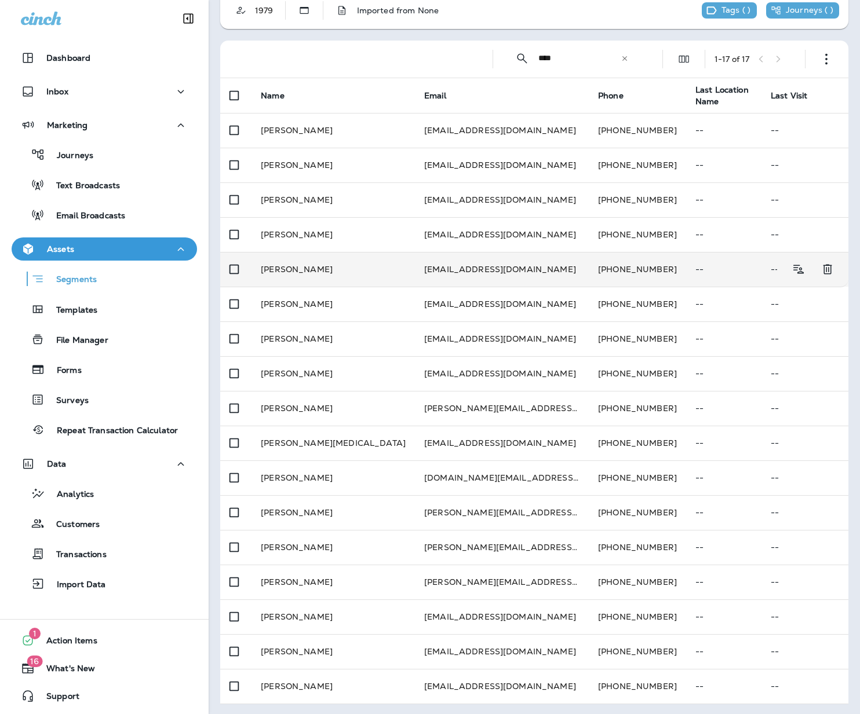
scroll to position [59, 0]
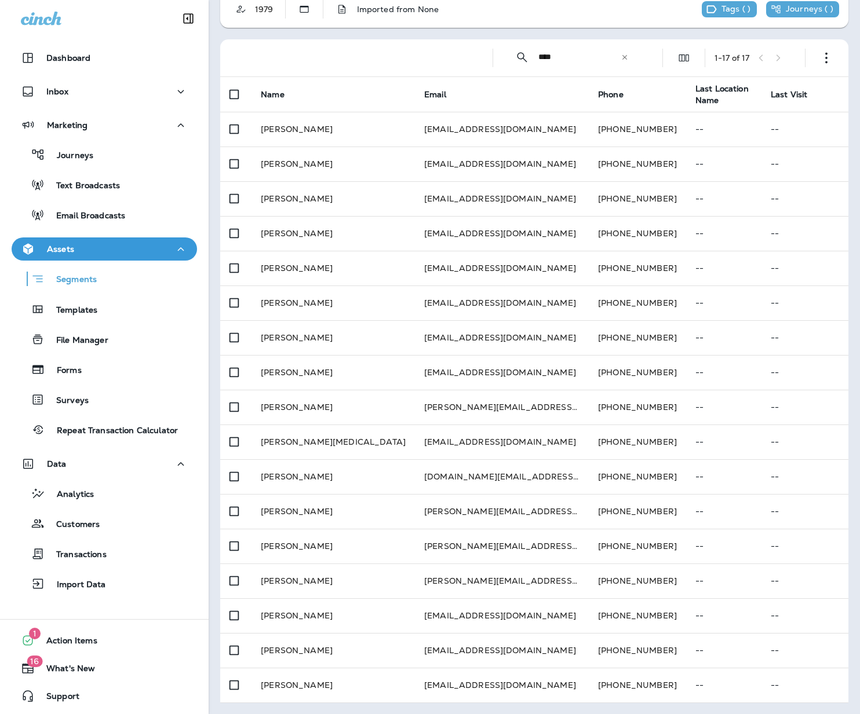
click at [562, 60] on input "****" at bounding box center [579, 57] width 82 height 31
type input "****"
click at [623, 56] on icon at bounding box center [624, 56] width 5 height 5
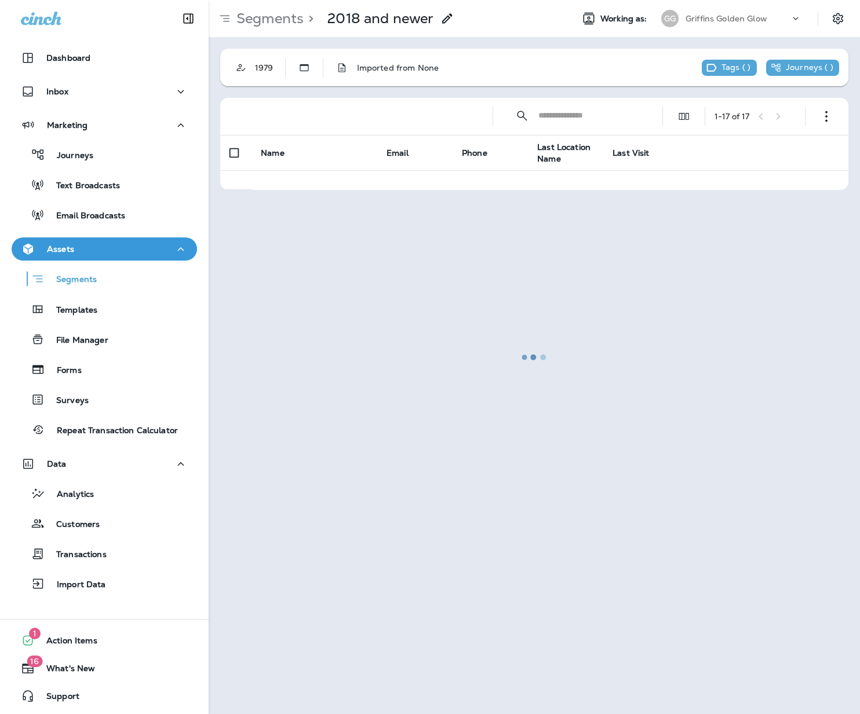
scroll to position [0, 0]
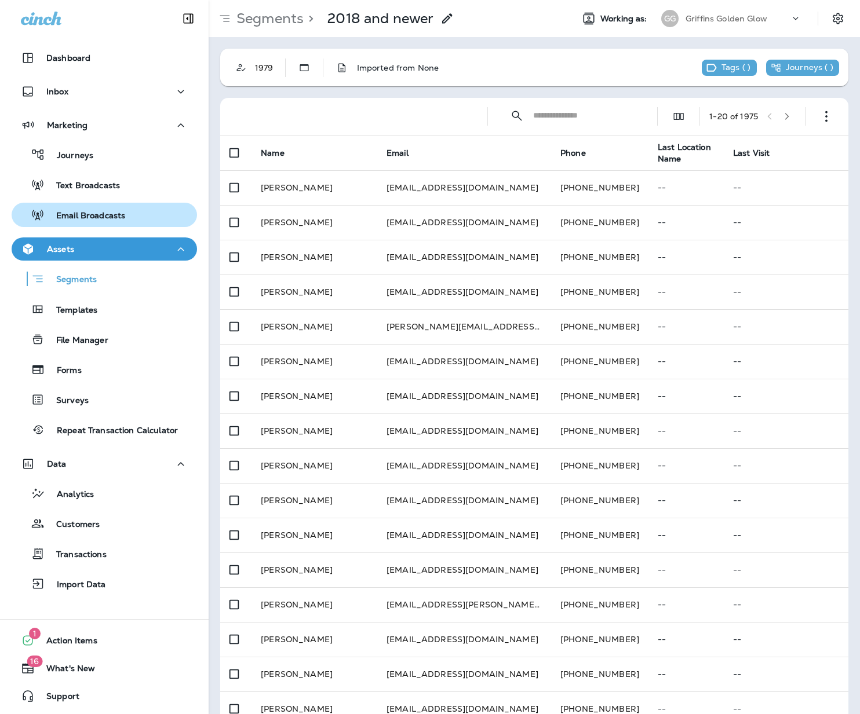
click at [108, 218] on p "Email Broadcasts" at bounding box center [85, 216] width 81 height 11
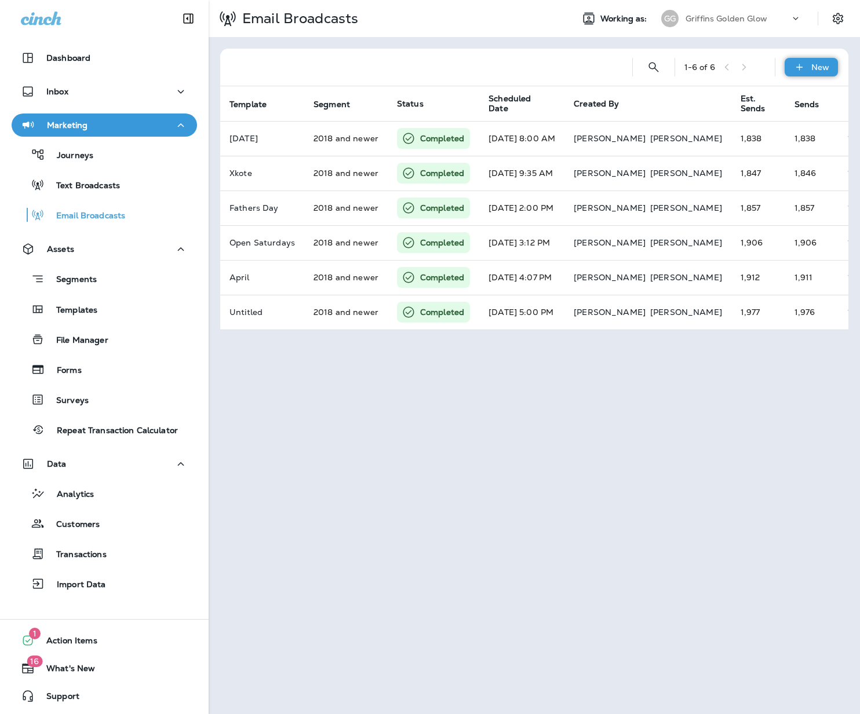
click at [799, 67] on icon at bounding box center [799, 67] width 6 height 6
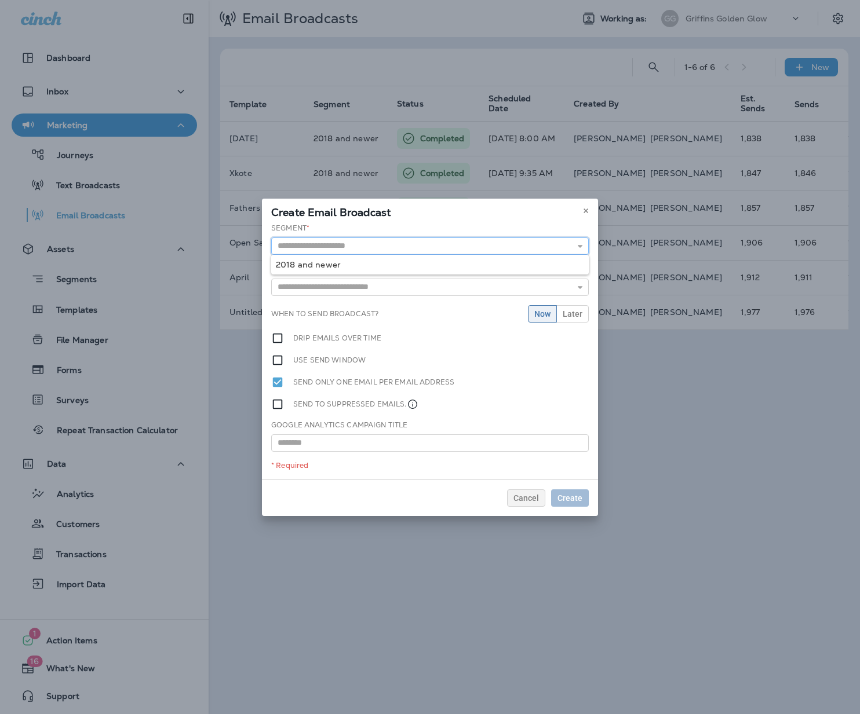
click at [293, 250] on input "text" at bounding box center [430, 246] width 318 height 17
type input "**********"
click at [300, 265] on div "**********" at bounding box center [430, 351] width 336 height 257
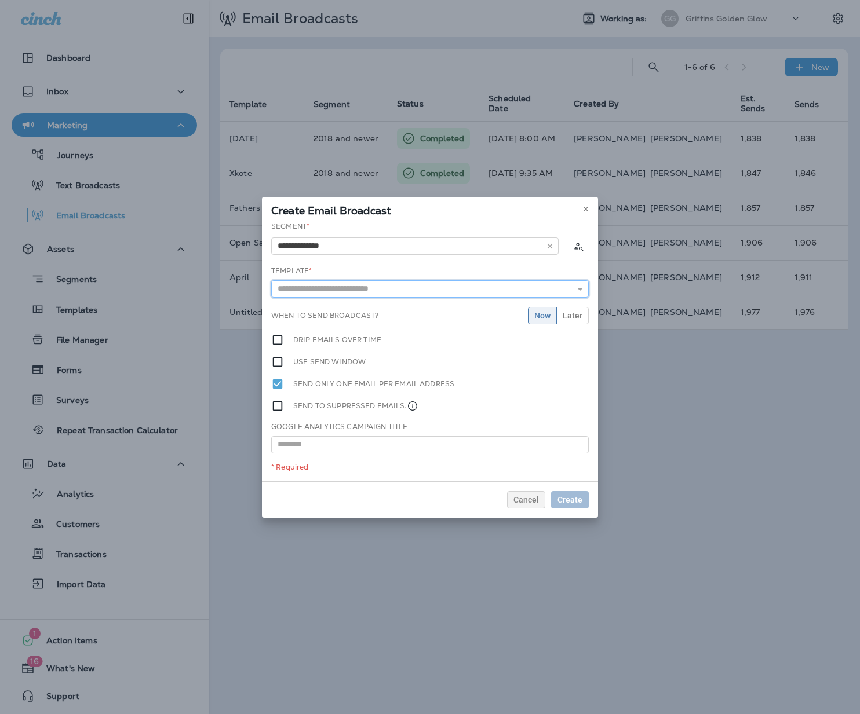
click at [355, 285] on input "text" at bounding box center [430, 288] width 318 height 17
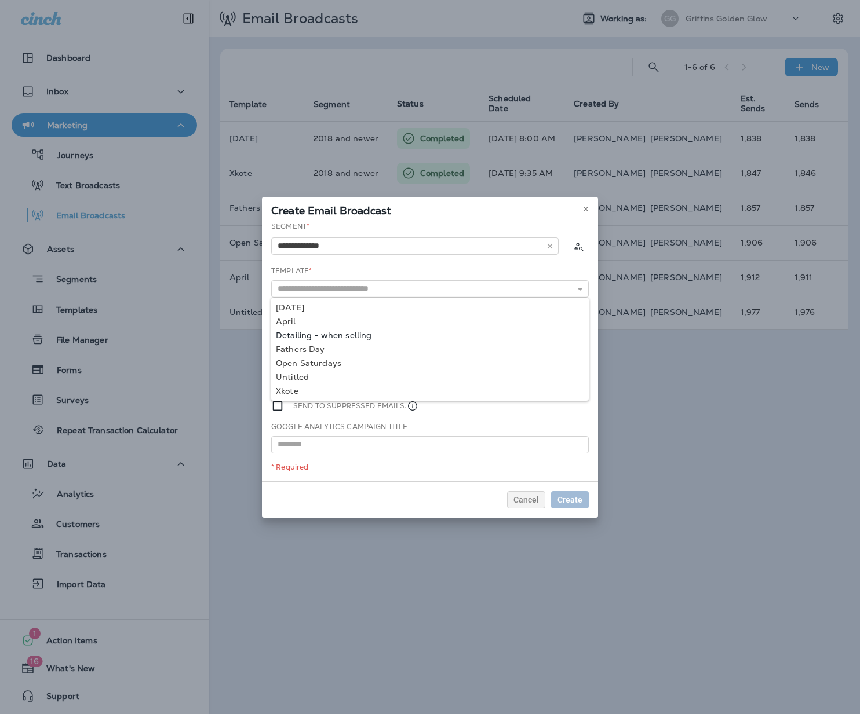
type input "**********"
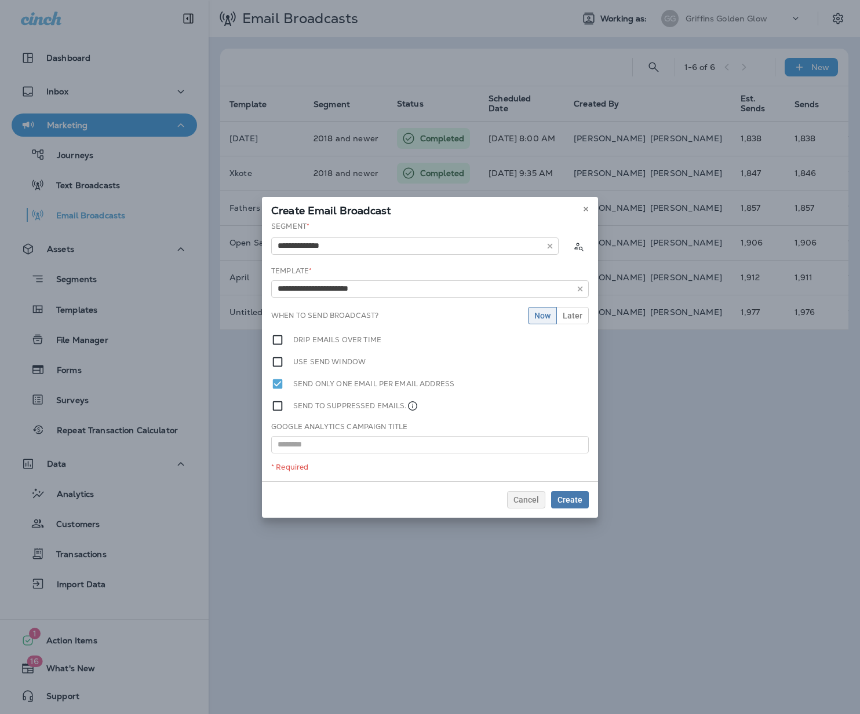
click at [361, 334] on div "**********" at bounding box center [430, 351] width 336 height 260
click at [571, 502] on span "Create" at bounding box center [569, 500] width 25 height 8
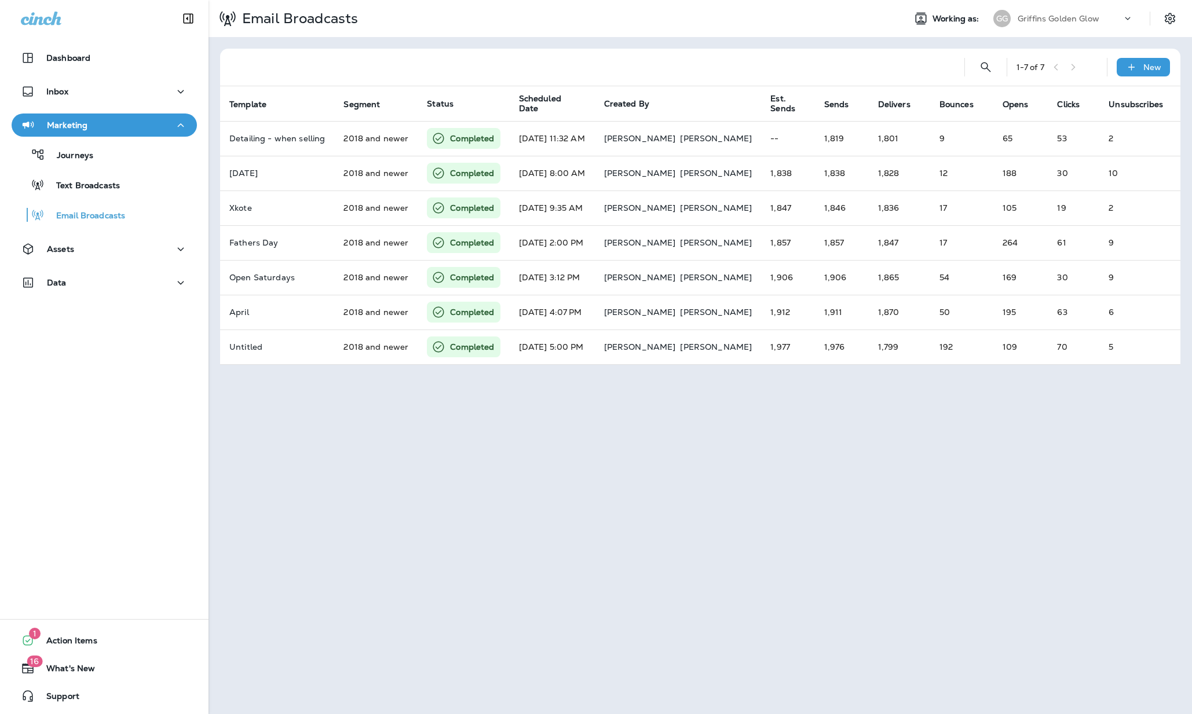
click at [632, 465] on div "Email Broadcasts Working as: GG Griffins Golden Glow 1 - 7 of 7 New Template Se…" at bounding box center [701, 357] width 984 height 714
